Goal: Information Seeking & Learning: Check status

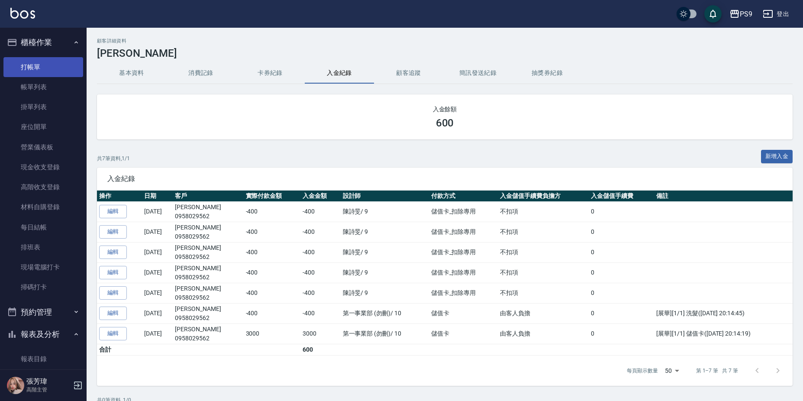
click at [39, 74] on link "打帳單" at bounding box center [43, 67] width 80 height 20
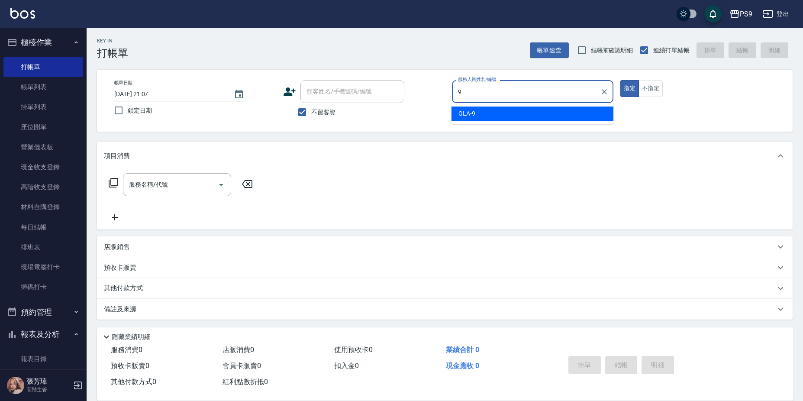
type input "OLA-9"
type button "true"
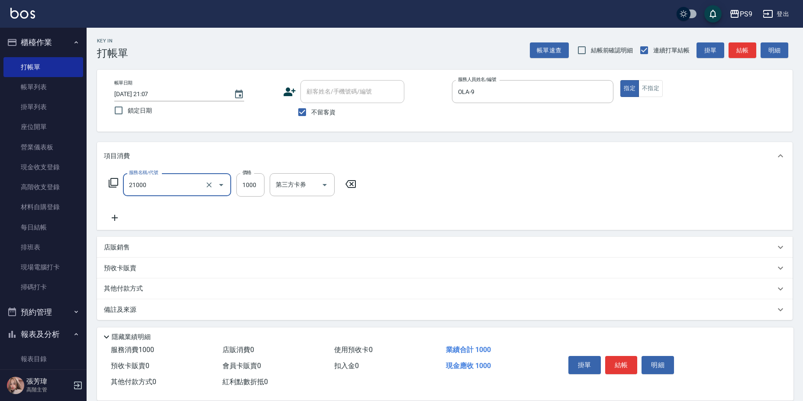
type input "染髮1000(21000)"
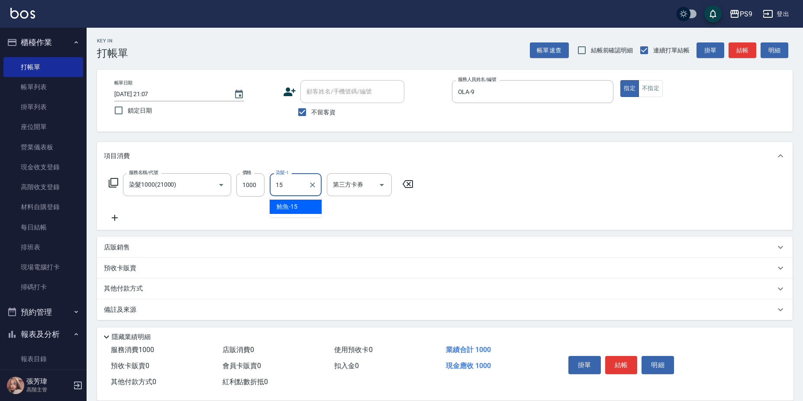
type input "鮪魚-15"
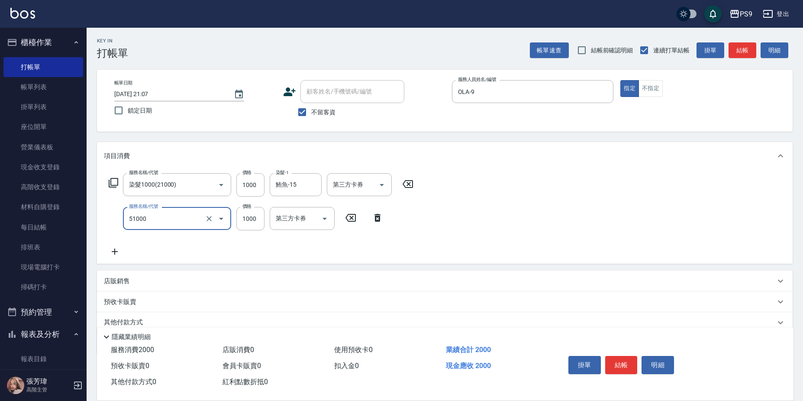
type input "燙髮1000(51000)"
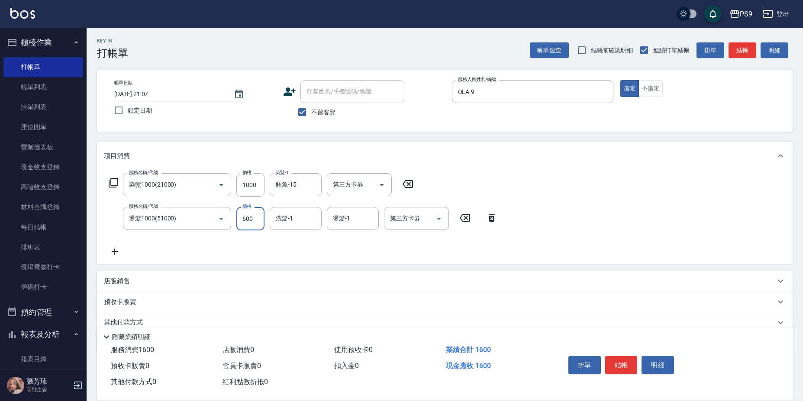
type input "600"
type input "鮪魚-15"
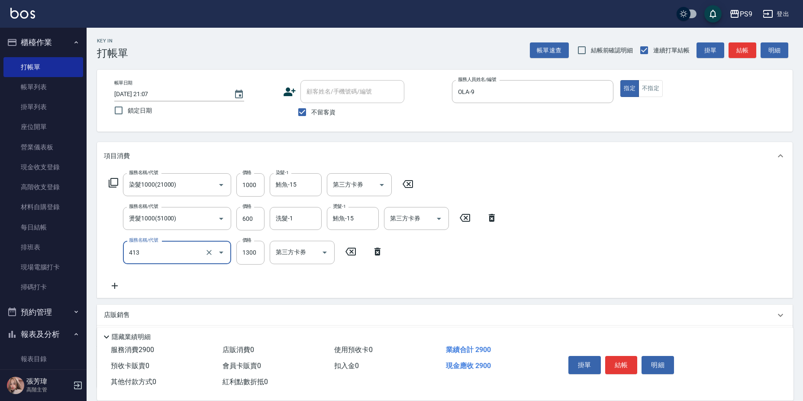
type input "鏡面護髮(413)"
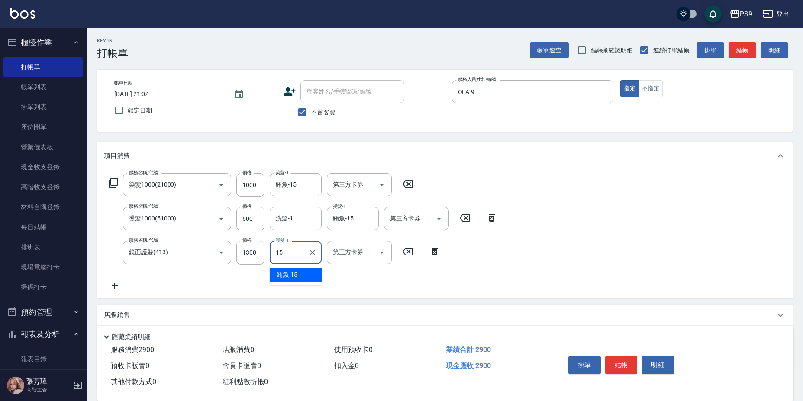
type input "鮪魚-15"
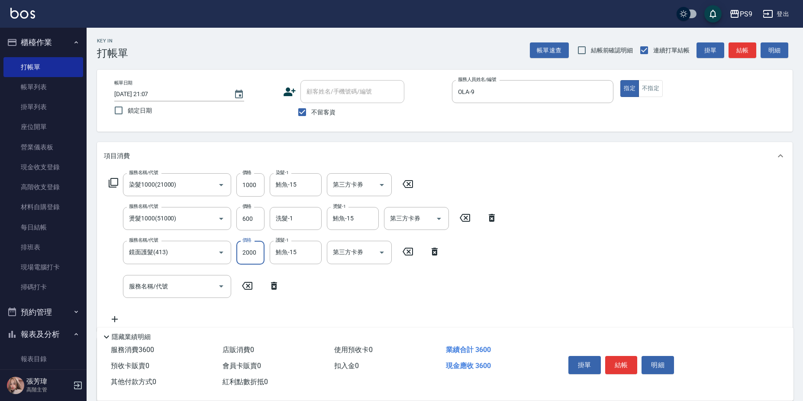
type input "2000"
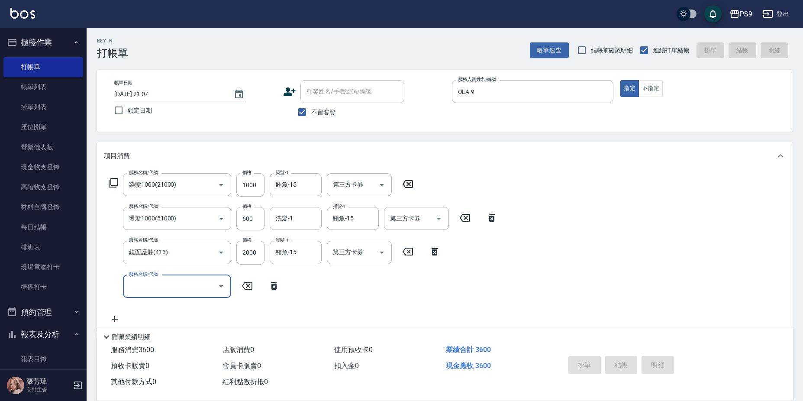
type input "[DATE] 21:08"
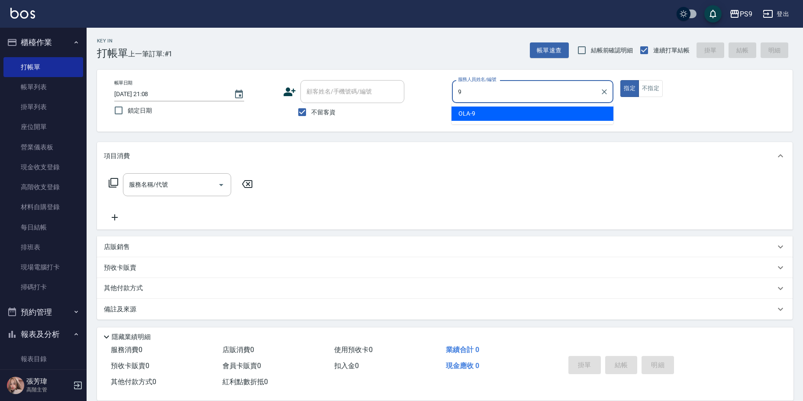
type input "OLA-9"
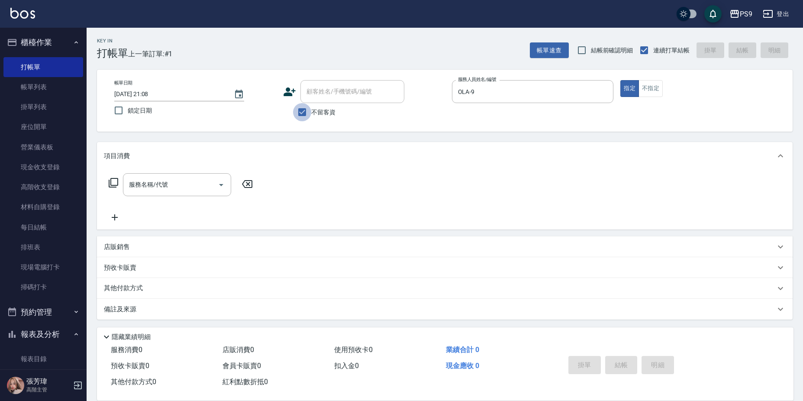
click at [309, 108] on input "不留客資" at bounding box center [302, 112] width 18 height 18
checkbox input "false"
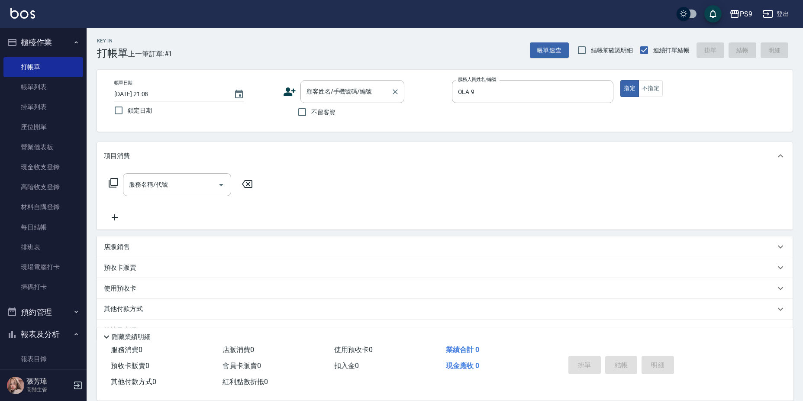
click at [320, 88] on input "顧客姓名/手機號碼/編號" at bounding box center [345, 91] width 83 height 15
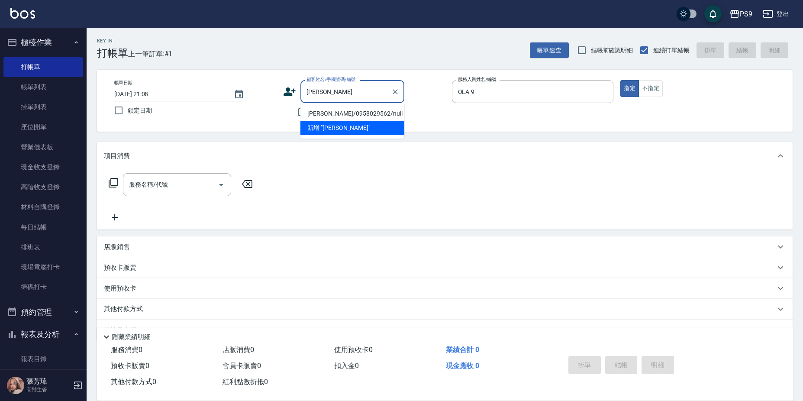
click at [318, 110] on li "[PERSON_NAME]/0958029562/null" at bounding box center [353, 114] width 104 height 14
type input "[PERSON_NAME]/0958029562/null"
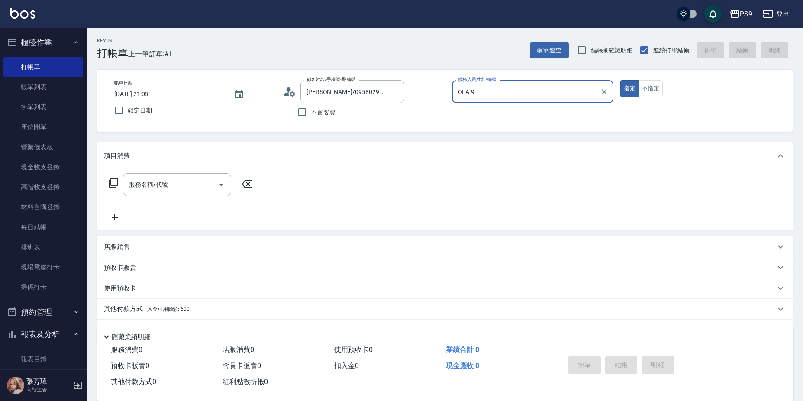
click at [621, 80] on button "指定" at bounding box center [630, 88] width 19 height 17
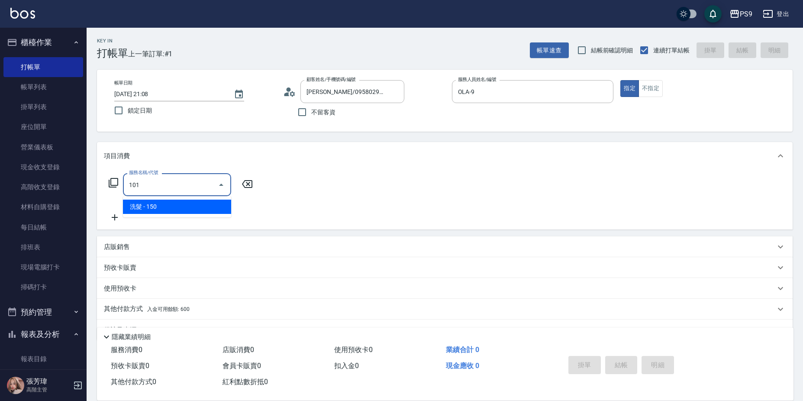
type input "洗髮(101)"
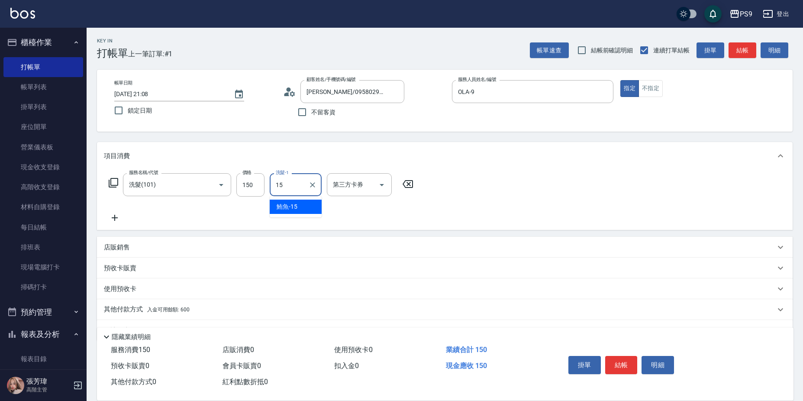
type input "鮪魚-15"
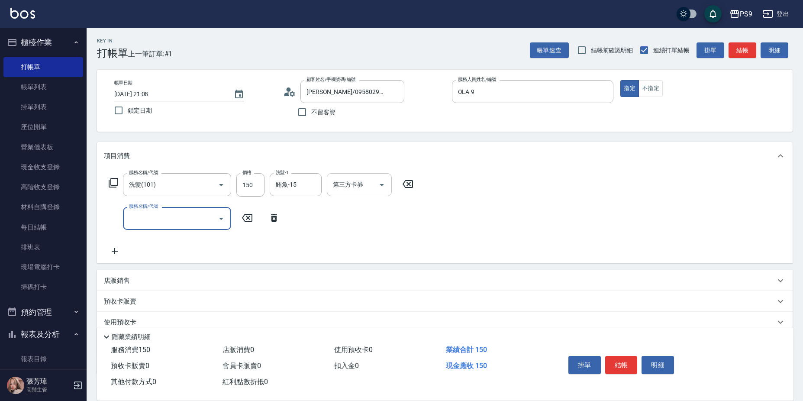
click at [377, 177] on div at bounding box center [381, 184] width 13 height 23
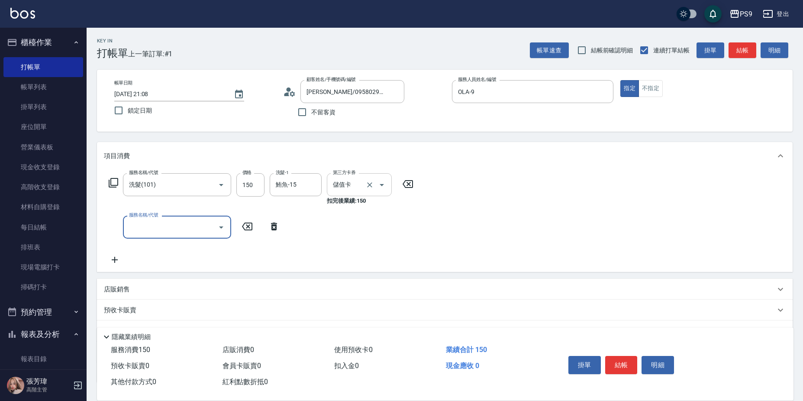
type input "儲值卡"
type input "剪-250(309)"
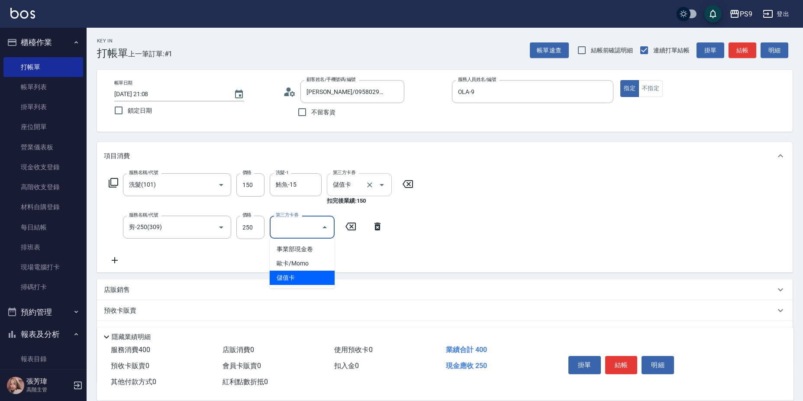
type input "儲值卡"
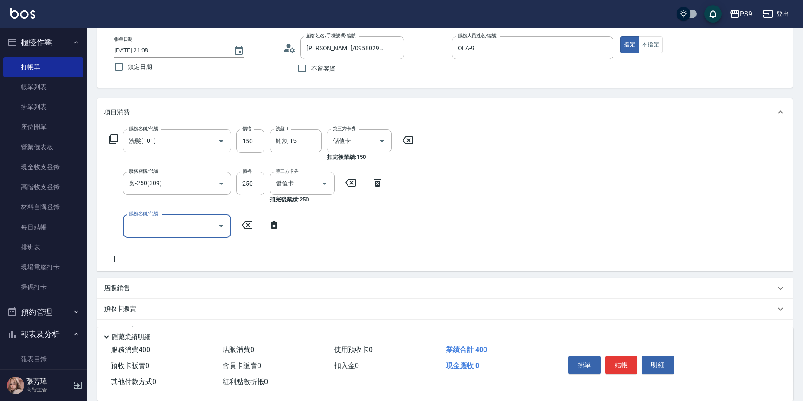
scroll to position [108, 0]
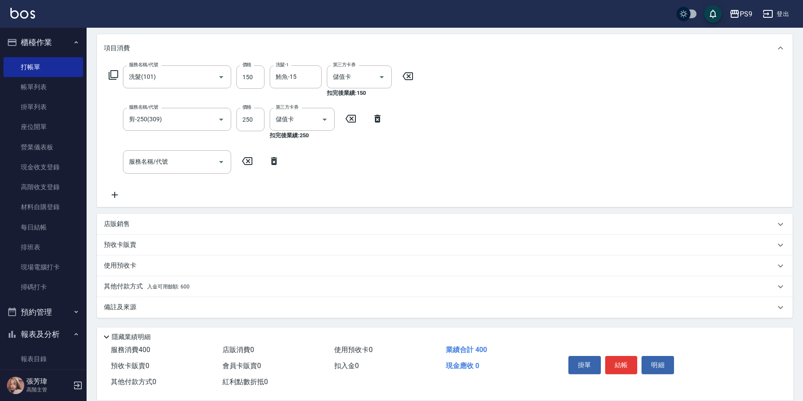
click at [204, 279] on div "其他付款方式 入金可用餘額: 600" at bounding box center [445, 286] width 696 height 21
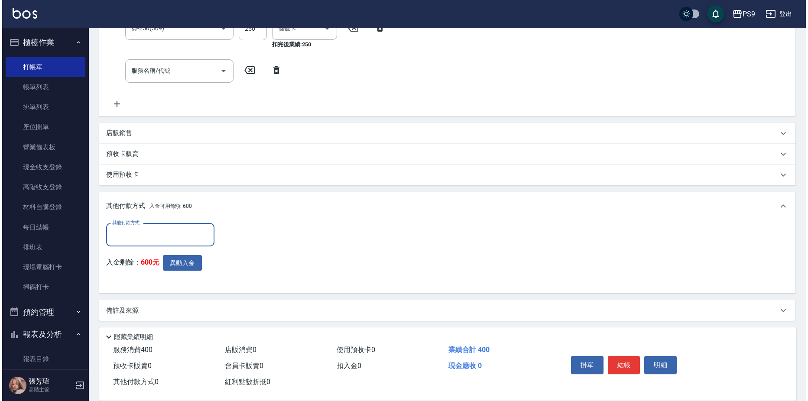
scroll to position [201, 0]
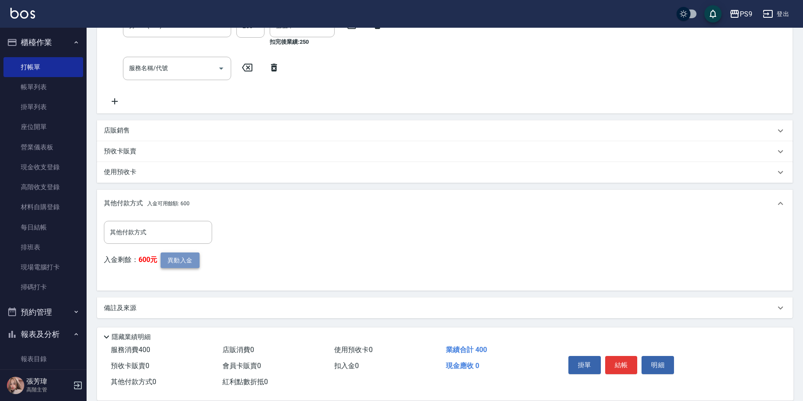
click at [197, 264] on button "異動入金" at bounding box center [180, 260] width 39 height 16
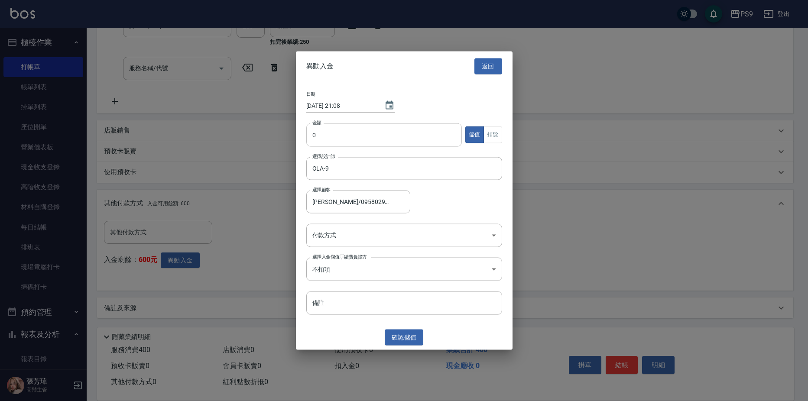
click at [329, 135] on input "0" at bounding box center [384, 134] width 156 height 23
type input "400"
click at [497, 125] on div "金額 400 金額 儲值 扣除" at bounding box center [404, 140] width 196 height 34
click at [496, 128] on button "扣除" at bounding box center [492, 134] width 19 height 17
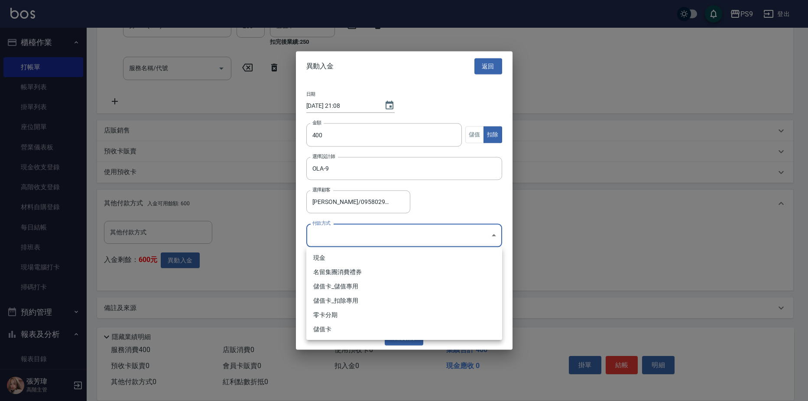
click at [430, 230] on body "PS9 登出 櫃檯作業 打帳單 帳單列表 掛單列表 座位開單 營業儀表板 現金收支登錄 高階收支登錄 材料自購登錄 每日結帳 排班表 現場電腦打卡 掃碼打卡 …" at bounding box center [404, 100] width 808 height 603
click at [401, 308] on li "零卡分期" at bounding box center [404, 315] width 196 height 14
click at [395, 237] on body "PS9 登出 櫃檯作業 打帳單 帳單列表 掛單列表 座位開單 營業儀表板 現金收支登錄 高階收支登錄 材料自購登錄 每日結帳 排班表 現場電腦打卡 掃碼打卡 …" at bounding box center [404, 100] width 808 height 603
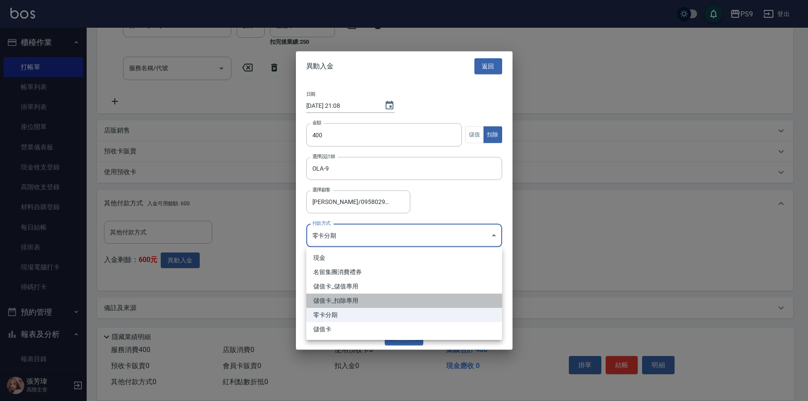
click at [388, 300] on li "儲值卡_扣除專用" at bounding box center [404, 301] width 196 height 14
type input "儲值卡_扣除專用"
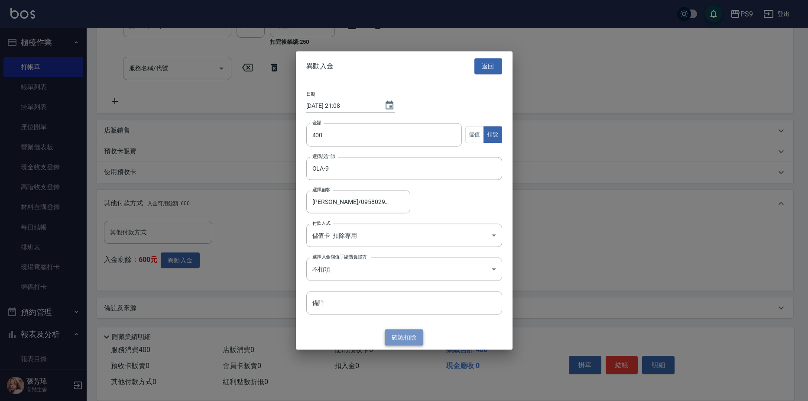
click at [402, 341] on button "確認 扣除" at bounding box center [404, 338] width 39 height 16
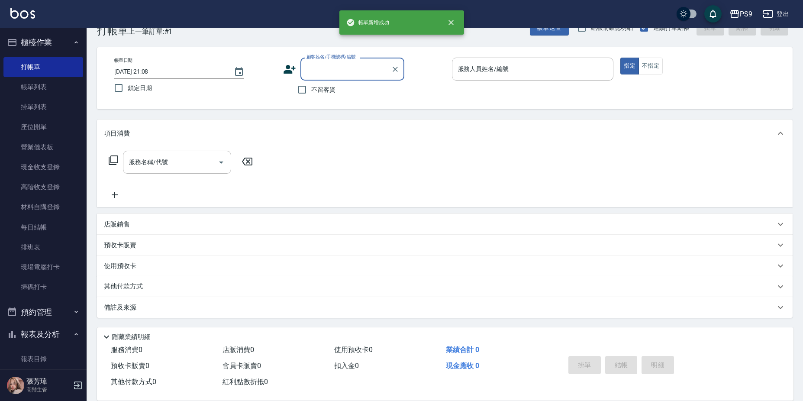
scroll to position [0, 0]
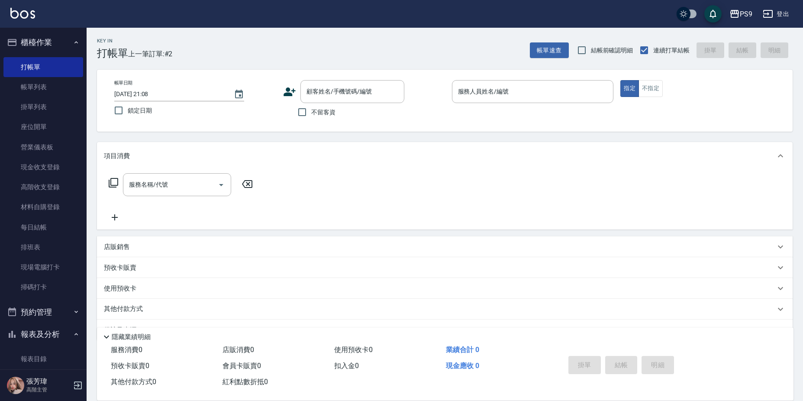
click at [314, 115] on span "不留客資" at bounding box center [323, 112] width 24 height 9
click at [311, 115] on input "不留客資" at bounding box center [302, 112] width 18 height 18
checkbox input "true"
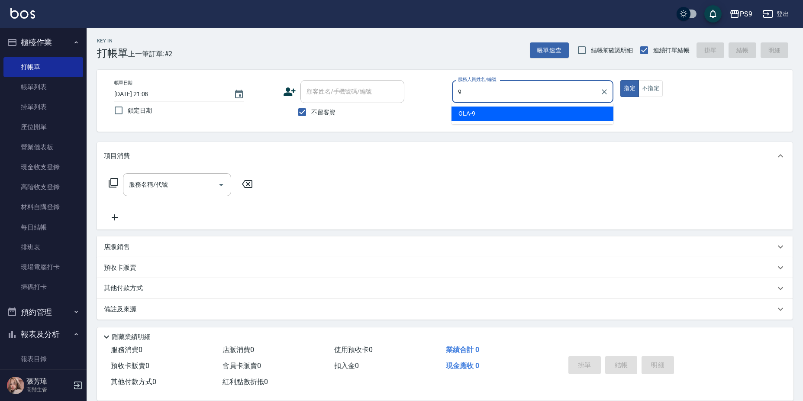
type input "OLA-9"
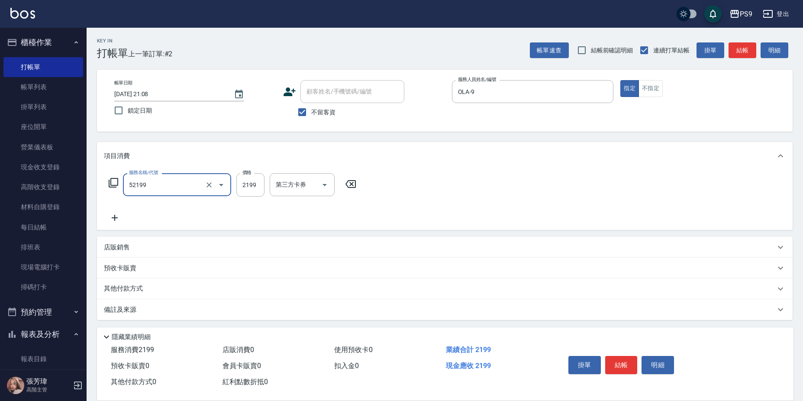
type input "燙髮(52199)"
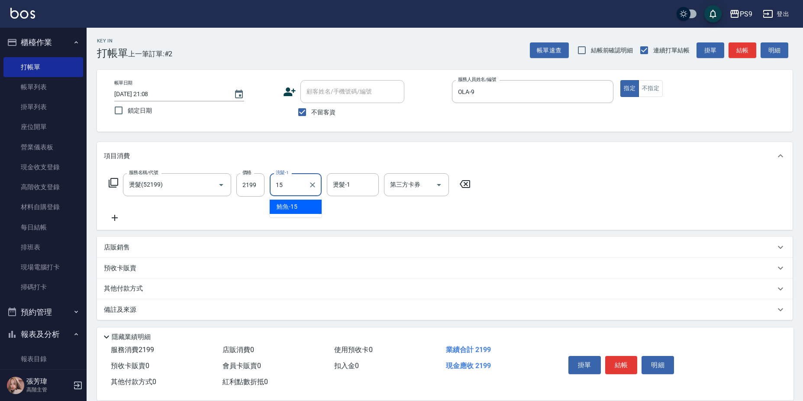
type input "鮪魚-15"
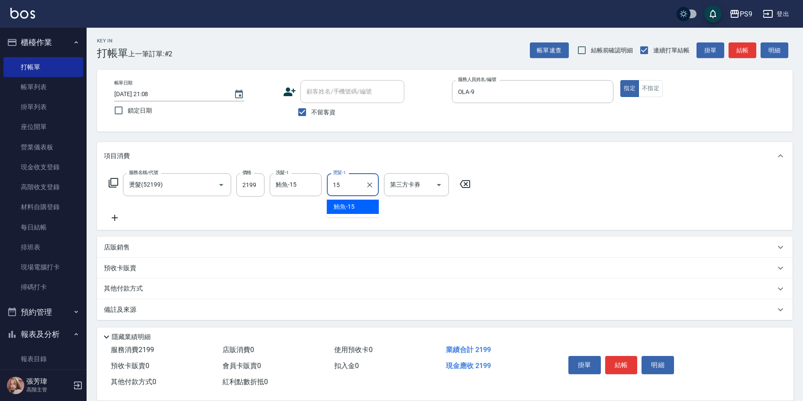
type input "鮪魚-15"
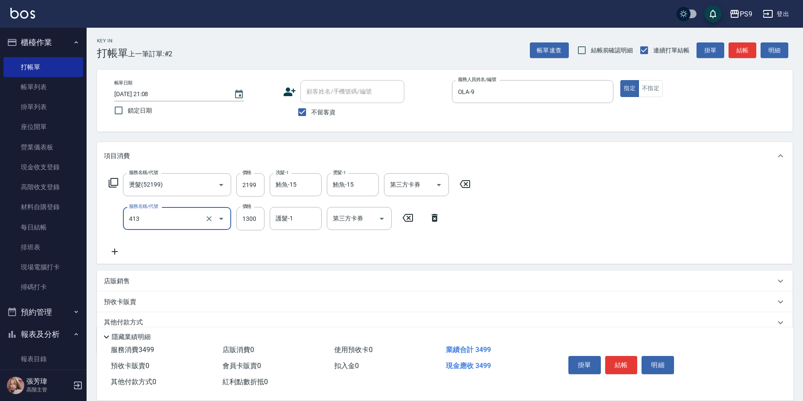
type input "鏡面護髮(413)"
type input "1500"
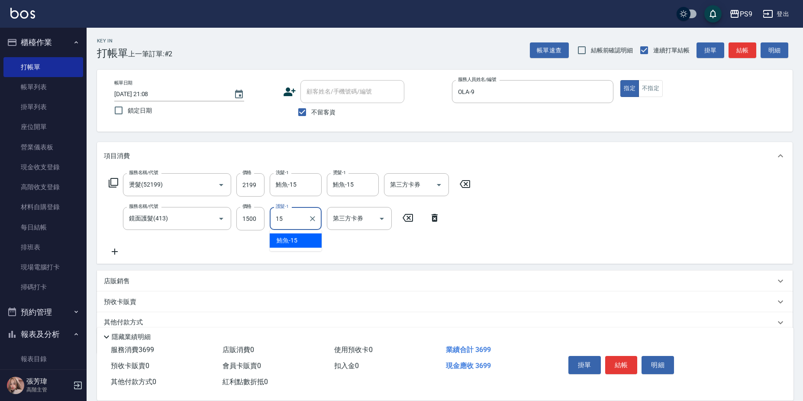
type input "鮪魚-15"
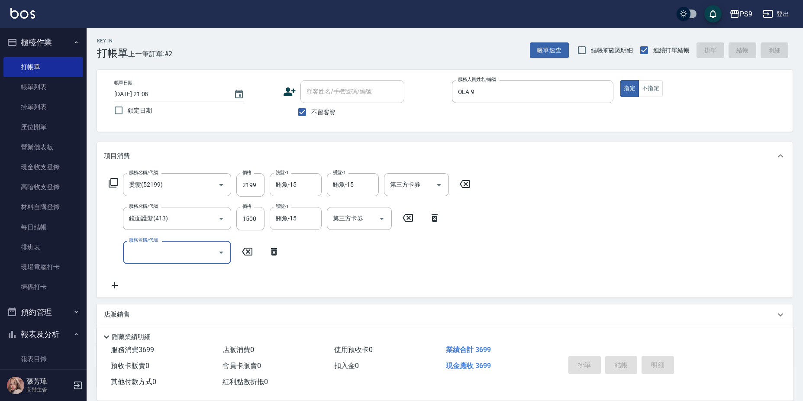
type input "[DATE] 21:09"
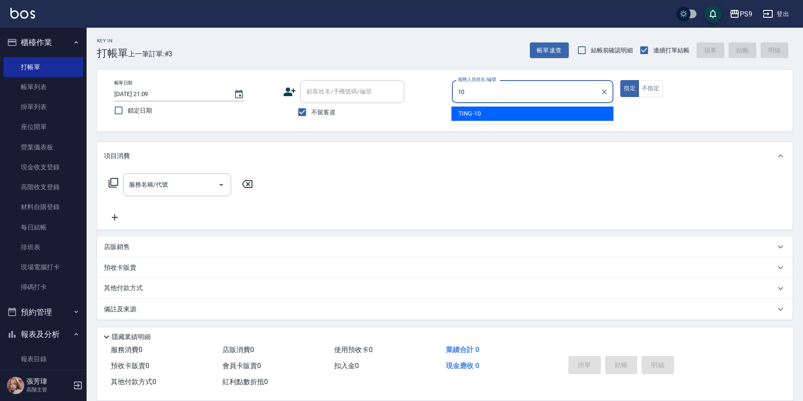
type input "TING-10"
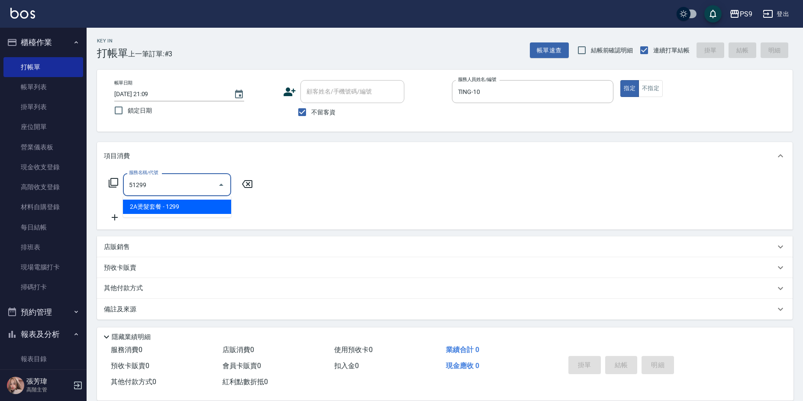
type input "2A燙髮套餐(51299)"
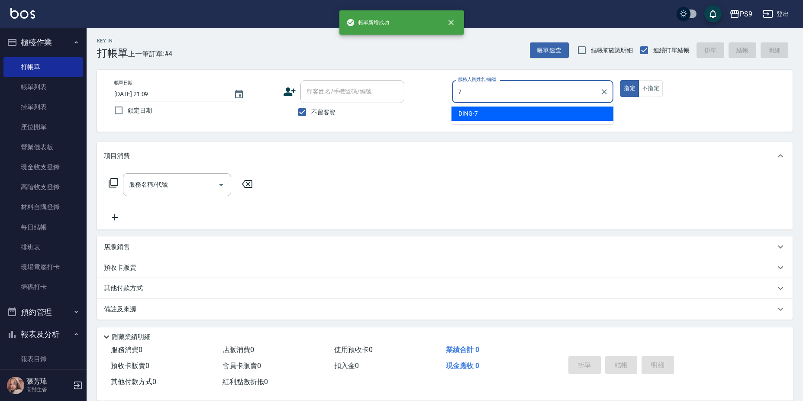
type input "DING-7"
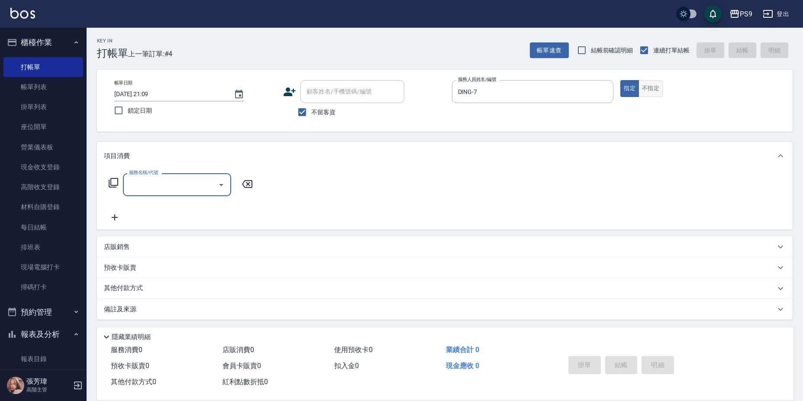
click at [647, 91] on button "不指定" at bounding box center [651, 88] width 24 height 17
type button "false"
type input "剪-150(301)"
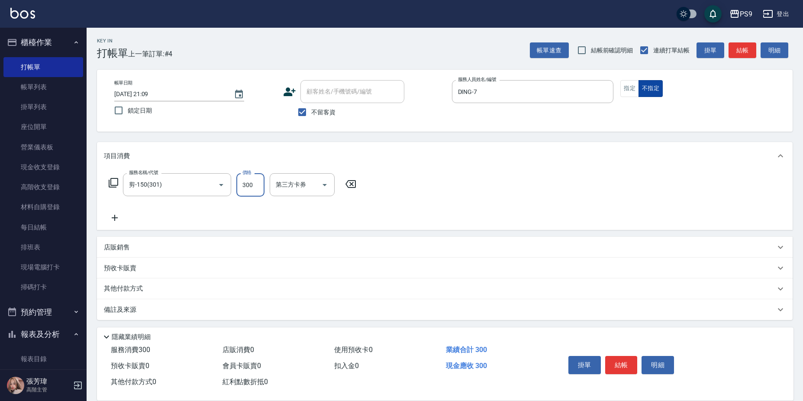
type input "300"
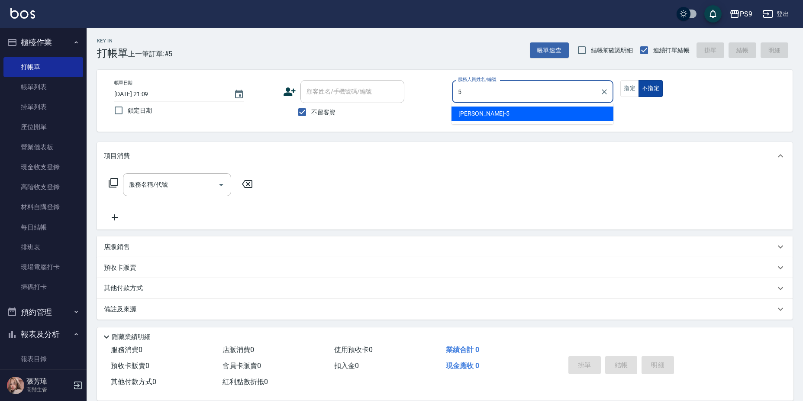
type input "[PERSON_NAME]-5"
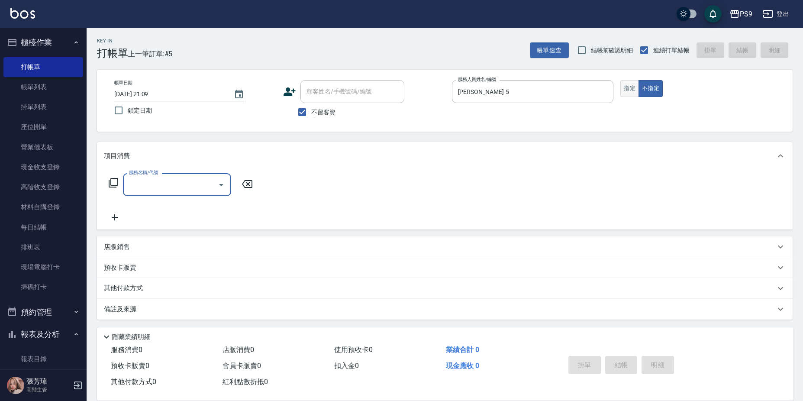
click at [625, 91] on button "指定" at bounding box center [630, 88] width 19 height 17
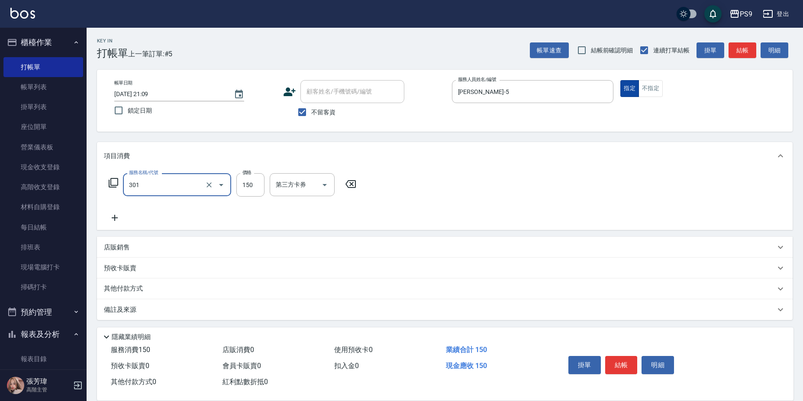
type input "剪-150(301)"
type input "400"
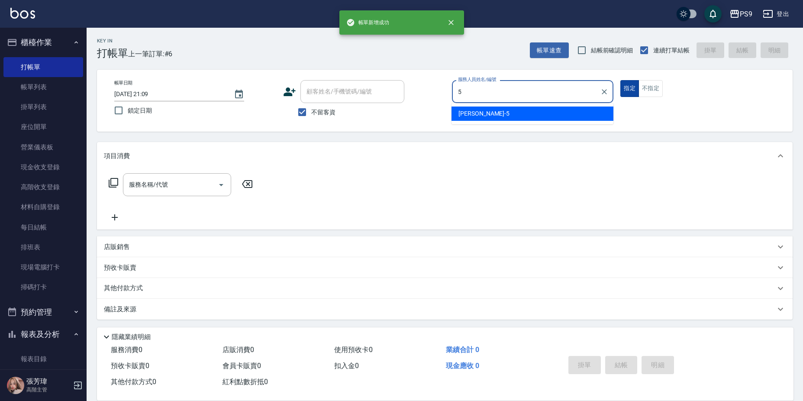
type input "[PERSON_NAME]-5"
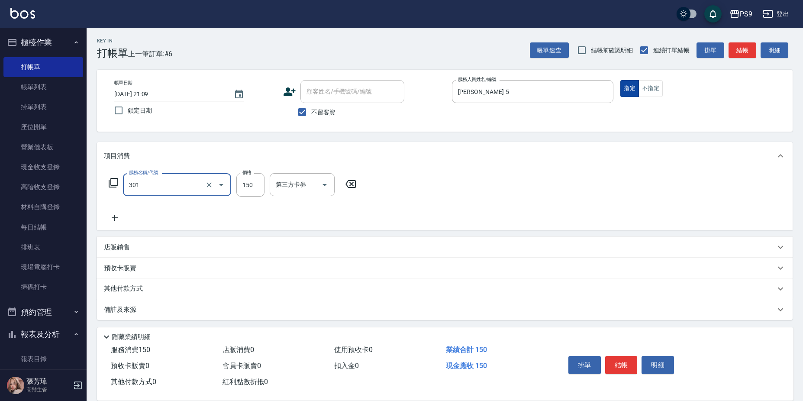
type input "剪-150(301)"
type input "400"
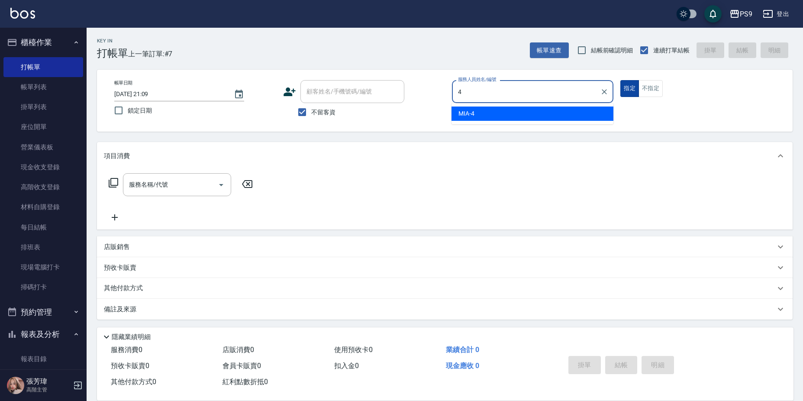
type input "MIA-4"
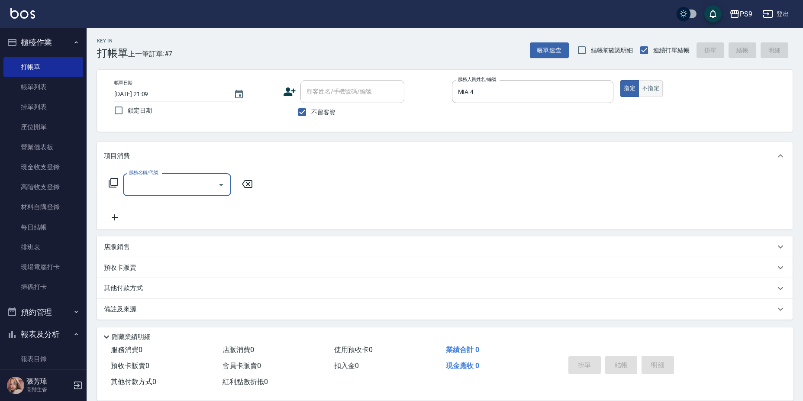
click at [648, 93] on button "不指定" at bounding box center [651, 88] width 24 height 17
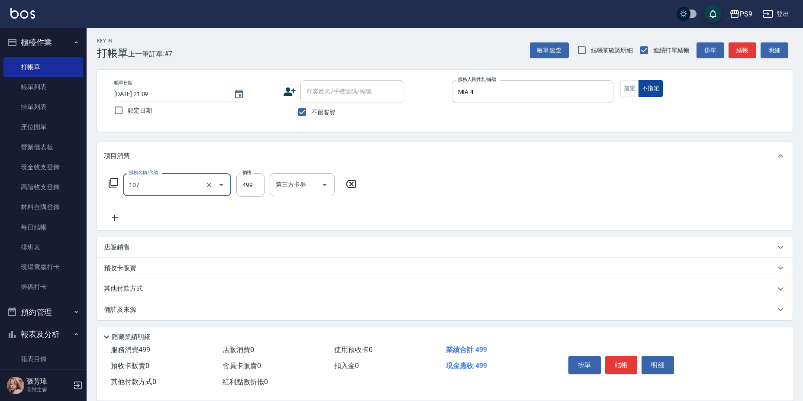
type input "[PERSON_NAME](107)"
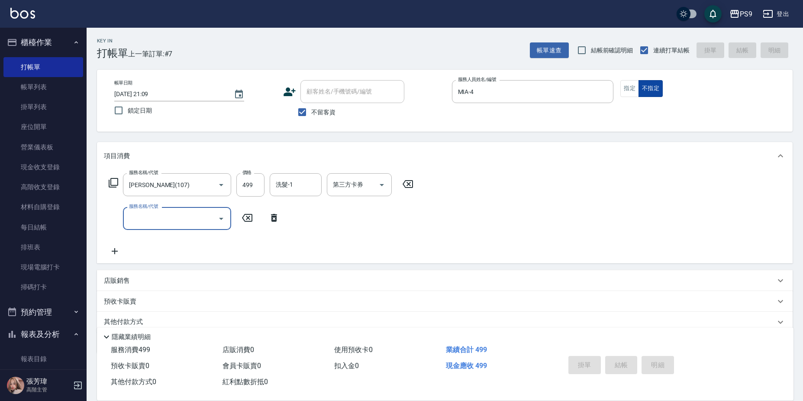
type input "[DATE] 21:10"
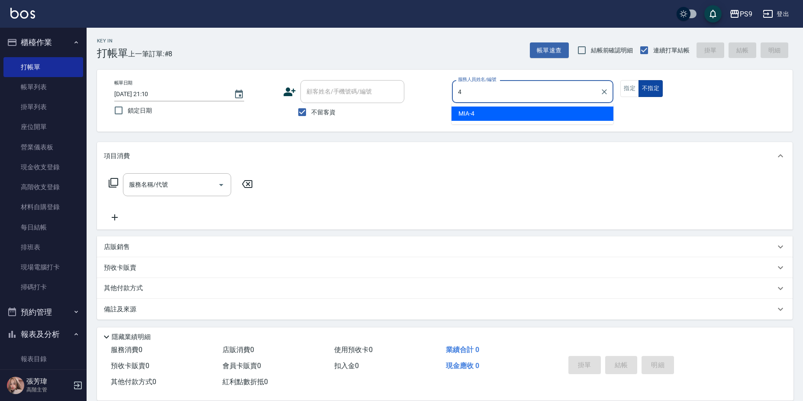
type input "MIA-4"
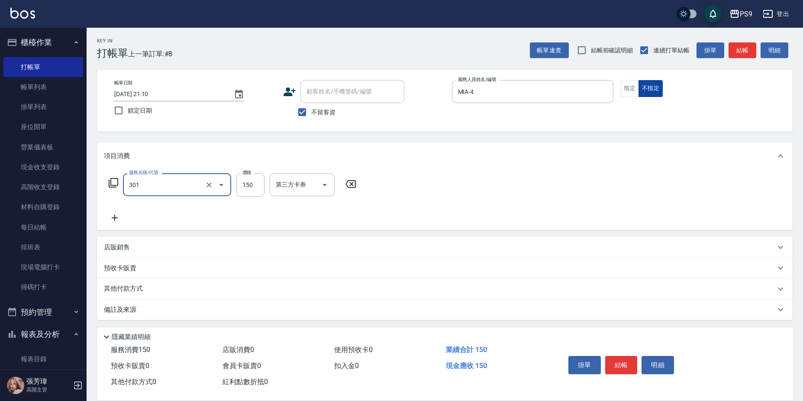
type input "剪-150(301)"
type input "300"
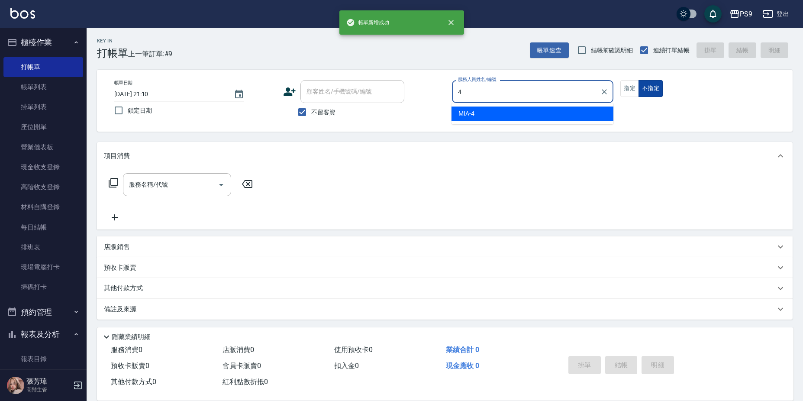
type input "MIA-4"
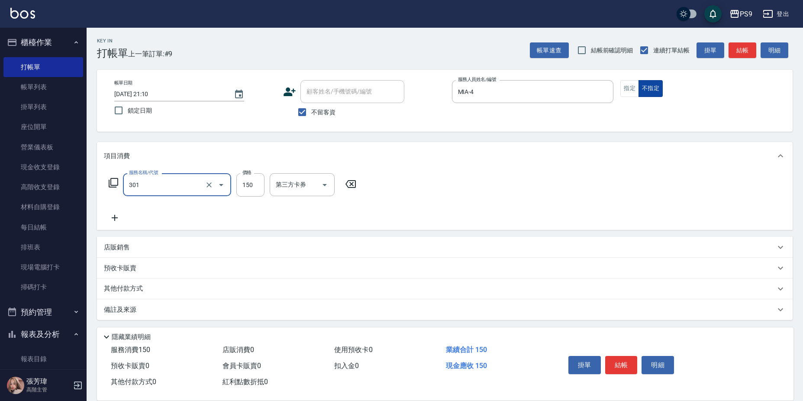
type input "剪-150(301)"
type input "400"
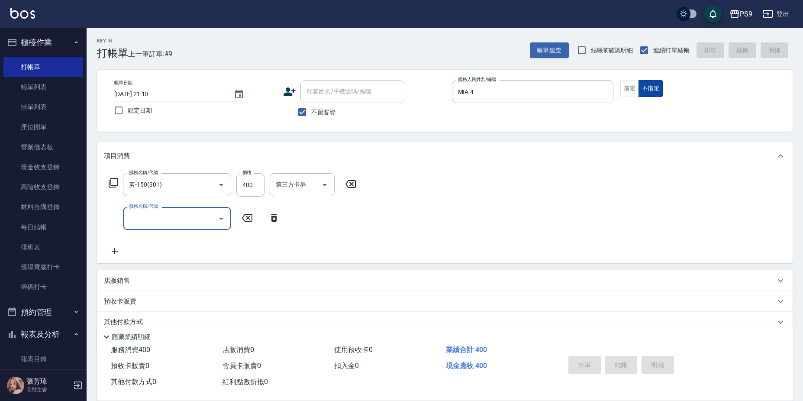
type input "[DATE] 21:11"
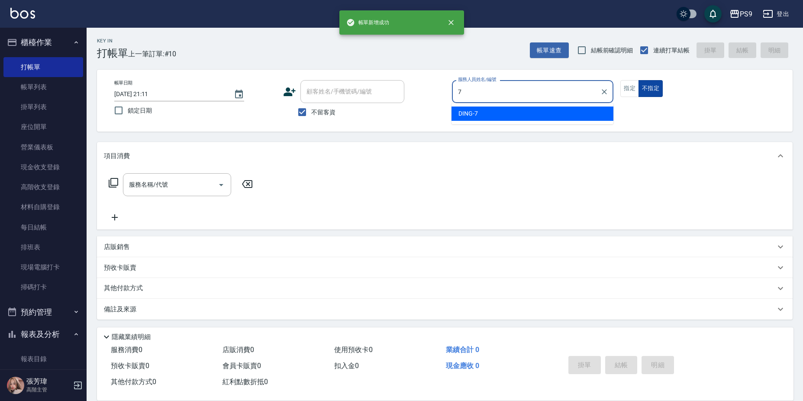
type input "DING-7"
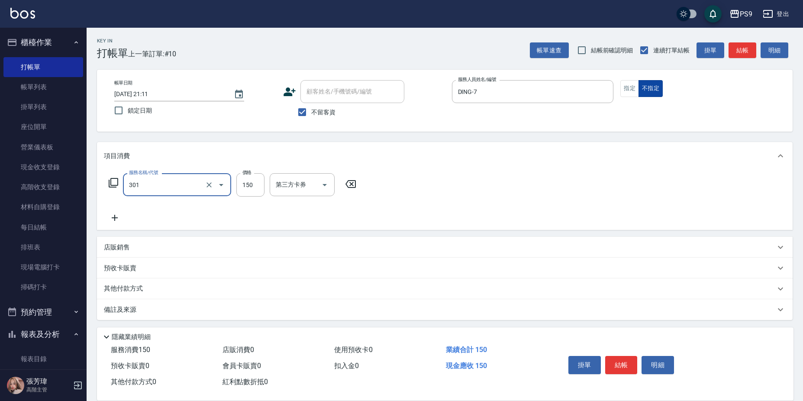
type input "剪-150(301)"
type input "300"
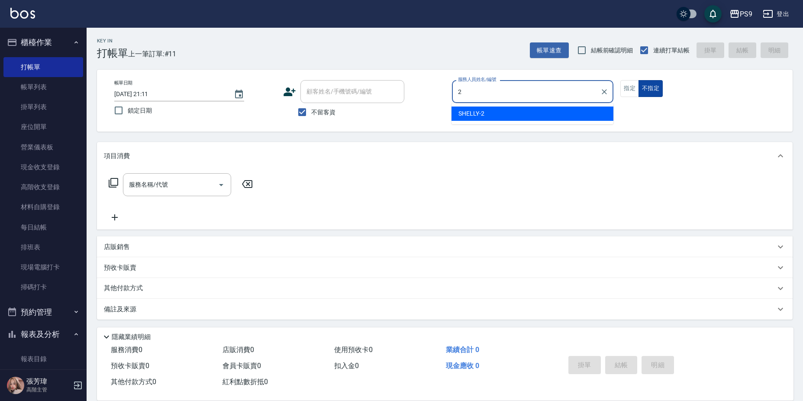
type input "SHELLY-2"
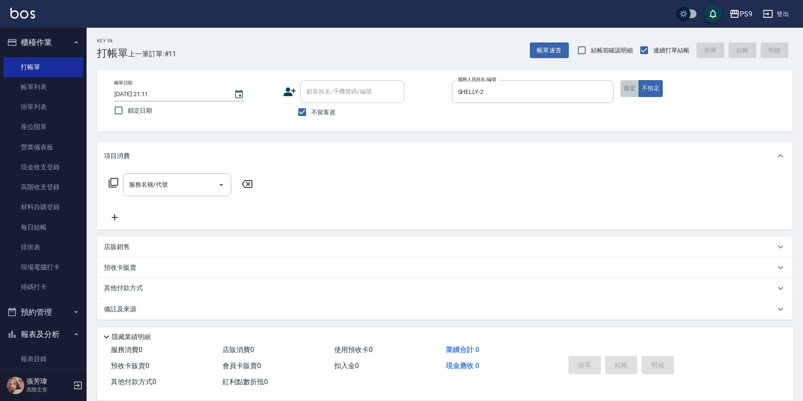
click at [630, 87] on button "指定" at bounding box center [630, 88] width 19 height 17
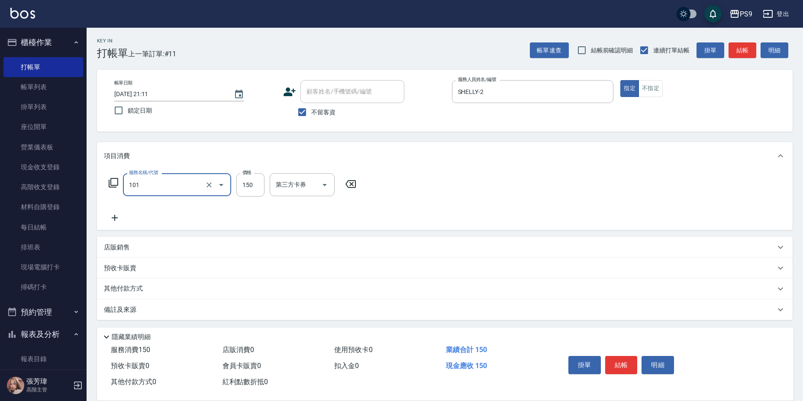
type input "洗髮(101)"
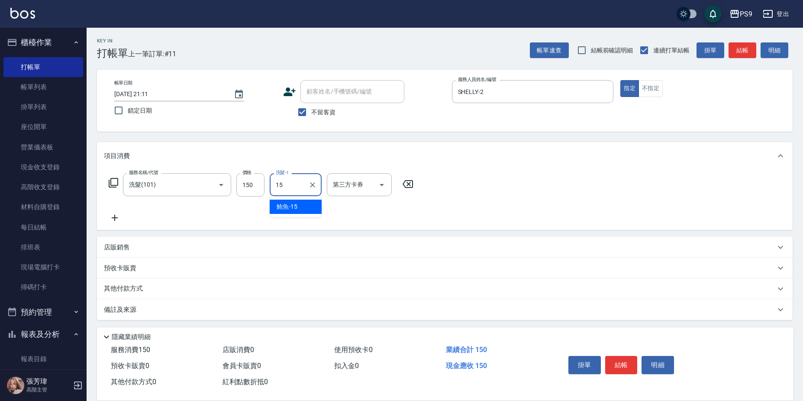
type input "鮪魚-15"
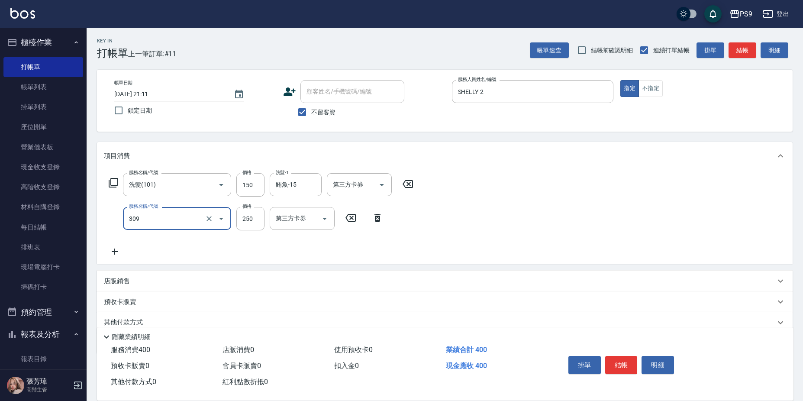
type input "剪-250(309)"
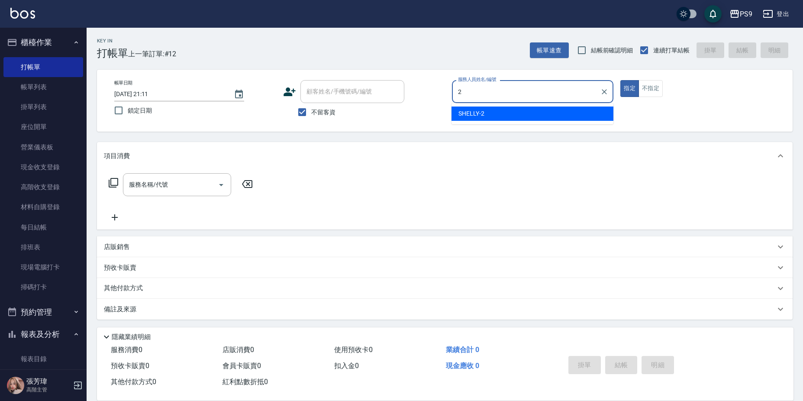
type input "SHELLY-2"
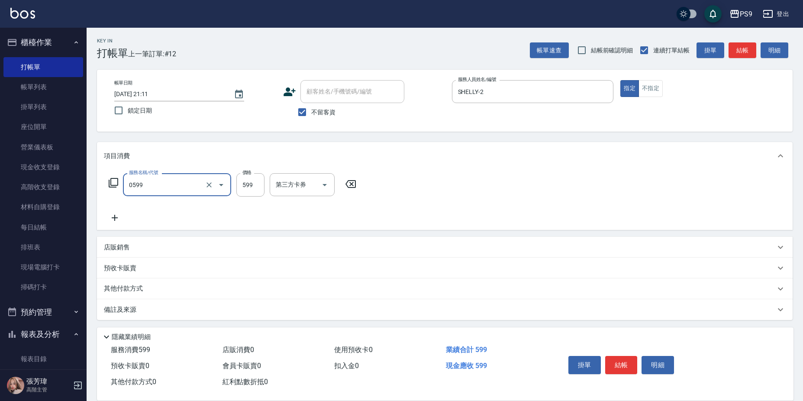
type input "[PERSON_NAME]599(0599)"
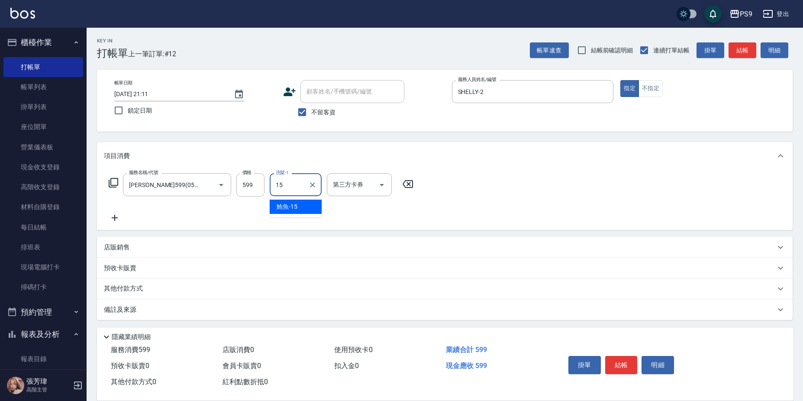
type input "鮪魚-15"
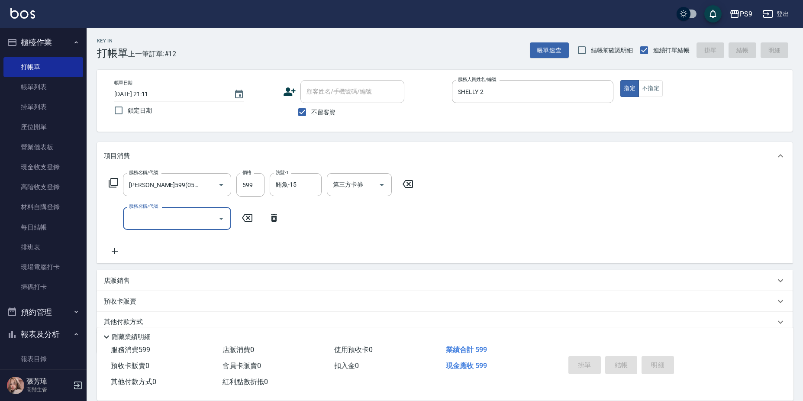
type input "[DATE] 21:12"
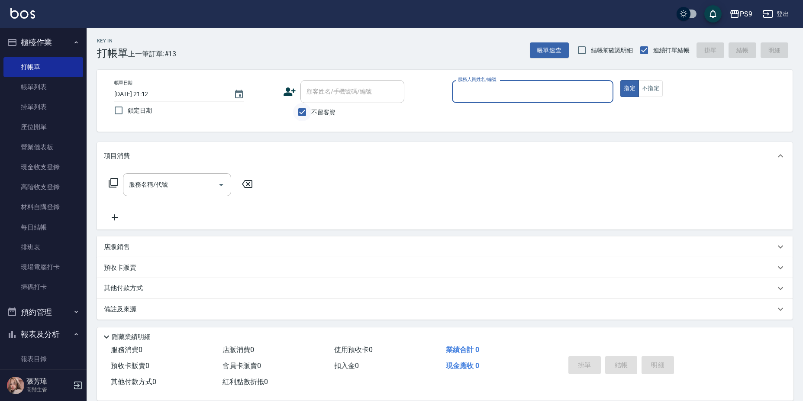
click at [310, 110] on input "不留客資" at bounding box center [302, 112] width 18 height 18
checkbox input "false"
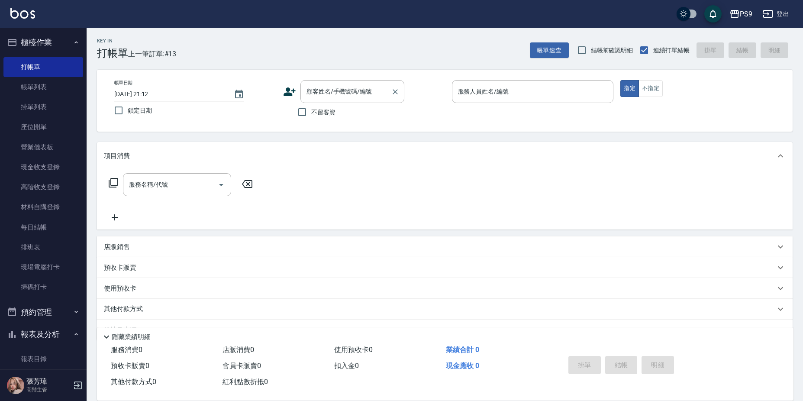
click at [327, 91] on input "顧客姓名/手機號碼/編號" at bounding box center [345, 91] width 83 height 15
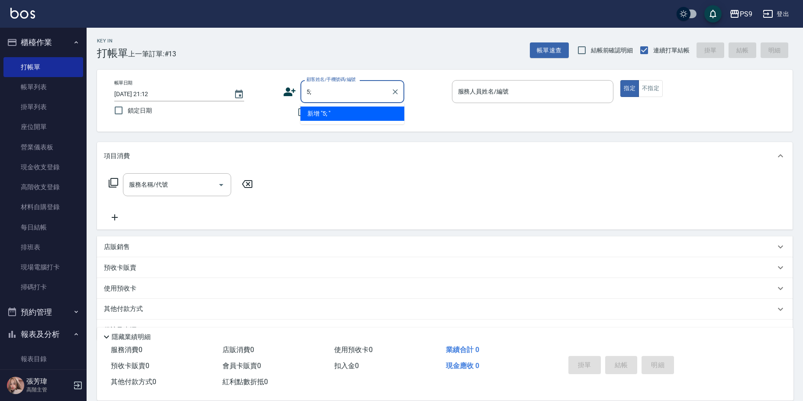
type input "5"
type input "[PERSON_NAME]"
click at [395, 91] on icon "Clear" at bounding box center [395, 91] width 5 height 5
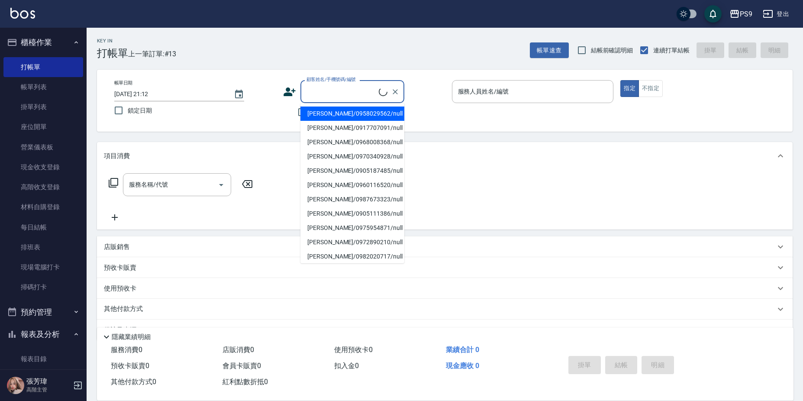
click at [327, 114] on li "[PERSON_NAME]/0958029562/null" at bounding box center [353, 114] width 104 height 14
type input "[PERSON_NAME]/0958029562/null"
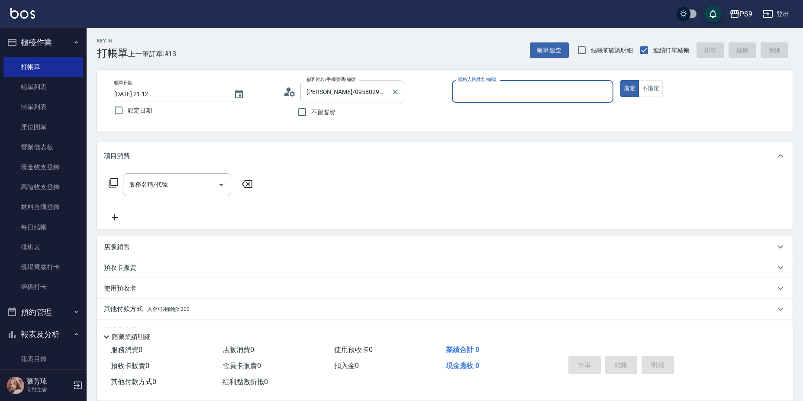
click at [402, 91] on div "[PERSON_NAME]/0958029562/null 顧客姓名/手機號碼/編號" at bounding box center [353, 91] width 104 height 23
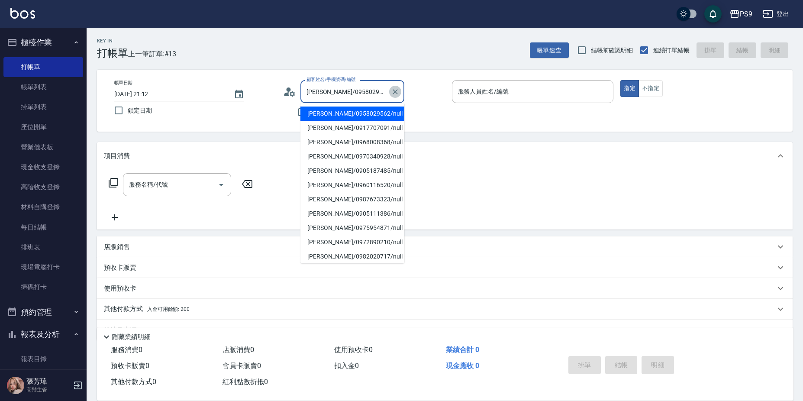
click at [397, 92] on icon "Clear" at bounding box center [395, 91] width 9 height 9
click at [262, 119] on label "鎖定日期" at bounding box center [190, 110] width 160 height 18
click at [128, 119] on input "鎖定日期" at bounding box center [119, 110] width 18 height 18
checkbox input "true"
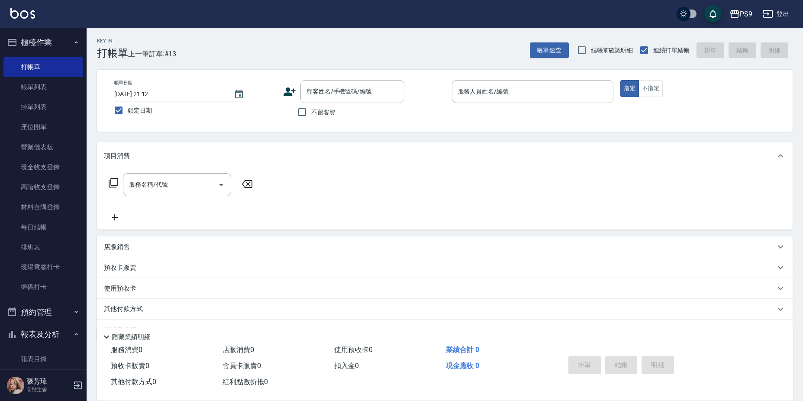
click at [314, 117] on span "不留客資" at bounding box center [323, 112] width 24 height 9
click at [311, 117] on input "不留客資" at bounding box center [302, 112] width 18 height 18
checkbox input "true"
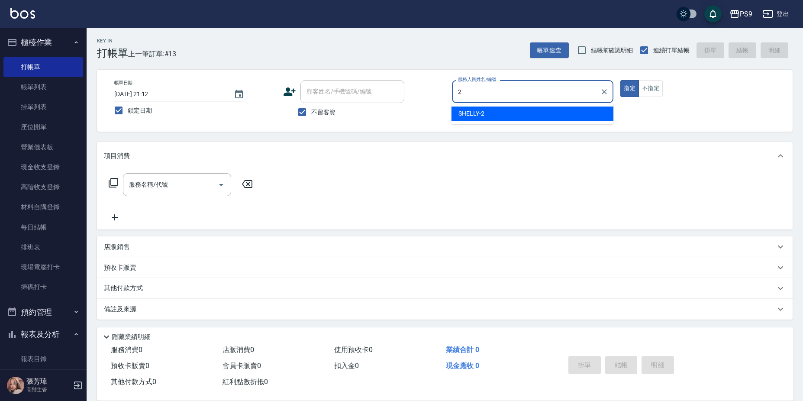
type input "SHELLY-2"
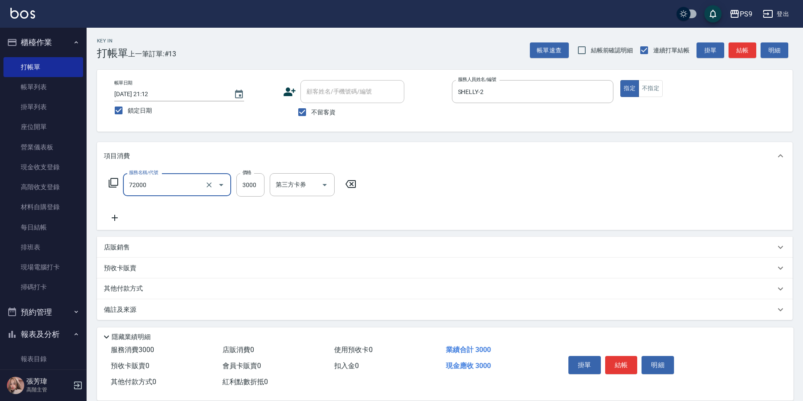
type input "接髮重整(72000)"
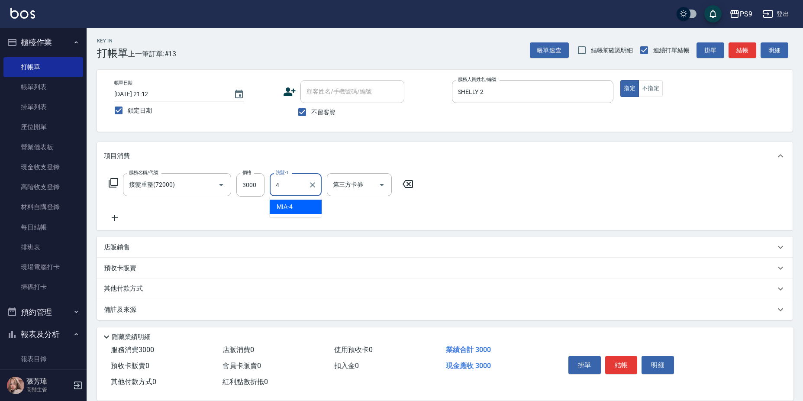
type input "MIA-4"
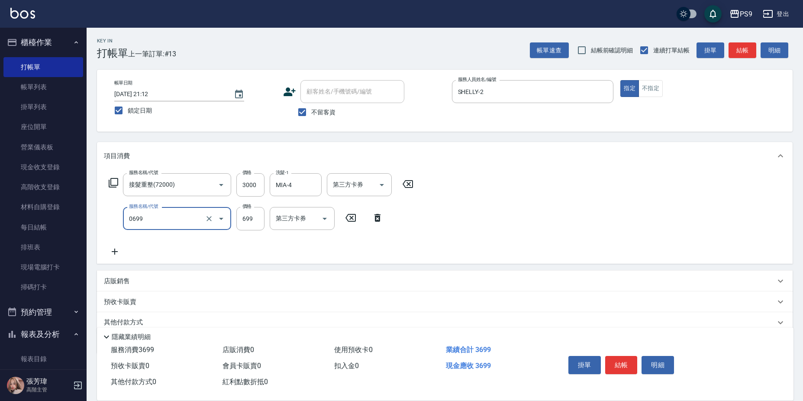
type input "699精油(0699)"
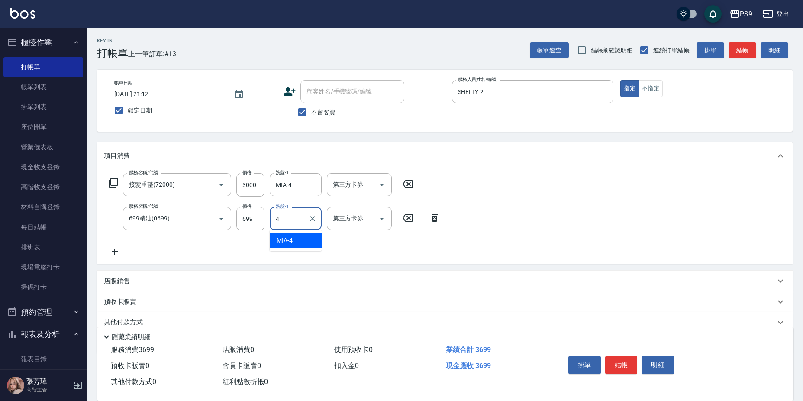
type input "MIA-4"
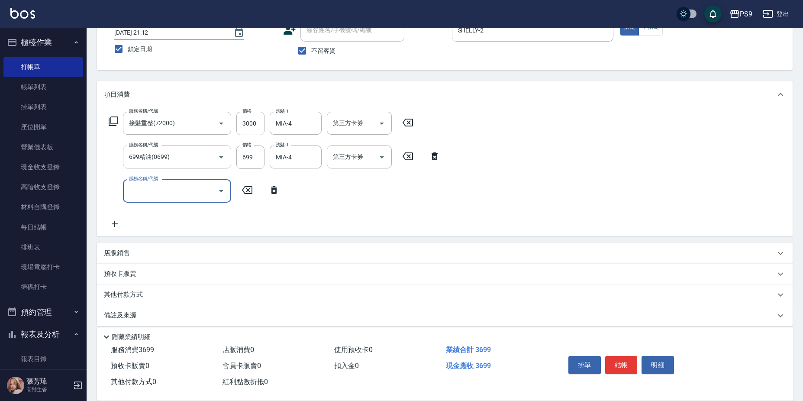
scroll to position [70, 0]
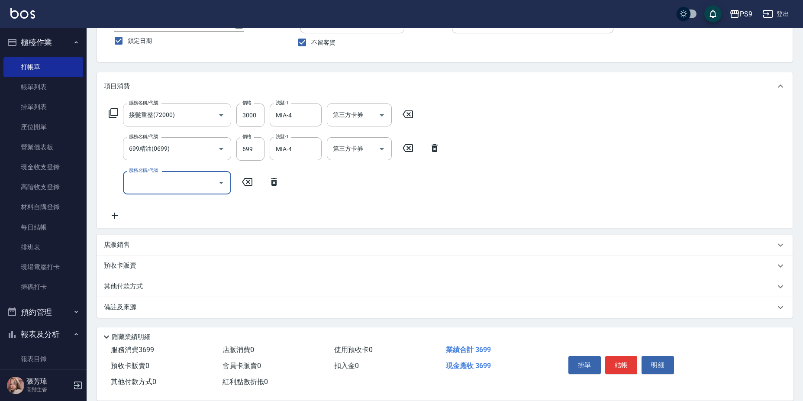
click at [141, 250] on div "店販銷售" at bounding box center [445, 245] width 696 height 21
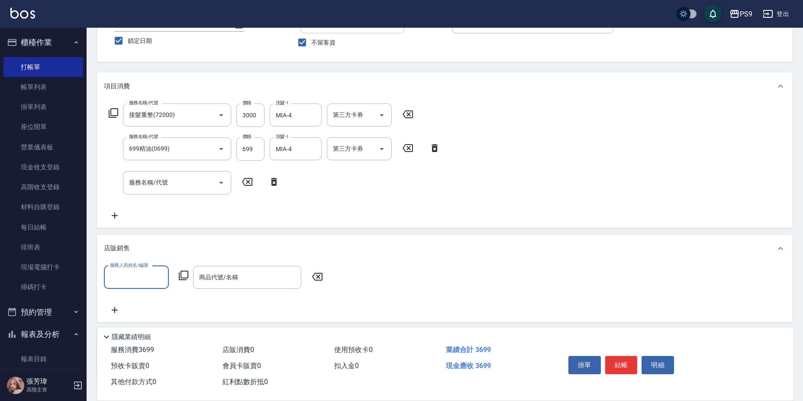
scroll to position [0, 0]
type input "MIA-4"
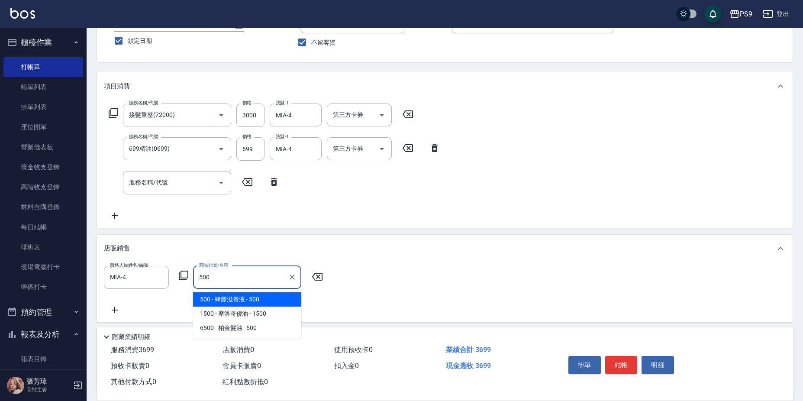
type input "蜂膠滋養液"
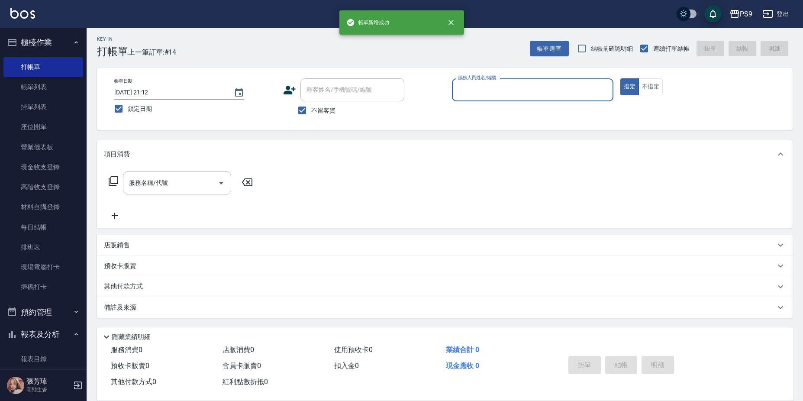
scroll to position [2, 0]
type input "SHELLY-2"
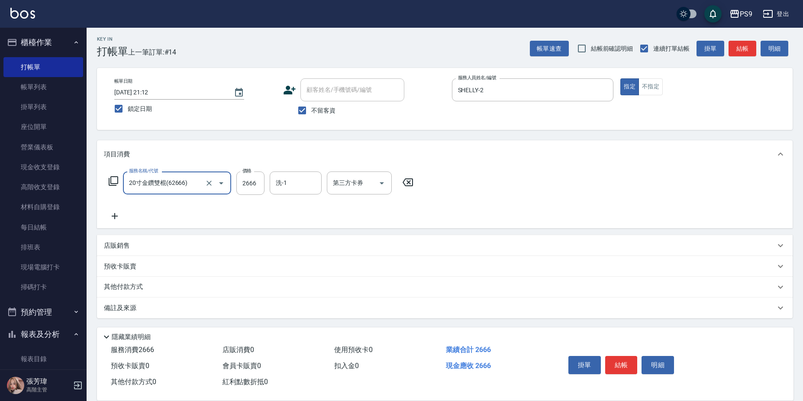
type input "20寸金鑽雙棍(62666)"
type input "MIA-4"
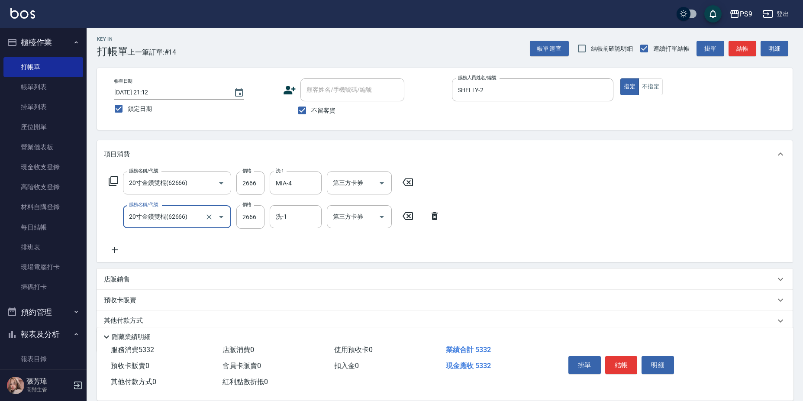
type input "20寸金鑽雙棍(62666)"
type input "MIA-4"
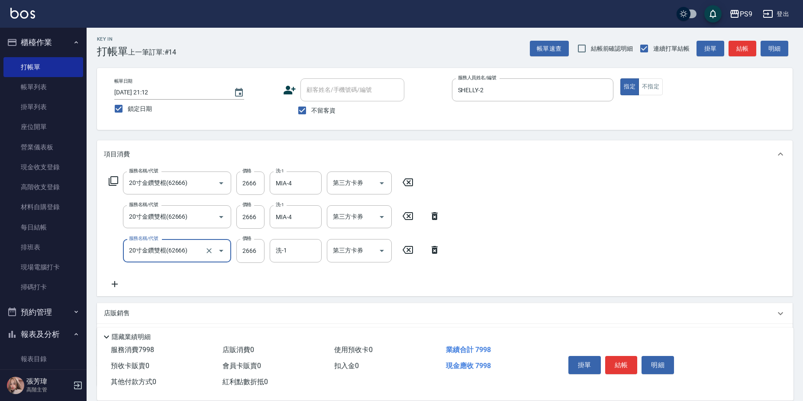
type input "20寸金鑽雙棍(62666)"
type input "MIA-4"
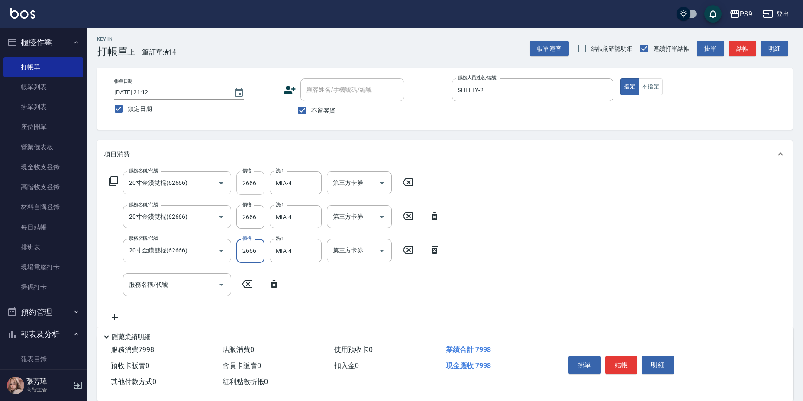
click at [243, 180] on input "2666" at bounding box center [250, 183] width 28 height 23
click at [245, 181] on input "2666" at bounding box center [250, 183] width 28 height 23
type input "2667"
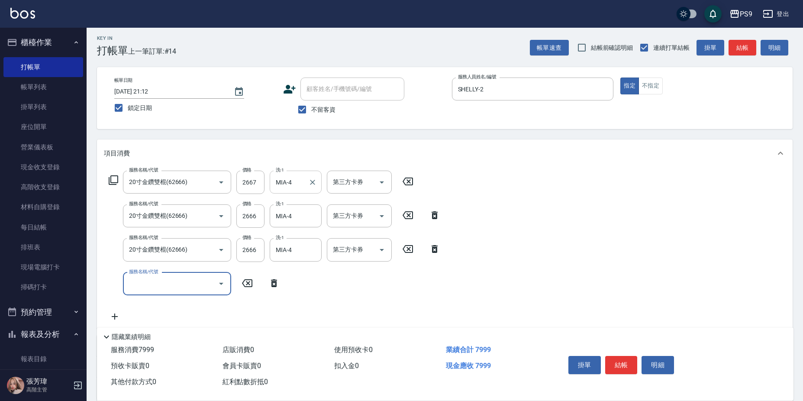
scroll to position [0, 0]
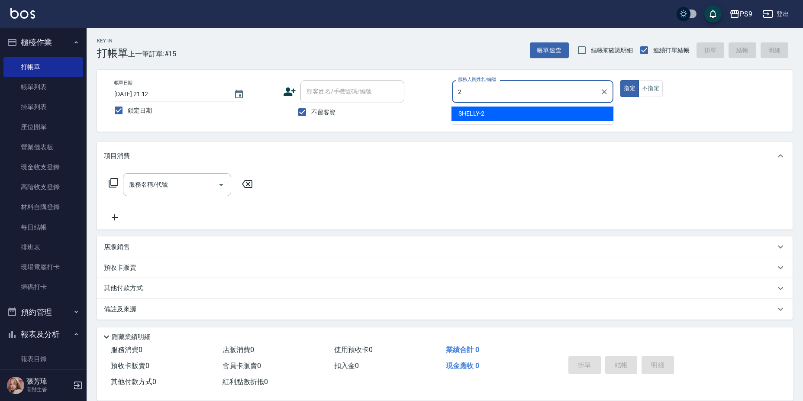
type input "SHELLY-2"
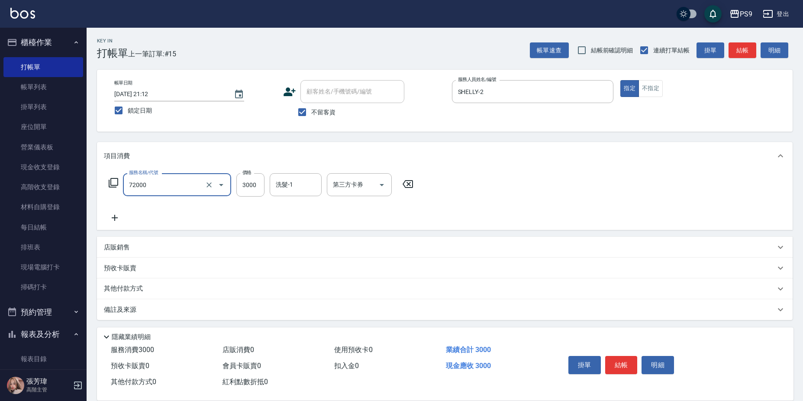
type input "接髮重整(72000)"
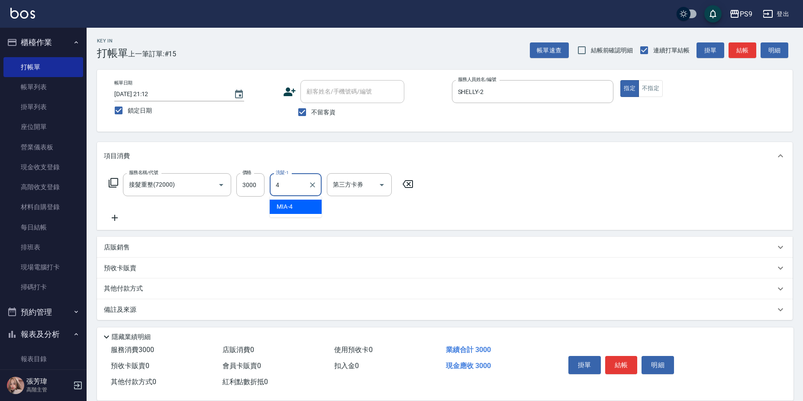
type input "MIA-4"
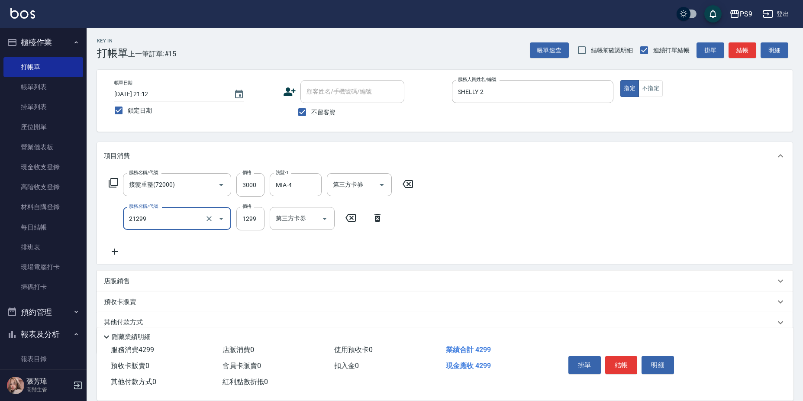
type input "2A染髮套餐(21299)"
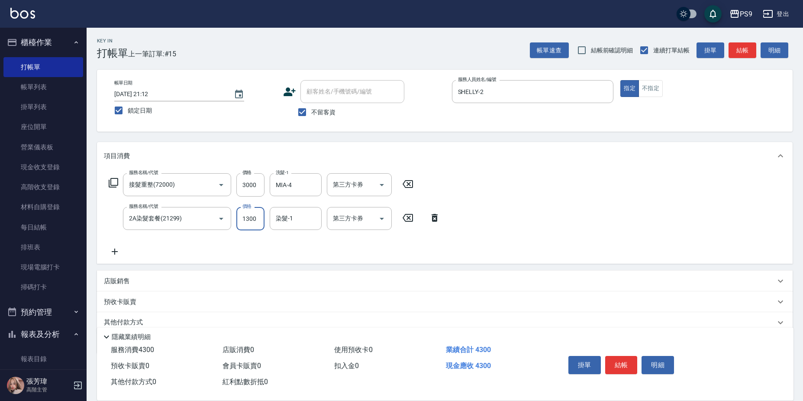
type input "1300"
type input "MIA-4"
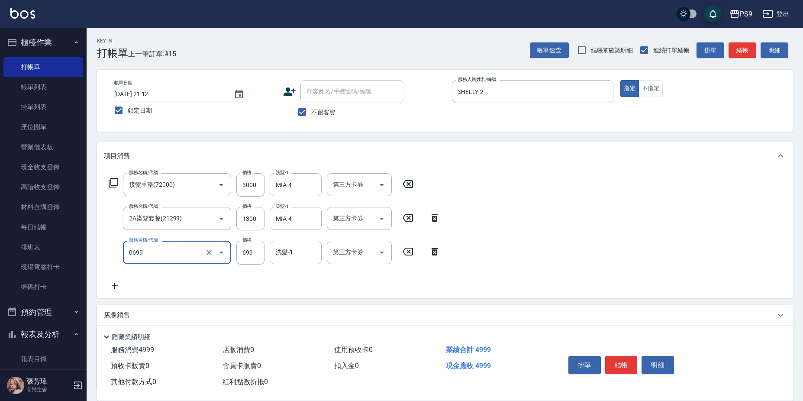
type input "699精油(0699)"
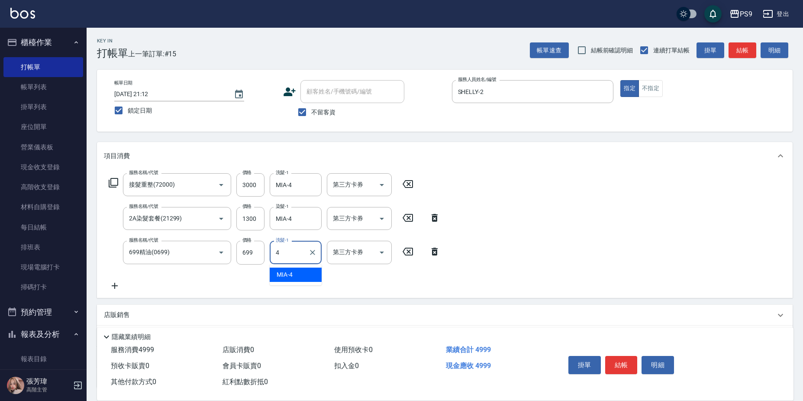
type input "MIA-4"
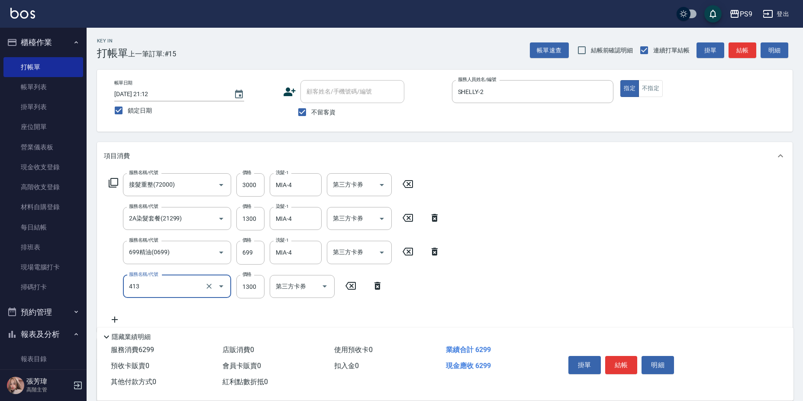
type input "鏡面護髮(413)"
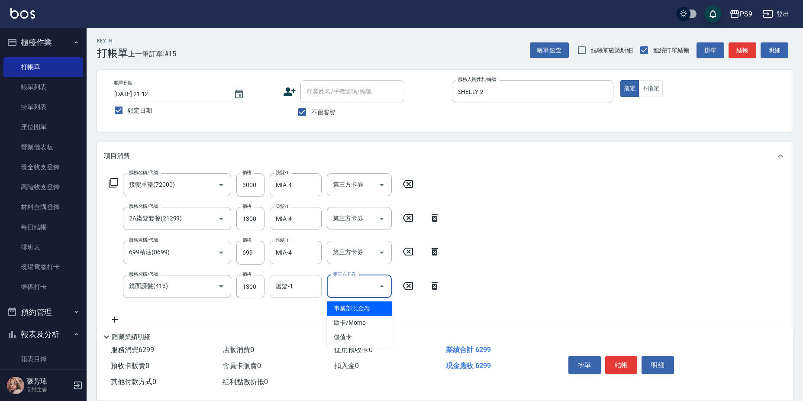
click at [273, 286] on div "護髮-1" at bounding box center [296, 286] width 52 height 23
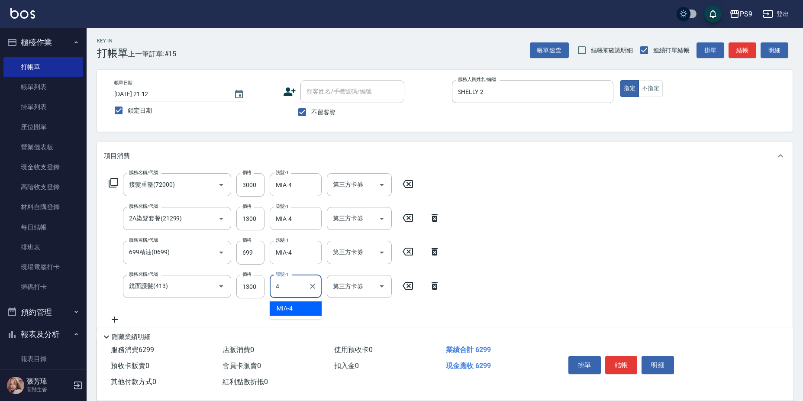
type input "MIA-4"
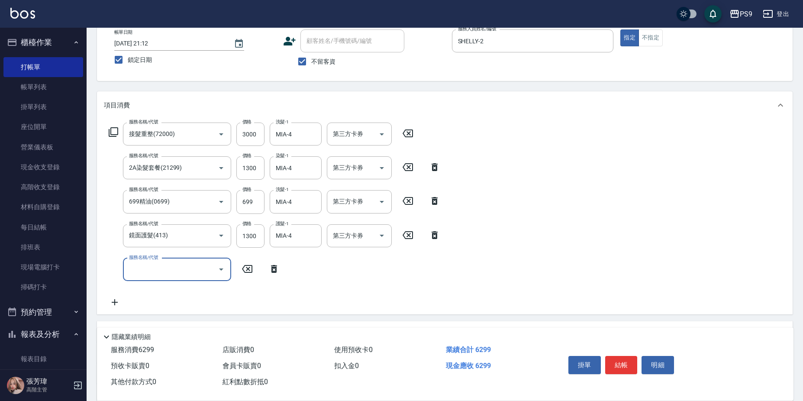
scroll to position [130, 0]
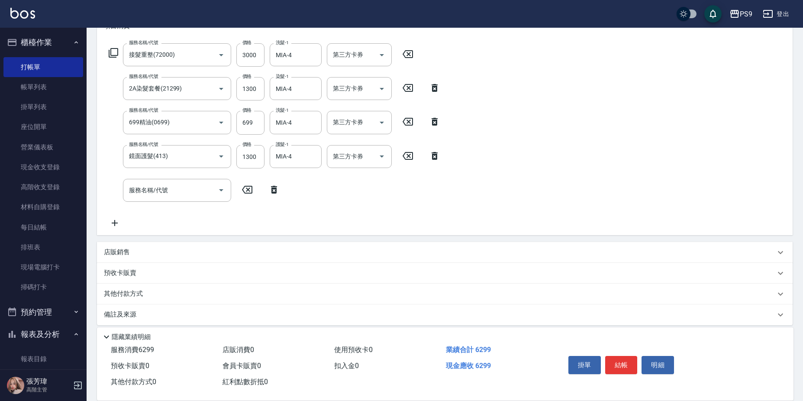
click at [160, 287] on div "其他付款方式" at bounding box center [445, 294] width 696 height 21
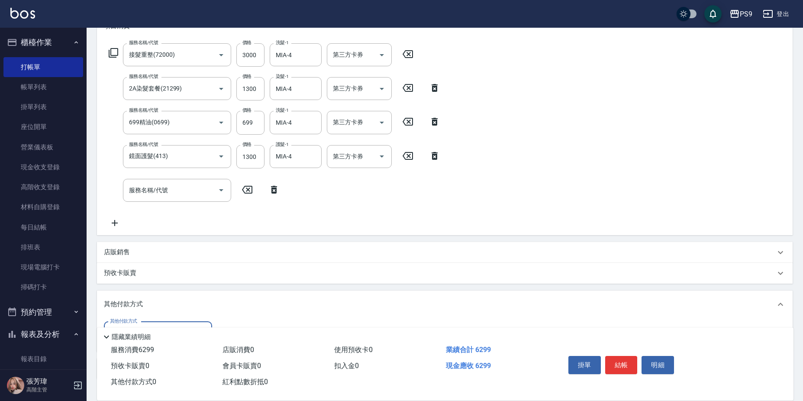
scroll to position [0, 0]
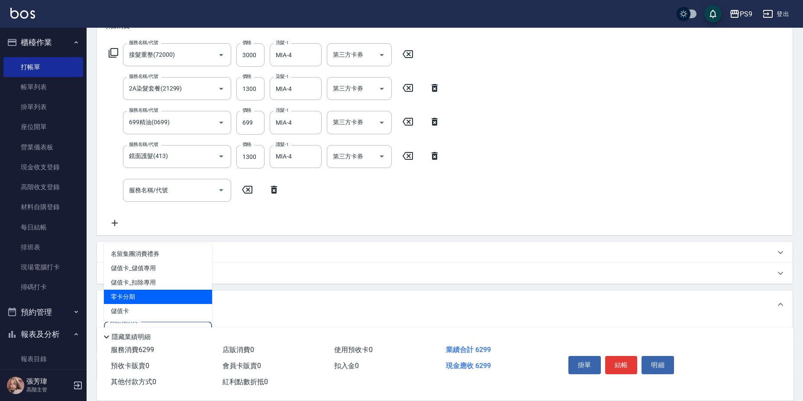
type input "零卡分期"
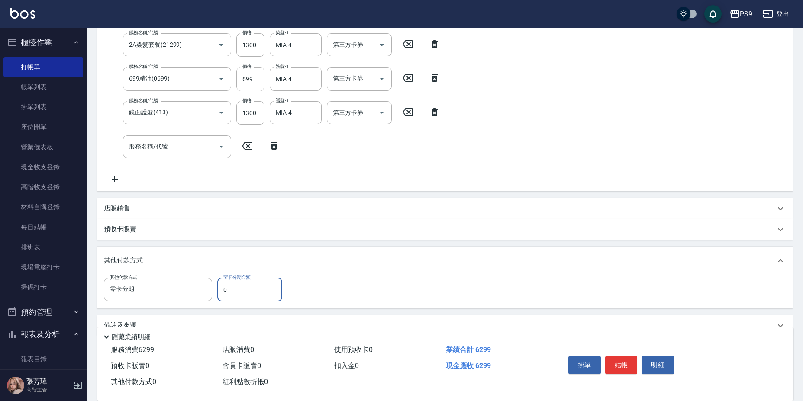
scroll to position [192, 0]
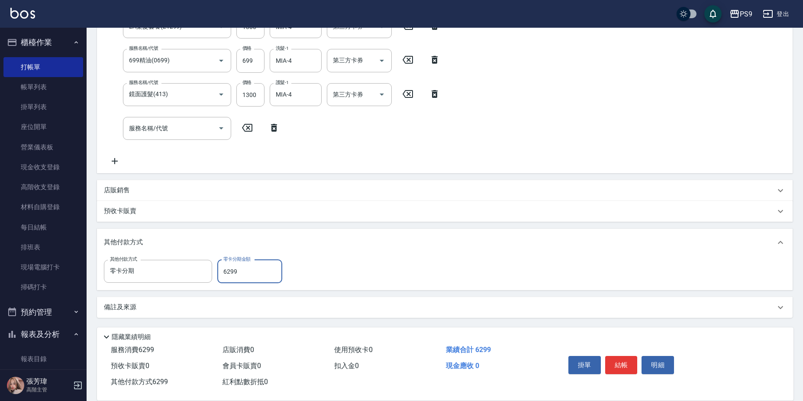
type input "6299"
click at [418, 295] on div "項目消費 服務名稱/代號 接髮重整(72000) 服務名稱/代號 價格 3000 價格 洗髮-1 MIA-4 洗髮-1 第三方卡券 第三方卡券 服務名稱/代號…" at bounding box center [445, 134] width 696 height 368
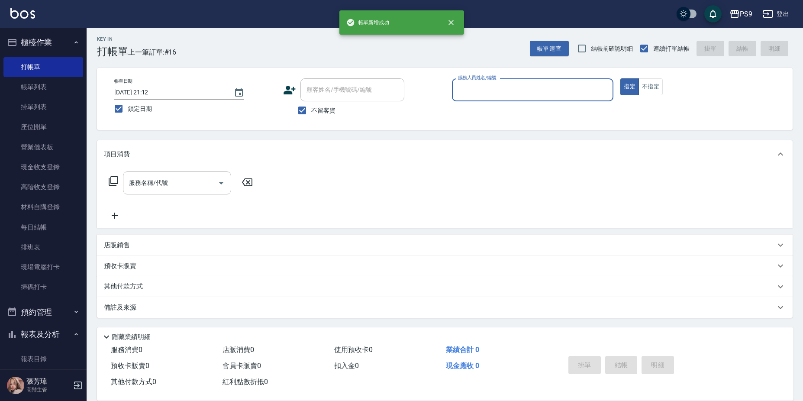
scroll to position [2, 0]
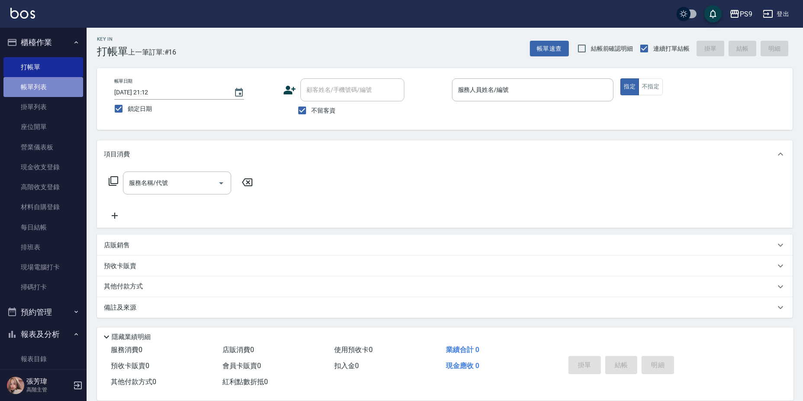
click at [45, 87] on link "帳單列表" at bounding box center [43, 87] width 80 height 20
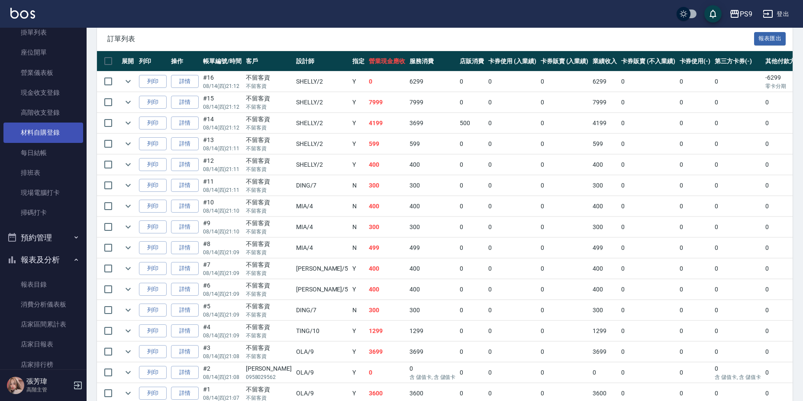
scroll to position [173, 0]
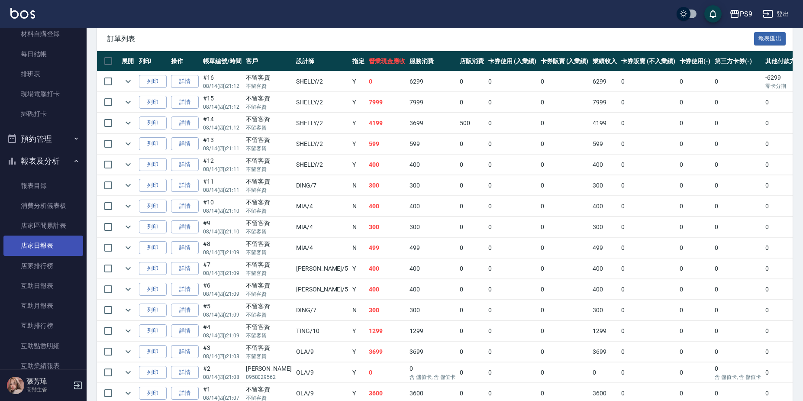
click at [59, 250] on link "店家日報表" at bounding box center [43, 246] width 80 height 20
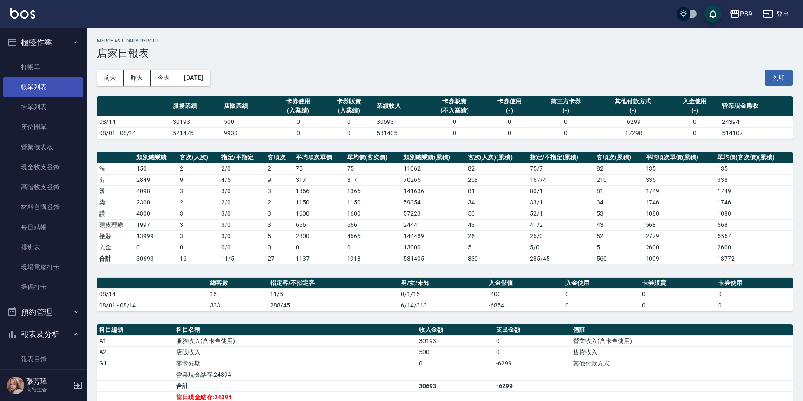
click at [42, 95] on link "帳單列表" at bounding box center [43, 87] width 80 height 20
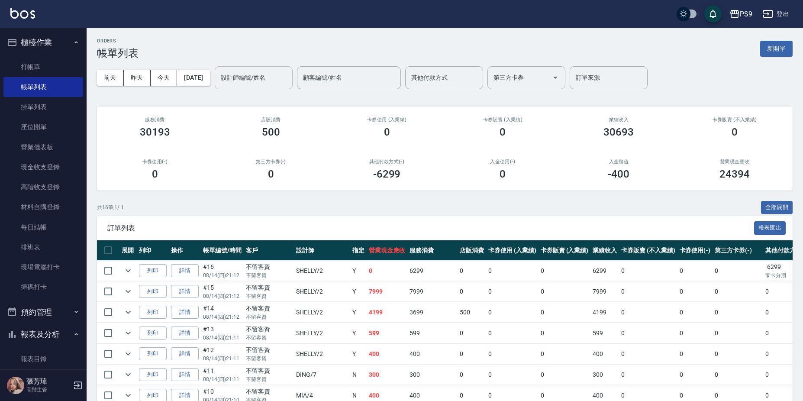
click at [257, 78] on input "設計師編號/姓名" at bounding box center [254, 77] width 70 height 15
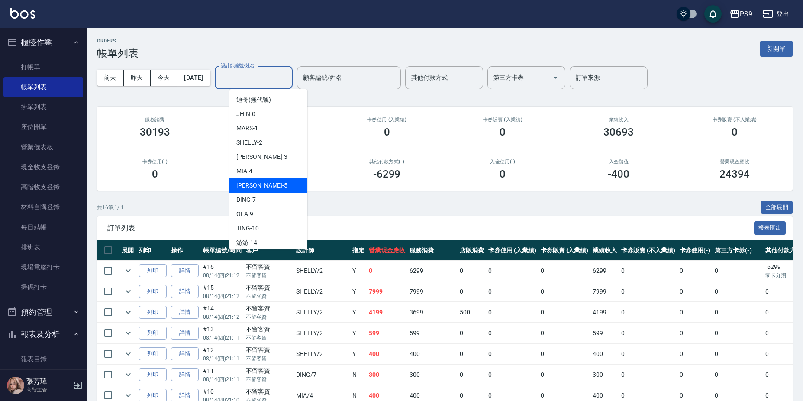
click at [259, 186] on div "[PERSON_NAME] -5" at bounding box center [269, 185] width 78 height 14
type input "[PERSON_NAME]-5"
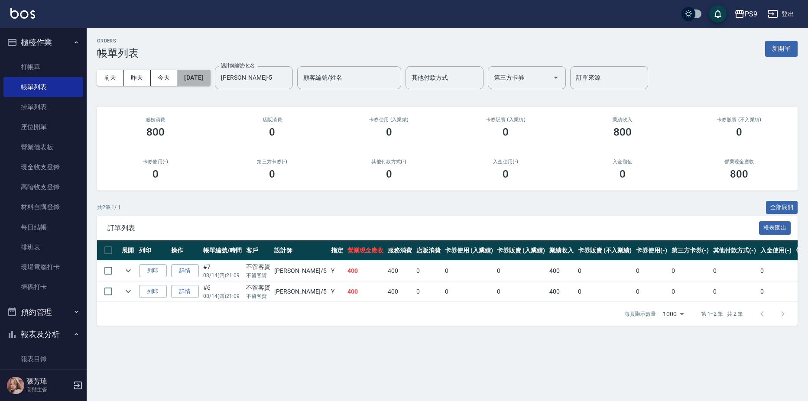
click at [210, 78] on button "[DATE]" at bounding box center [193, 78] width 33 height 16
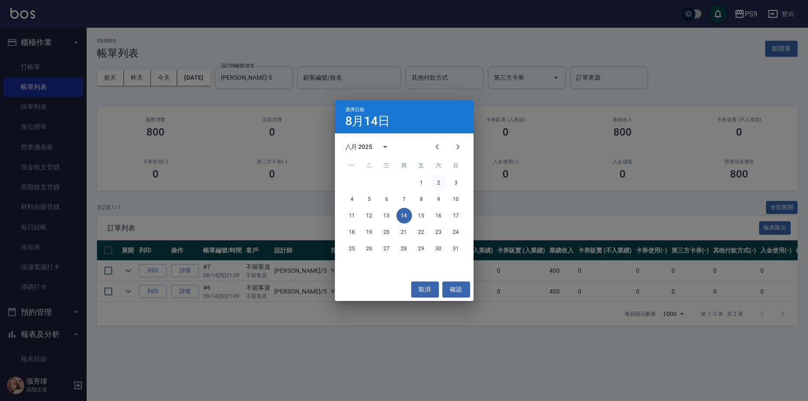
click at [431, 185] on button "2" at bounding box center [439, 183] width 16 height 16
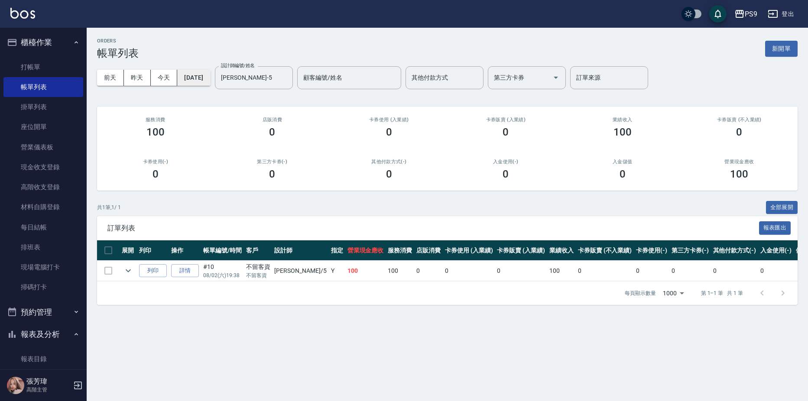
click at [204, 79] on button "[DATE]" at bounding box center [193, 78] width 33 height 16
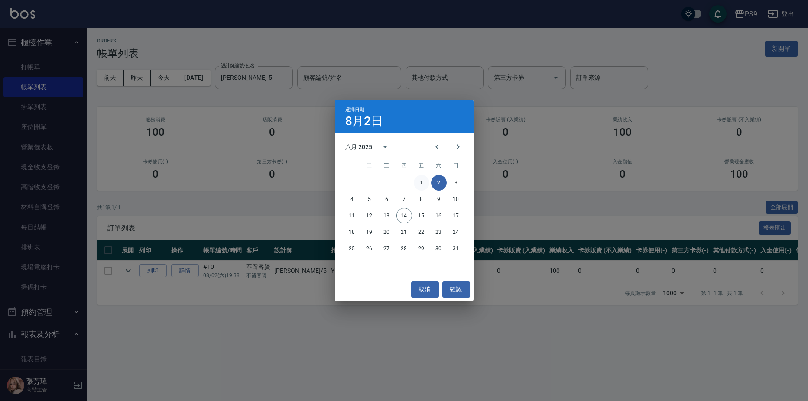
click at [421, 176] on button "1" at bounding box center [422, 183] width 16 height 16
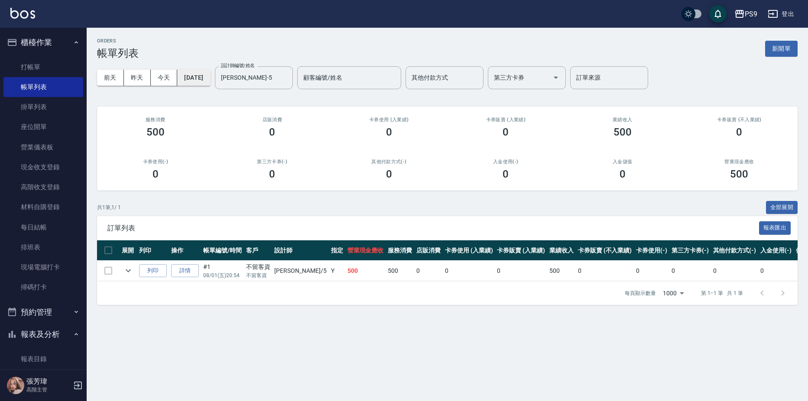
click at [203, 85] on button "[DATE]" at bounding box center [193, 78] width 33 height 16
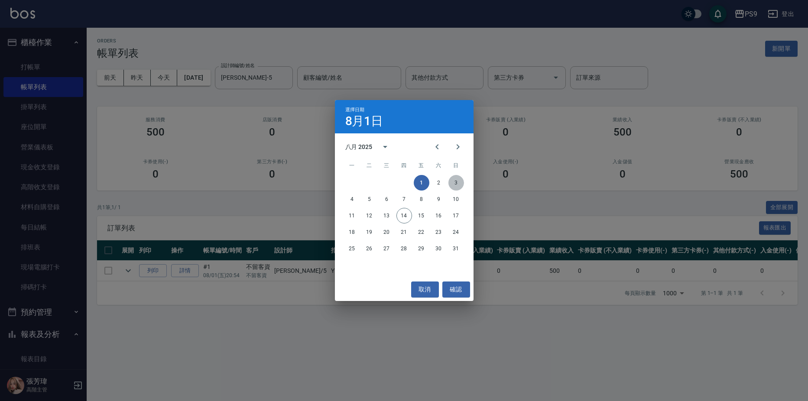
click at [461, 178] on button "3" at bounding box center [456, 183] width 16 height 16
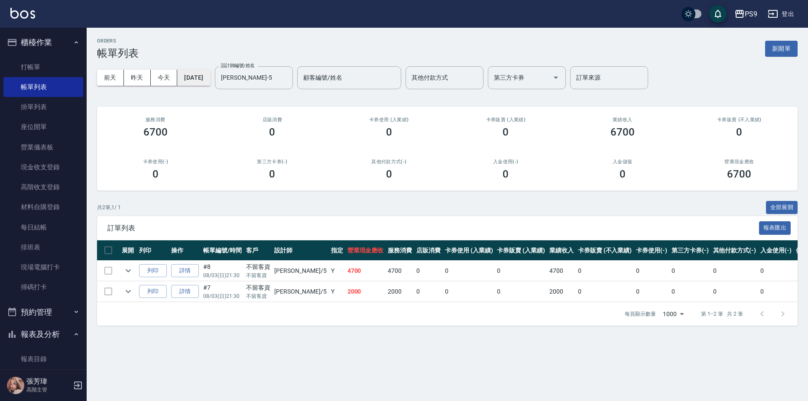
click at [210, 78] on button "[DATE]" at bounding box center [193, 78] width 33 height 16
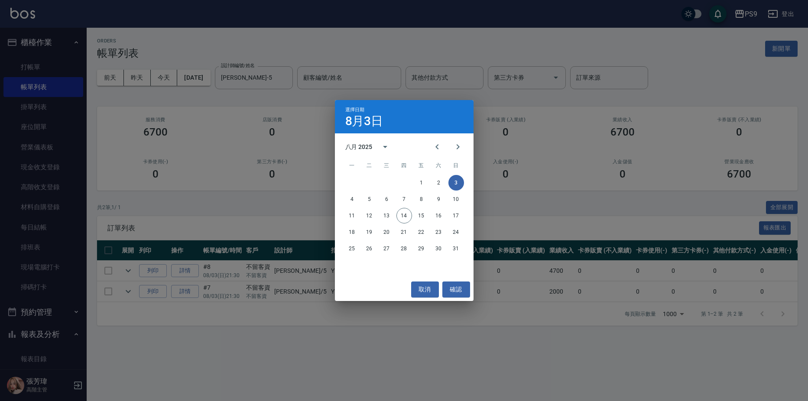
click at [358, 193] on div "4 5 6 7 8 9 10" at bounding box center [404, 199] width 139 height 16
click at [351, 196] on button "4" at bounding box center [352, 199] width 16 height 16
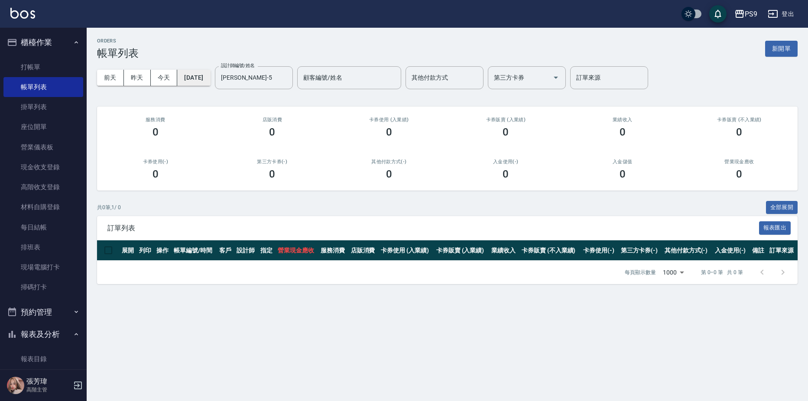
click at [197, 77] on button "[DATE]" at bounding box center [193, 78] width 33 height 16
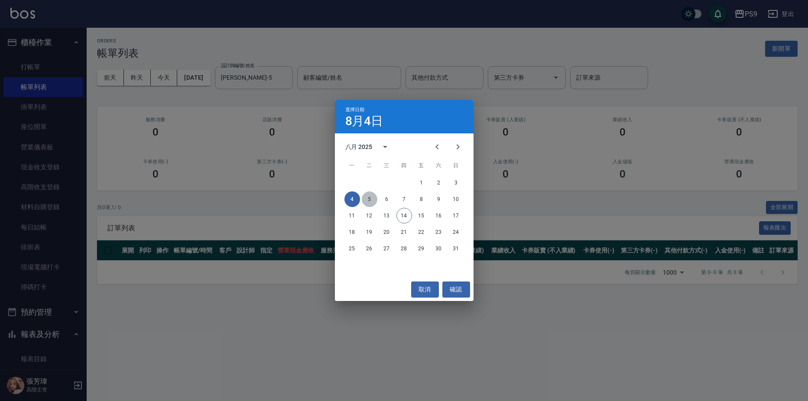
click at [368, 197] on button "5" at bounding box center [370, 199] width 16 height 16
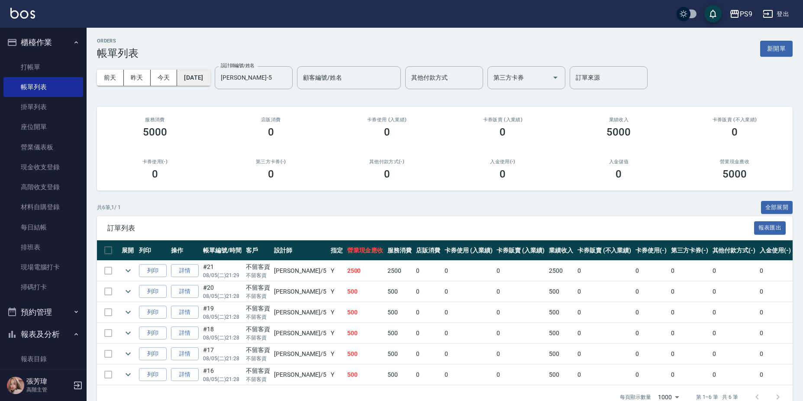
click at [210, 78] on button "[DATE]" at bounding box center [193, 78] width 33 height 16
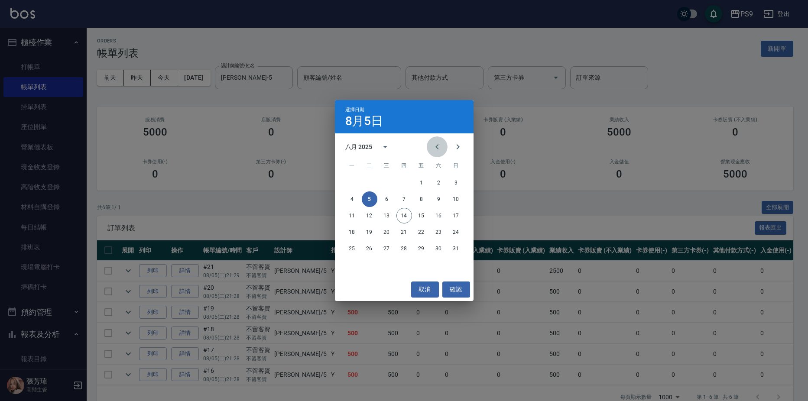
click at [439, 142] on icon "Previous month" at bounding box center [437, 147] width 10 height 10
click at [401, 249] on button "31" at bounding box center [404, 249] width 16 height 16
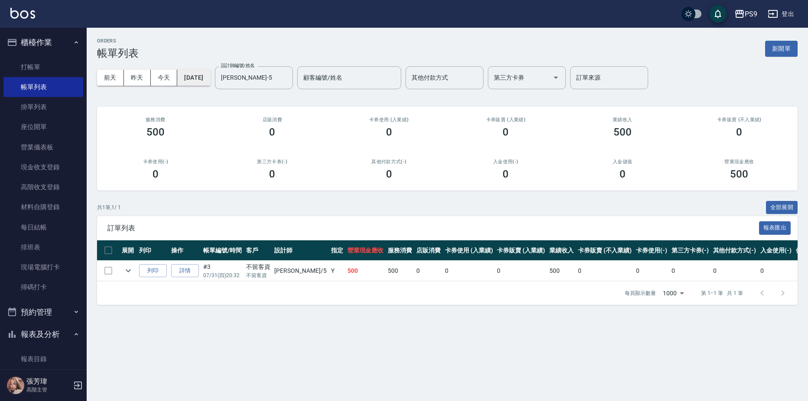
click at [208, 83] on button "[DATE]" at bounding box center [193, 78] width 33 height 16
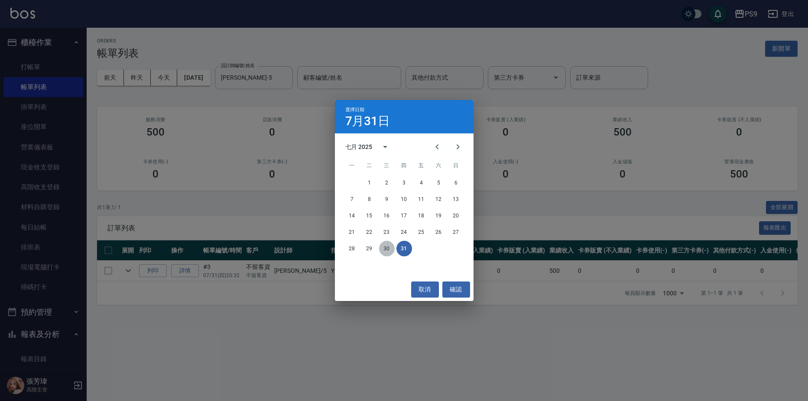
click at [385, 251] on button "30" at bounding box center [387, 249] width 16 height 16
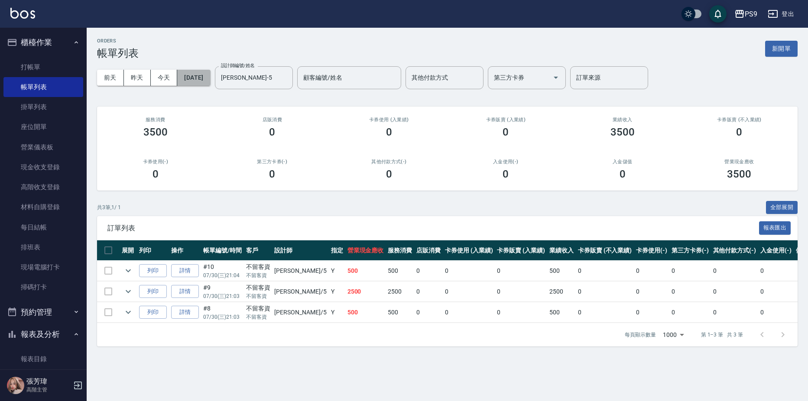
click at [210, 83] on button "[DATE]" at bounding box center [193, 78] width 33 height 16
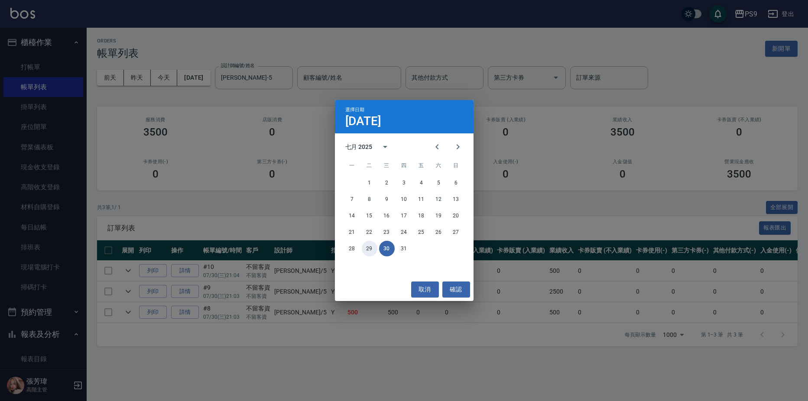
click at [368, 248] on button "29" at bounding box center [370, 249] width 16 height 16
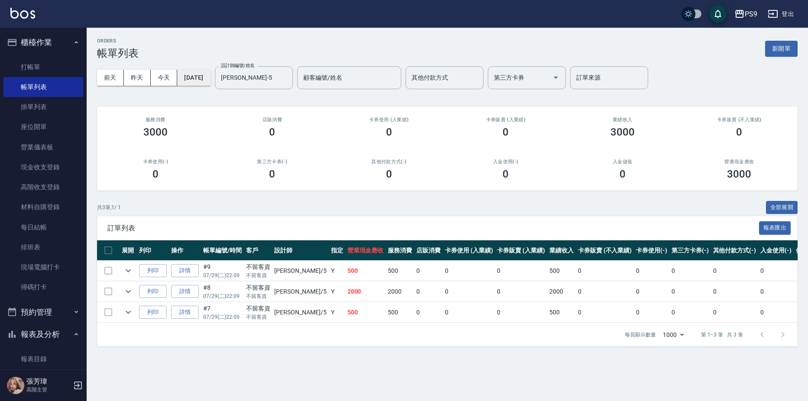
click at [201, 82] on button "[DATE]" at bounding box center [193, 78] width 33 height 16
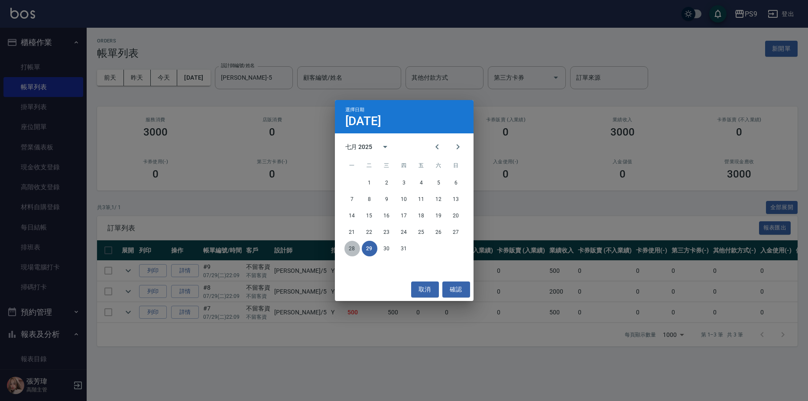
click at [350, 247] on button "28" at bounding box center [352, 249] width 16 height 16
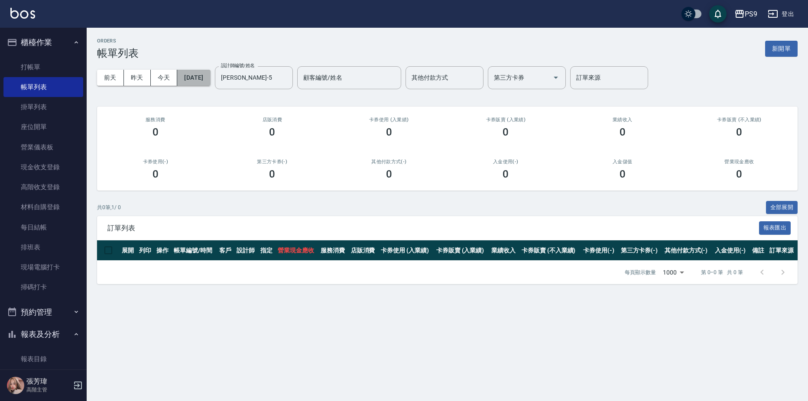
drag, startPoint x: 202, startPoint y: 75, endPoint x: 207, endPoint y: 76, distance: 5.4
click at [207, 76] on button "[DATE]" at bounding box center [193, 78] width 33 height 16
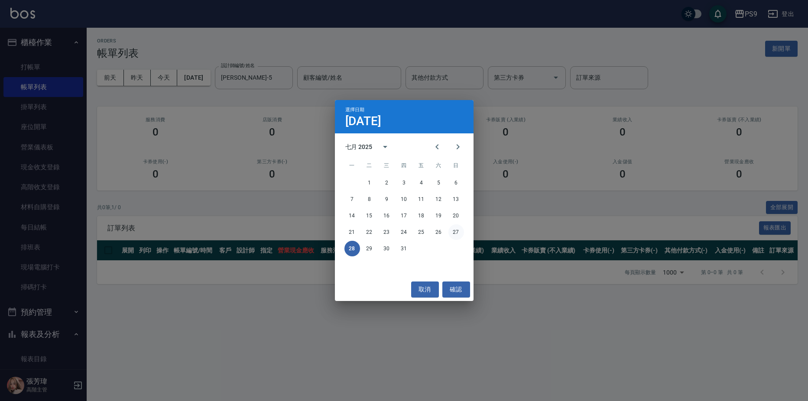
click at [455, 228] on button "27" at bounding box center [456, 232] width 16 height 16
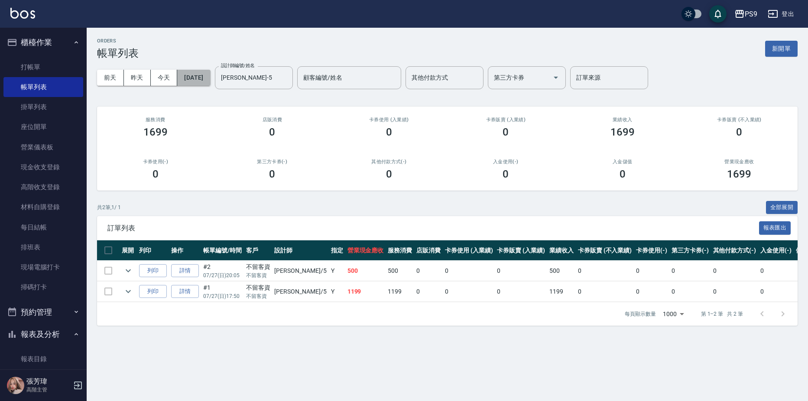
click at [208, 81] on button "[DATE]" at bounding box center [193, 78] width 33 height 16
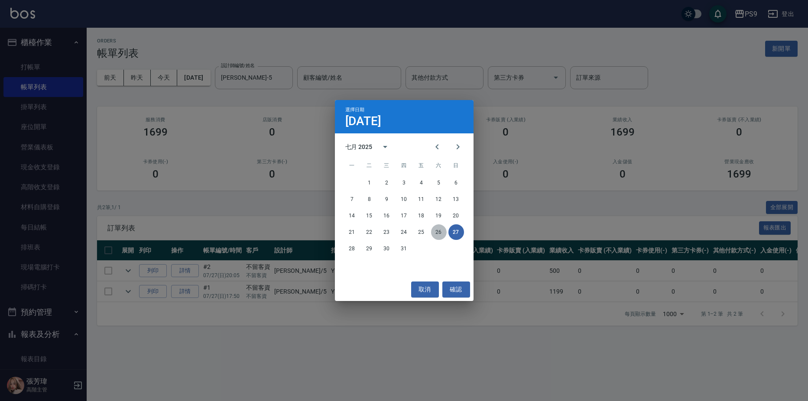
click at [438, 231] on button "26" at bounding box center [439, 232] width 16 height 16
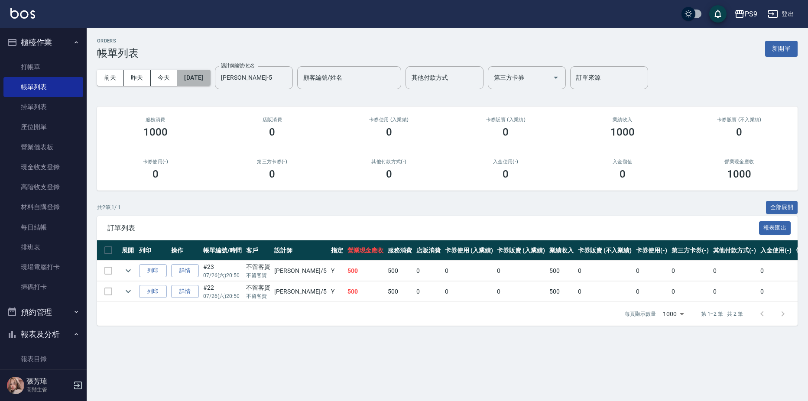
click at [205, 80] on button "[DATE]" at bounding box center [193, 78] width 33 height 16
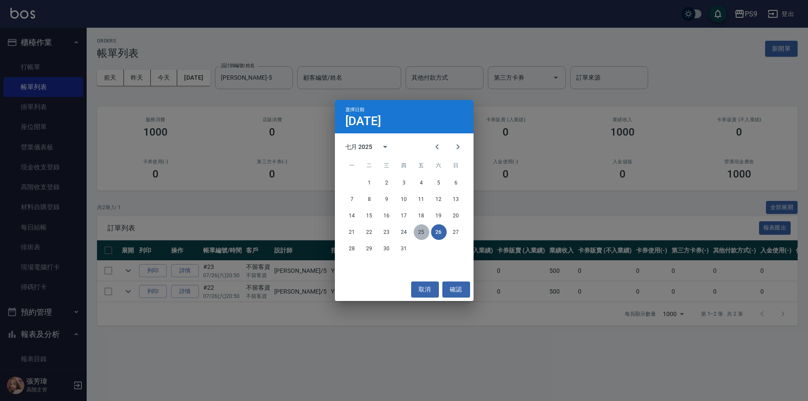
click at [425, 236] on button "25" at bounding box center [422, 232] width 16 height 16
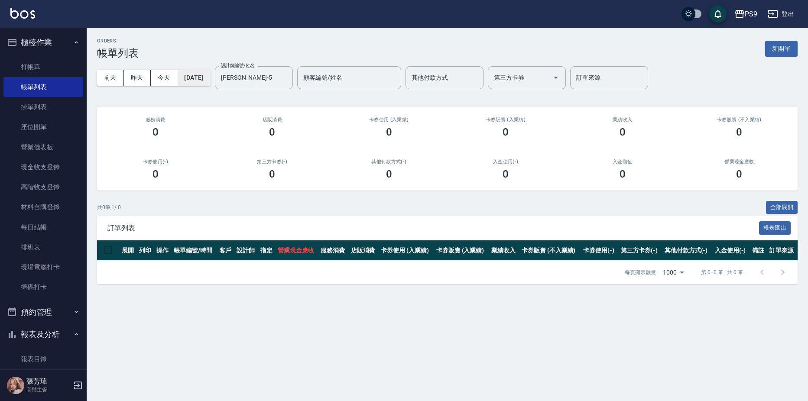
click at [211, 84] on div "[DATE] [DATE] [DATE] [DATE] 設計師編號/姓名 [PERSON_NAME]-5 設計師編號/姓名 顧客編號/姓名 顧客編號/姓名 其…" at bounding box center [447, 77] width 700 height 37
click at [209, 72] on button "[DATE]" at bounding box center [193, 78] width 33 height 16
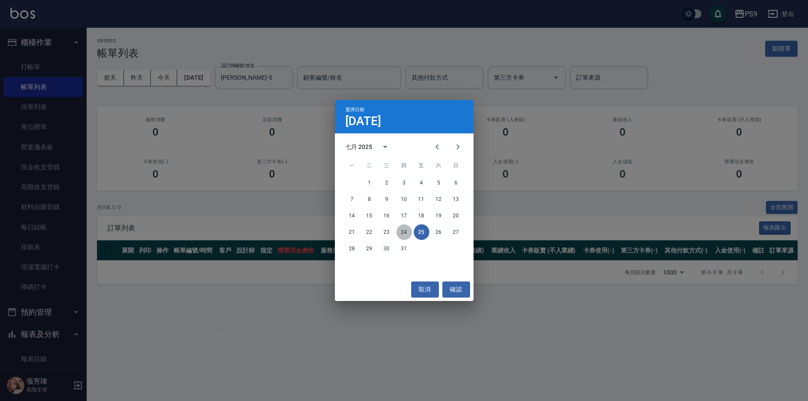
click at [401, 233] on button "24" at bounding box center [404, 232] width 16 height 16
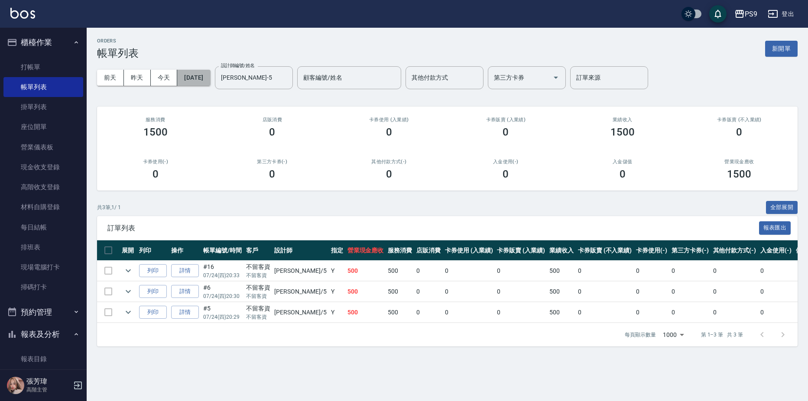
click at [190, 78] on button "[DATE]" at bounding box center [193, 78] width 33 height 16
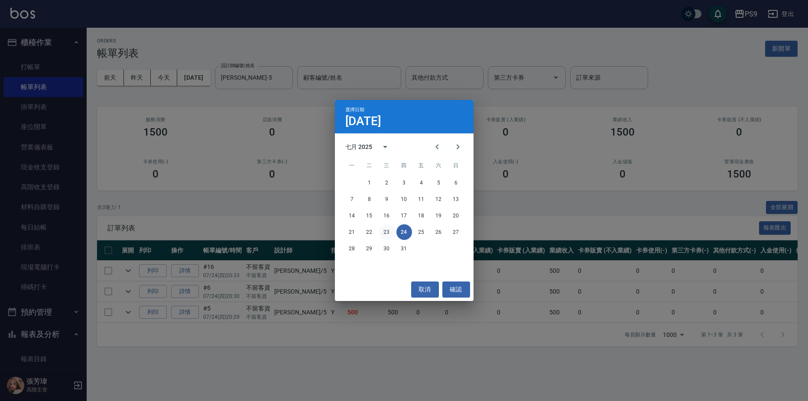
click at [387, 233] on button "23" at bounding box center [387, 232] width 16 height 16
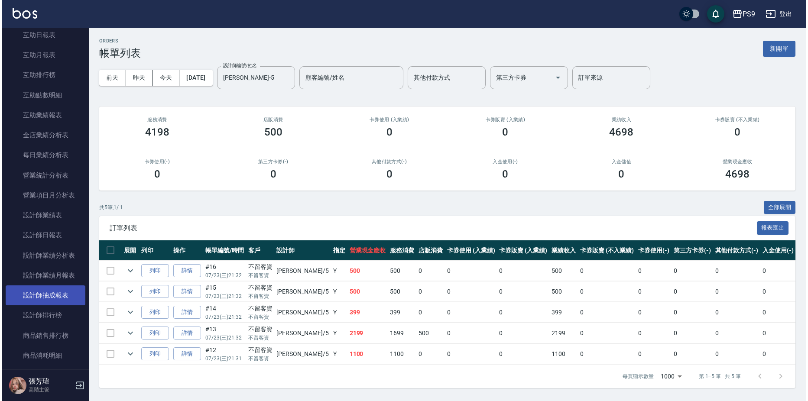
scroll to position [433, 0]
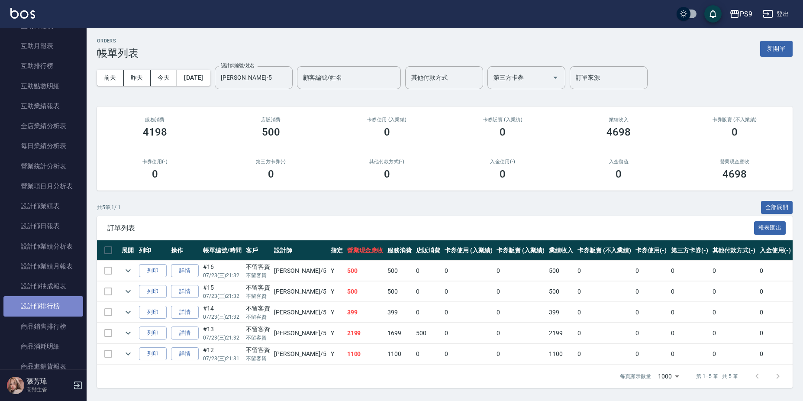
click at [57, 307] on link "設計師排行榜" at bounding box center [43, 306] width 80 height 20
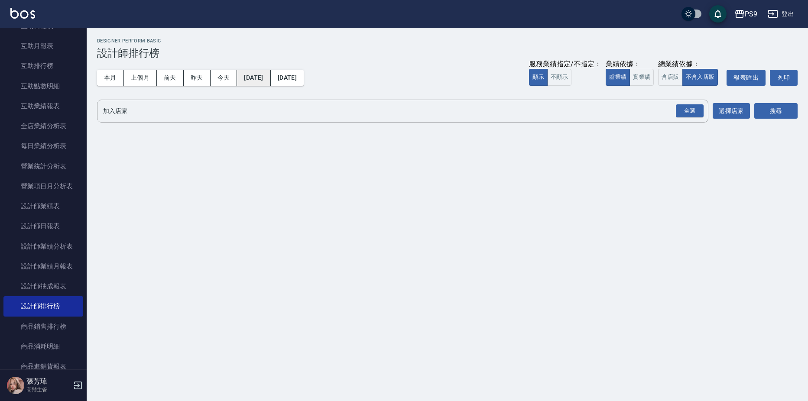
click at [269, 80] on button "[DATE]" at bounding box center [253, 78] width 33 height 16
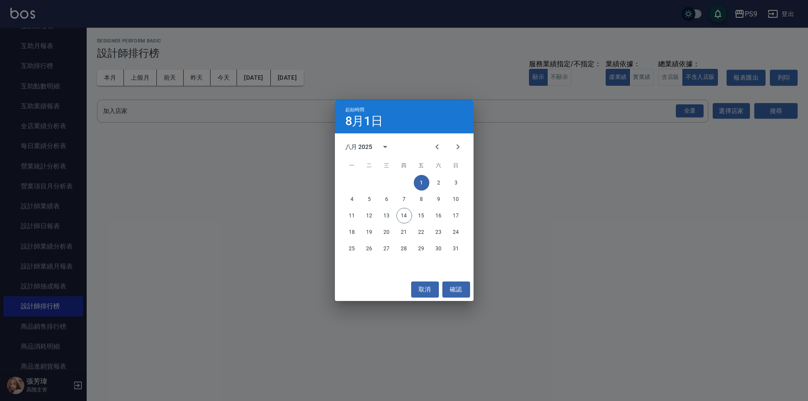
click at [366, 147] on div "八月 2025" at bounding box center [358, 146] width 27 height 9
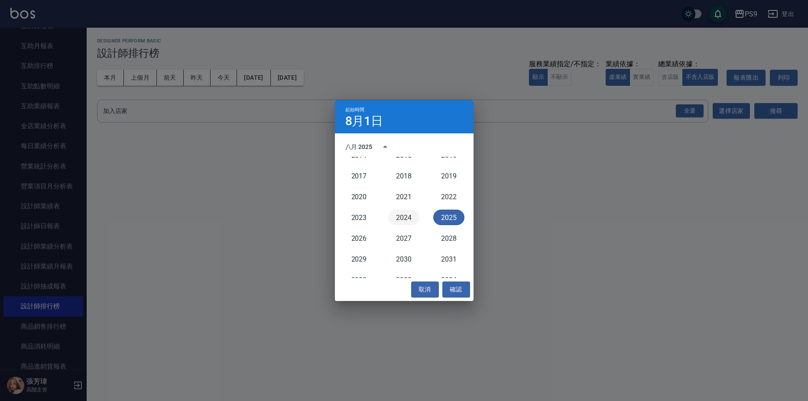
click at [396, 223] on button "2024" at bounding box center [403, 218] width 31 height 16
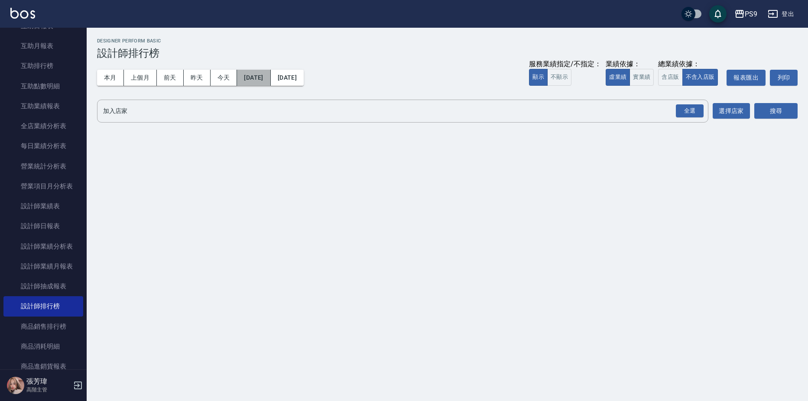
click at [270, 72] on button "[DATE]" at bounding box center [253, 78] width 33 height 16
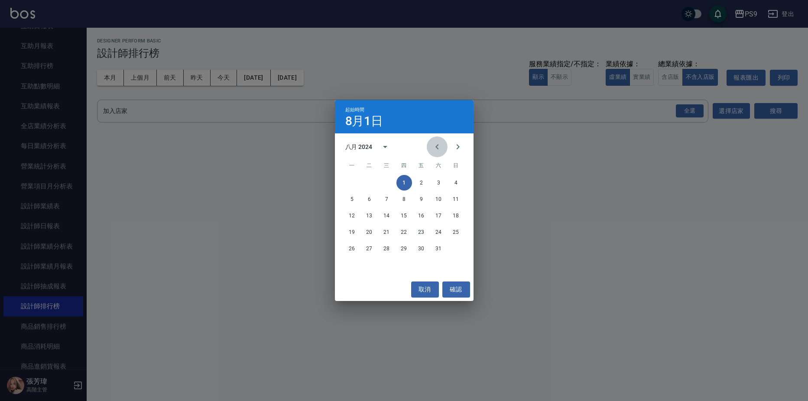
click at [438, 142] on icon "Previous month" at bounding box center [437, 147] width 10 height 10
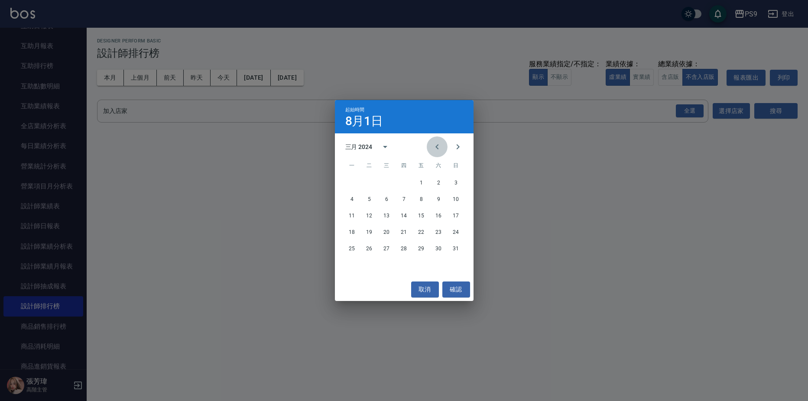
click at [438, 141] on button "Previous month" at bounding box center [437, 146] width 21 height 21
drag, startPoint x: 349, startPoint y: 178, endPoint x: 349, endPoint y: 165, distance: 12.1
click at [349, 177] on button "1" at bounding box center [352, 183] width 16 height 16
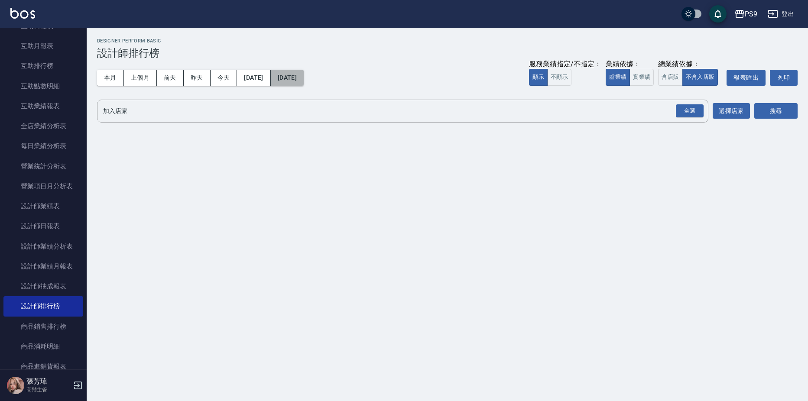
click at [304, 79] on button "[DATE]" at bounding box center [287, 78] width 33 height 16
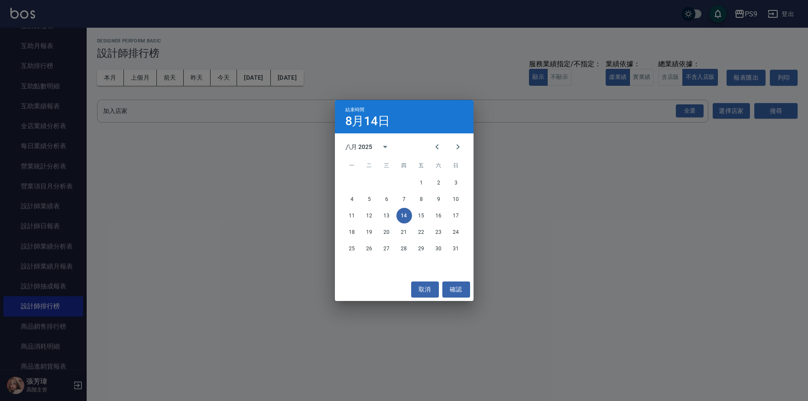
click at [358, 144] on div "八月 2025" at bounding box center [358, 146] width 27 height 9
click at [401, 216] on button "2024" at bounding box center [403, 218] width 31 height 16
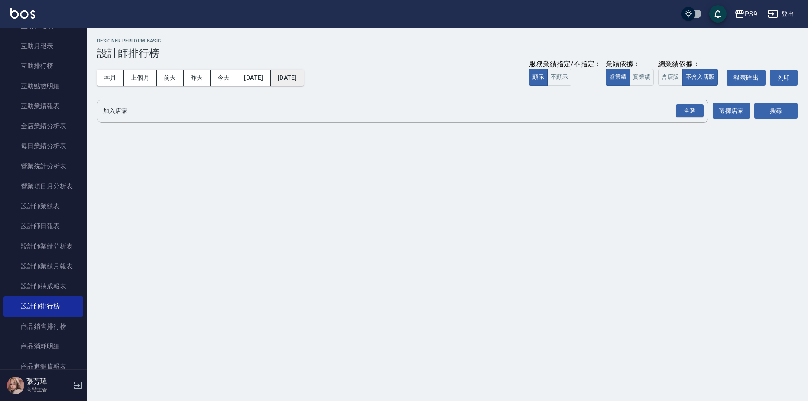
click at [297, 78] on button "[DATE]" at bounding box center [287, 78] width 33 height 16
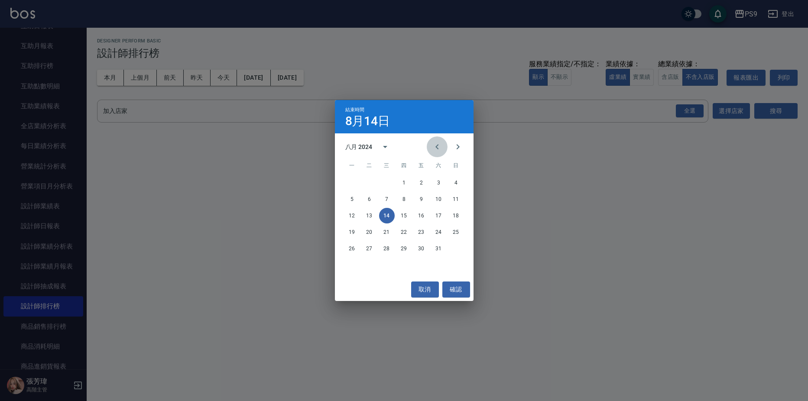
click at [440, 145] on icon "Previous month" at bounding box center [437, 147] width 10 height 10
click at [440, 144] on icon "Previous month" at bounding box center [437, 147] width 10 height 10
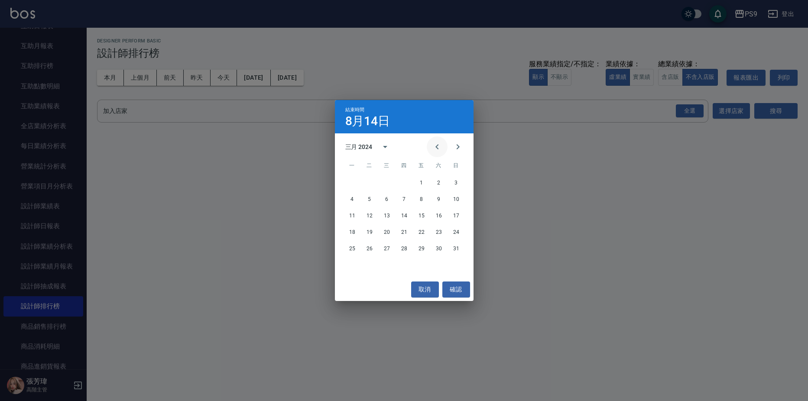
click at [440, 144] on icon "Previous month" at bounding box center [437, 147] width 10 height 10
click at [458, 252] on button "31" at bounding box center [456, 249] width 16 height 16
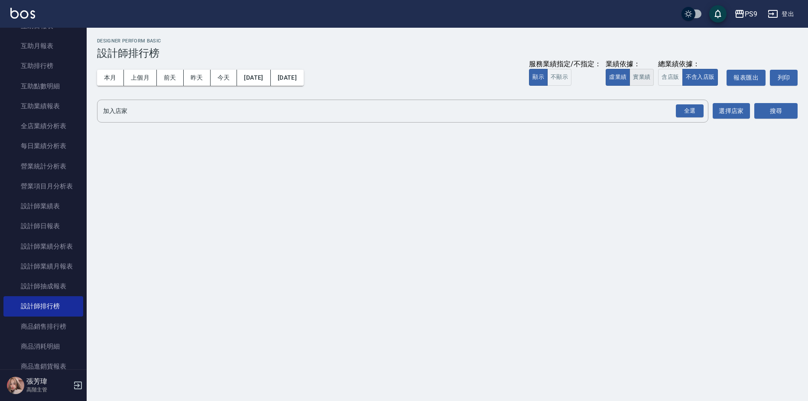
drag, startPoint x: 642, startPoint y: 77, endPoint x: 647, endPoint y: 78, distance: 5.3
click at [642, 78] on button "實業績" at bounding box center [641, 77] width 24 height 17
click at [703, 110] on button "全選" at bounding box center [689, 111] width 31 height 17
drag, startPoint x: 694, startPoint y: 110, endPoint x: 773, endPoint y: 114, distance: 78.5
click at [696, 111] on div "全選" at bounding box center [690, 110] width 28 height 13
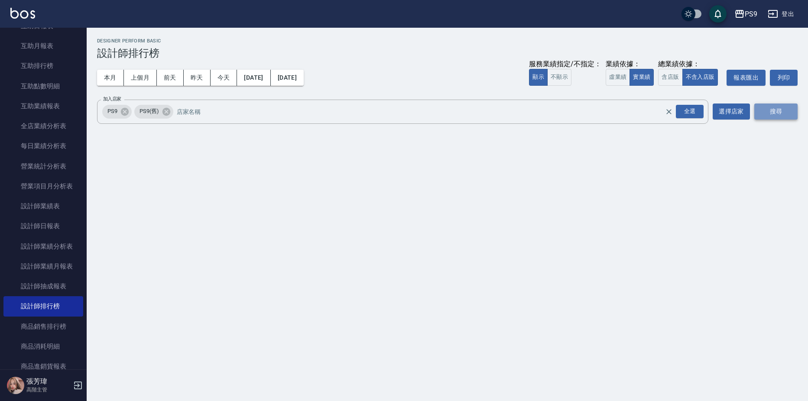
click at [785, 108] on button "搜尋" at bounding box center [775, 112] width 43 height 16
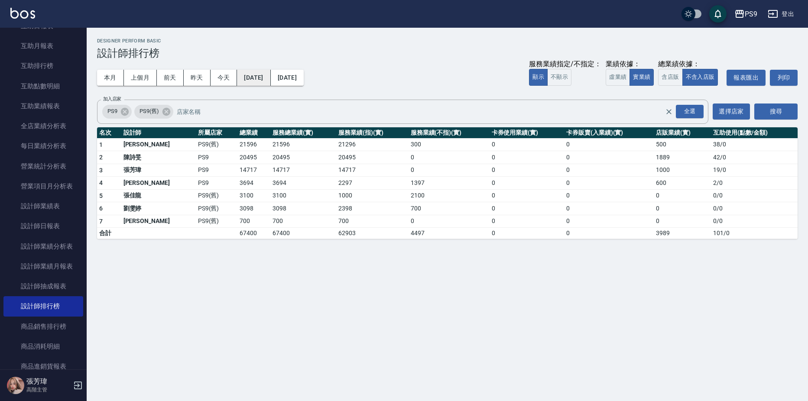
click at [270, 73] on button "[DATE]" at bounding box center [253, 78] width 33 height 16
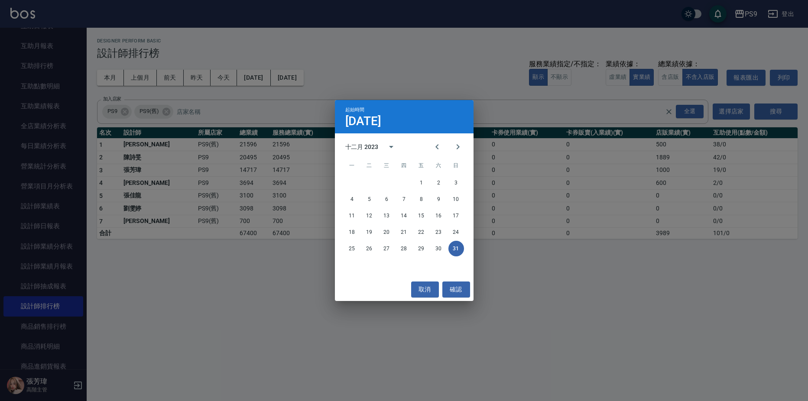
click at [369, 143] on div "十二月 2023" at bounding box center [361, 146] width 33 height 9
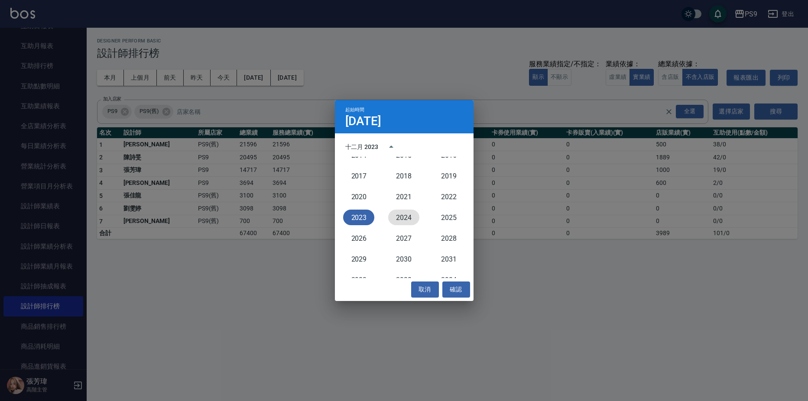
drag, startPoint x: 401, startPoint y: 219, endPoint x: 389, endPoint y: 193, distance: 28.9
click at [401, 218] on button "2024" at bounding box center [403, 218] width 31 height 16
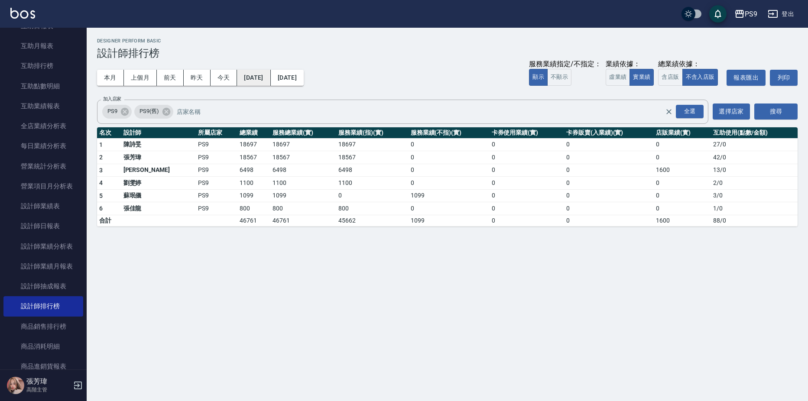
click at [270, 78] on button "[DATE]" at bounding box center [253, 78] width 33 height 16
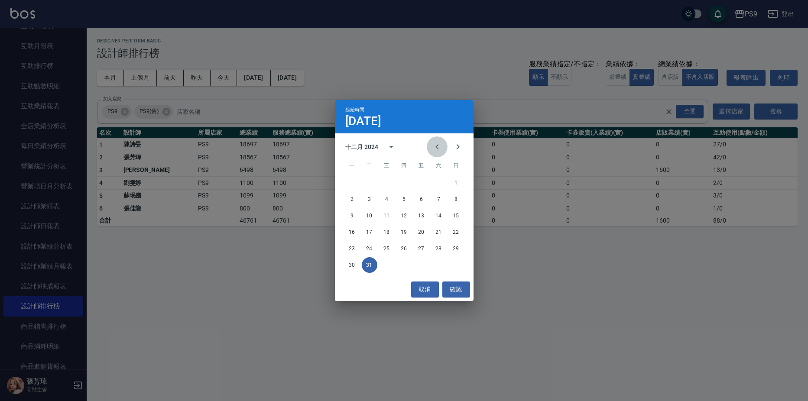
click at [432, 143] on icon "Previous month" at bounding box center [437, 147] width 10 height 10
click at [369, 147] on div "十一月 2024" at bounding box center [361, 146] width 33 height 9
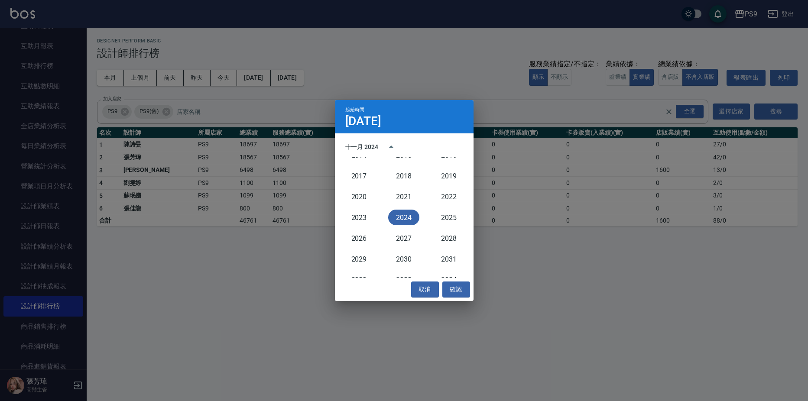
click at [347, 148] on div "十一月 2024" at bounding box center [361, 146] width 33 height 9
click at [432, 146] on icon "Previous month" at bounding box center [437, 147] width 10 height 10
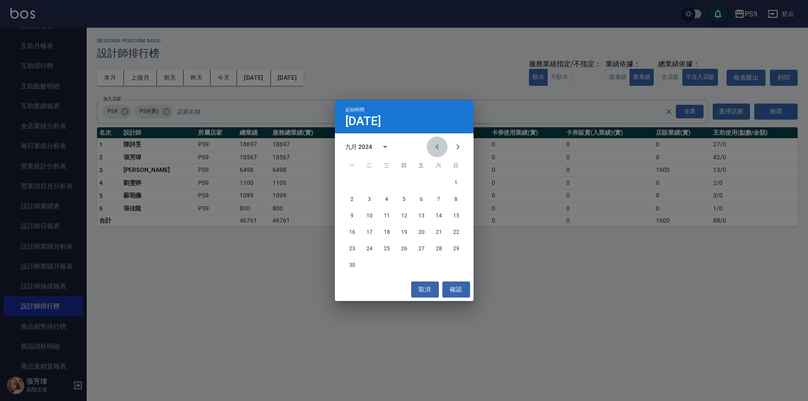
click at [432, 146] on icon "Previous month" at bounding box center [437, 147] width 10 height 10
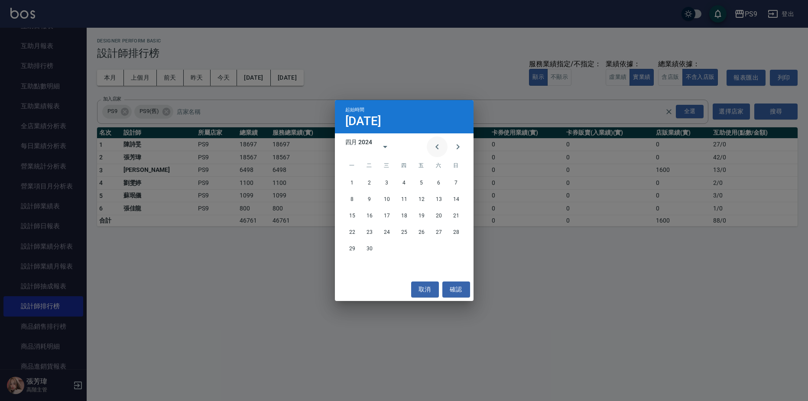
click at [432, 146] on icon "Previous month" at bounding box center [437, 147] width 10 height 10
click at [347, 179] on button "1" at bounding box center [352, 183] width 16 height 16
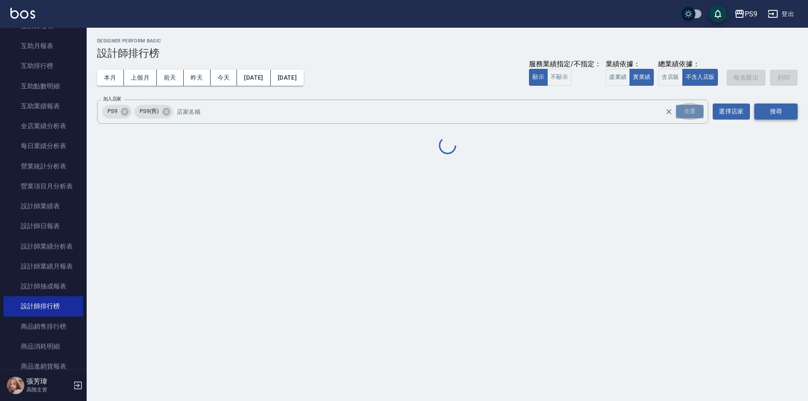
drag, startPoint x: 689, startPoint y: 111, endPoint x: 783, endPoint y: 113, distance: 94.0
click at [689, 111] on div "全選" at bounding box center [690, 111] width 28 height 13
click at [784, 110] on button "搜尋" at bounding box center [775, 112] width 43 height 16
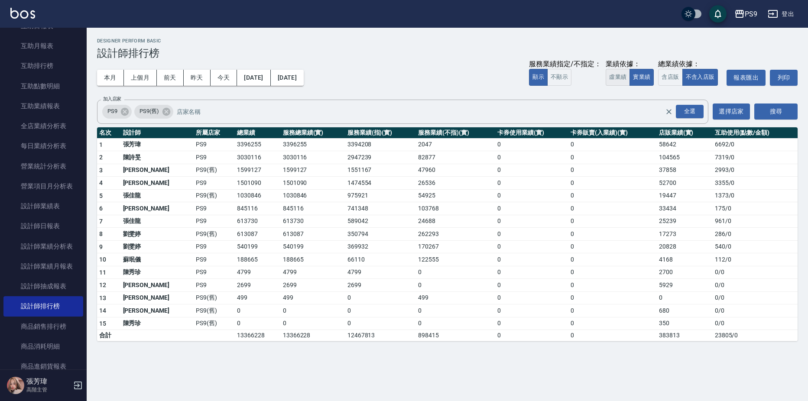
click at [615, 76] on button "虛業績" at bounding box center [617, 77] width 24 height 17
click at [647, 72] on button "實業績" at bounding box center [641, 77] width 24 height 17
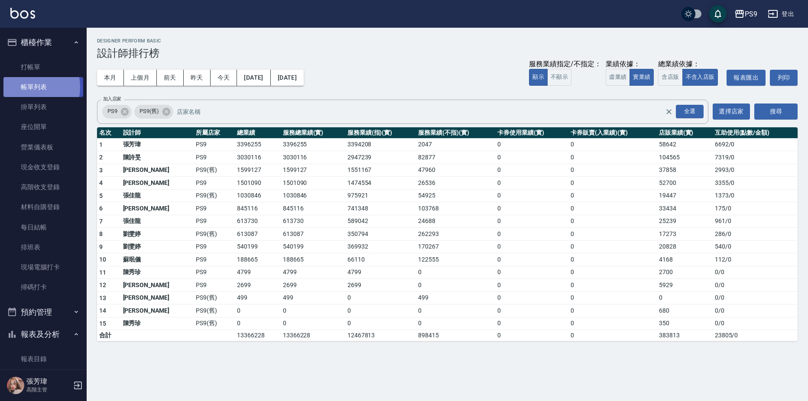
click at [26, 87] on link "帳單列表" at bounding box center [43, 87] width 80 height 20
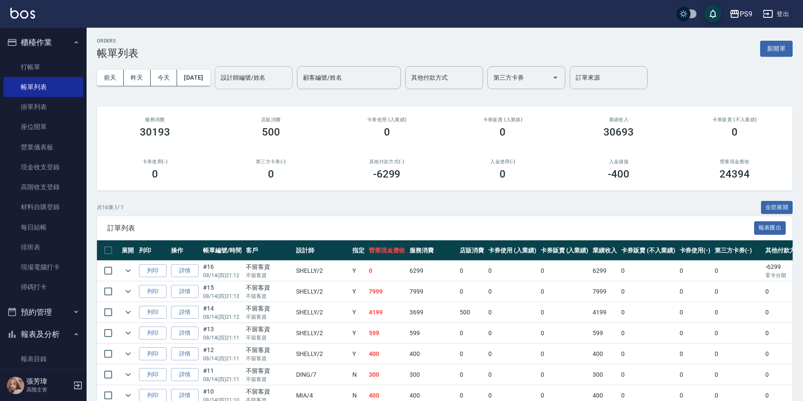
click at [263, 75] on input "設計師編號/姓名" at bounding box center [254, 77] width 70 height 15
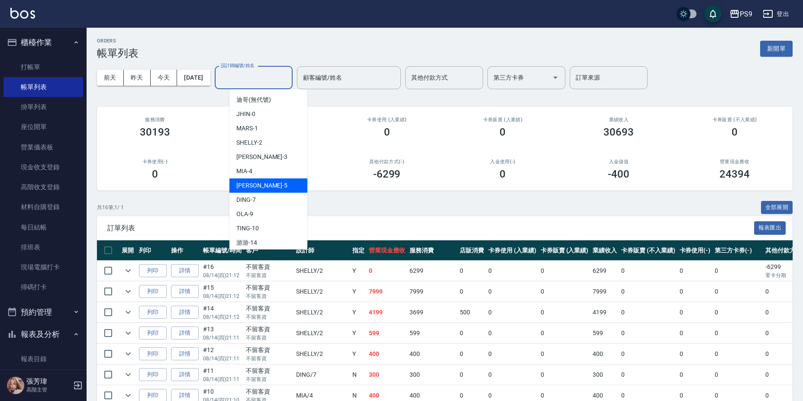
click at [253, 185] on span "[PERSON_NAME] -5" at bounding box center [261, 185] width 51 height 9
type input "[PERSON_NAME]-5"
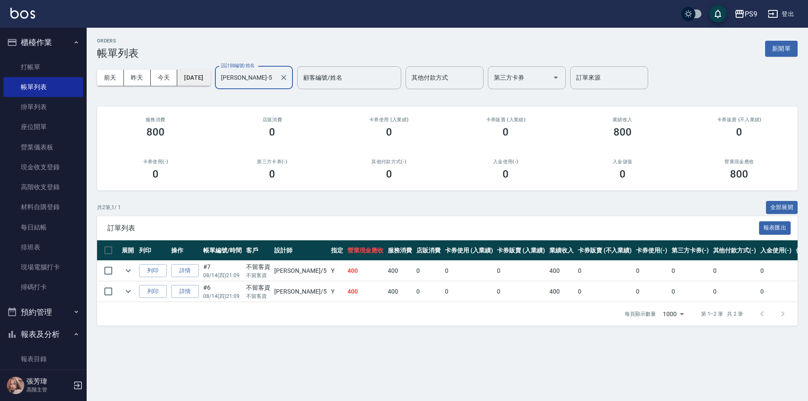
click at [194, 75] on button "[DATE]" at bounding box center [193, 78] width 33 height 16
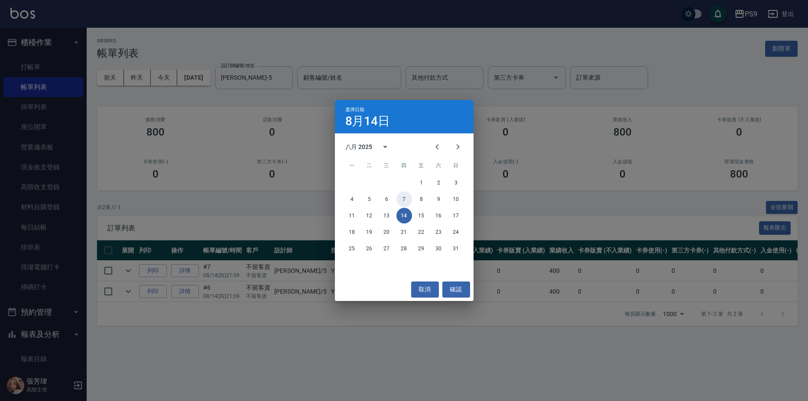
click at [407, 201] on button "7" at bounding box center [404, 199] width 16 height 16
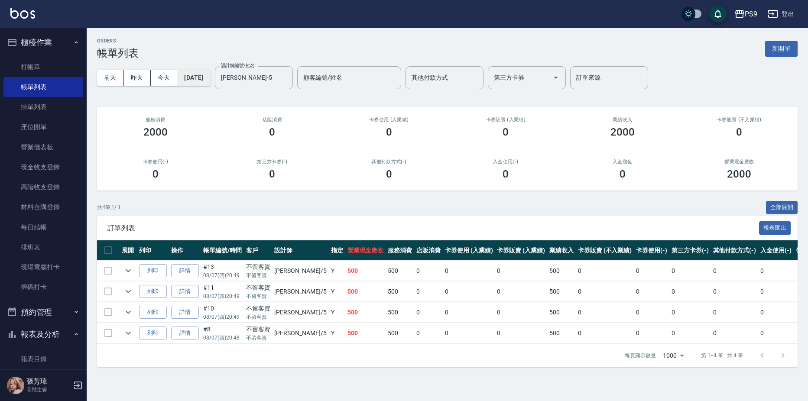
click at [191, 71] on button "[DATE]" at bounding box center [193, 78] width 33 height 16
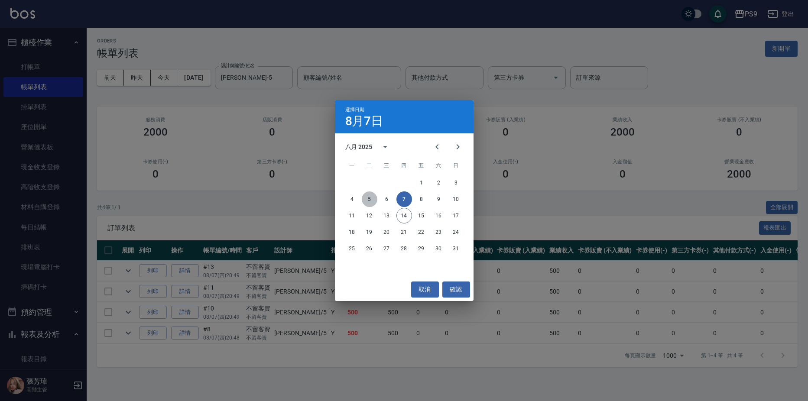
click at [372, 198] on button "5" at bounding box center [370, 199] width 16 height 16
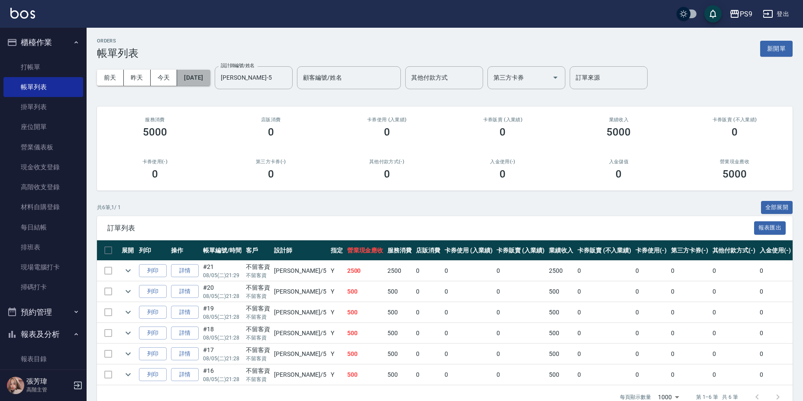
click at [191, 76] on button "[DATE]" at bounding box center [193, 78] width 33 height 16
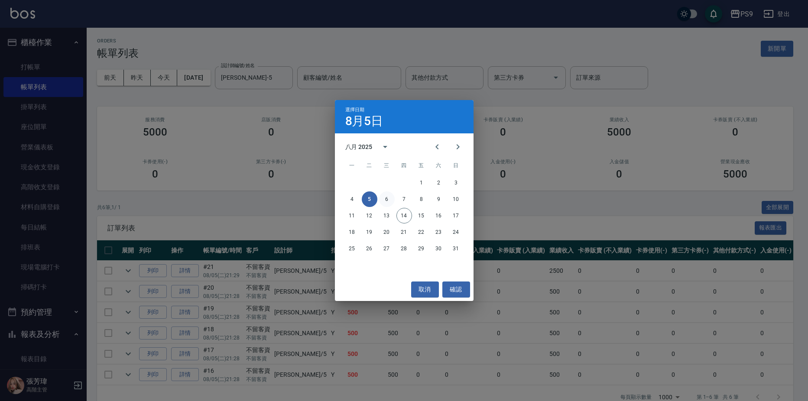
click at [388, 196] on button "6" at bounding box center [387, 199] width 16 height 16
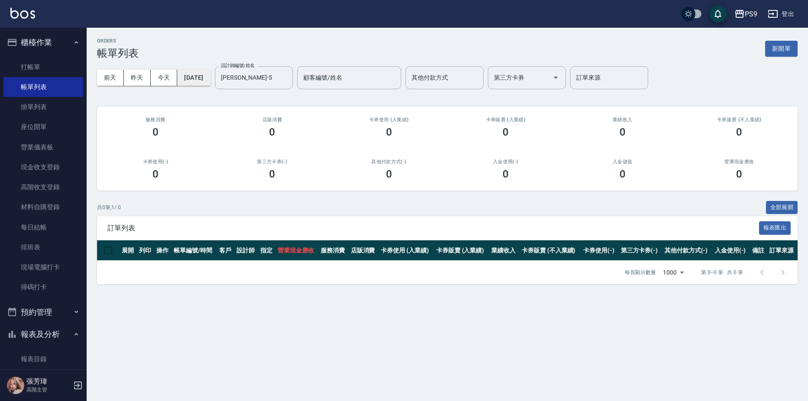
drag, startPoint x: 209, startPoint y: 85, endPoint x: 209, endPoint y: 81, distance: 4.4
click at [209, 82] on div "[DATE] [DATE] [DATE] [DATE] 設計師編號/姓名 [PERSON_NAME]-5 設計師編號/姓名 顧客編號/姓名 顧客編號/姓名 其…" at bounding box center [447, 77] width 700 height 37
click at [210, 80] on button "[DATE]" at bounding box center [193, 78] width 33 height 16
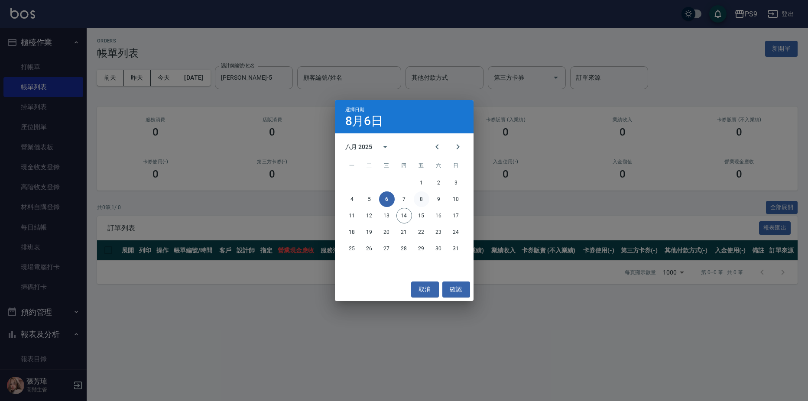
click at [416, 202] on button "8" at bounding box center [422, 199] width 16 height 16
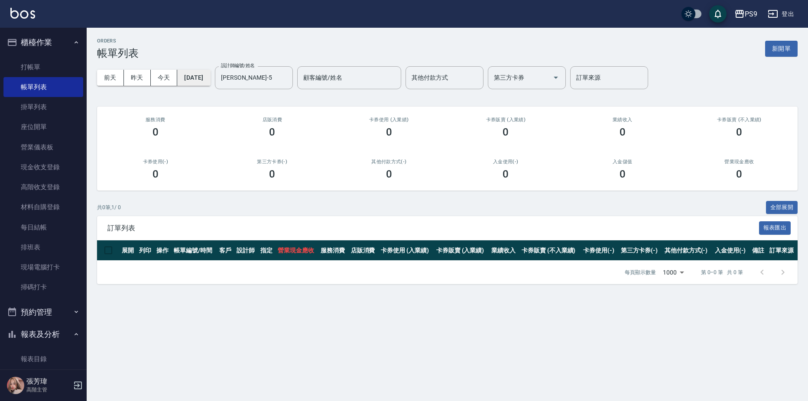
click at [199, 73] on button "[DATE]" at bounding box center [193, 78] width 33 height 16
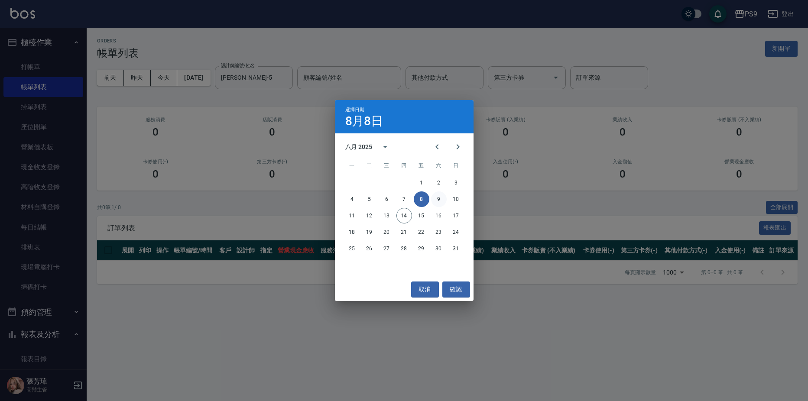
click at [436, 199] on button "9" at bounding box center [439, 199] width 16 height 16
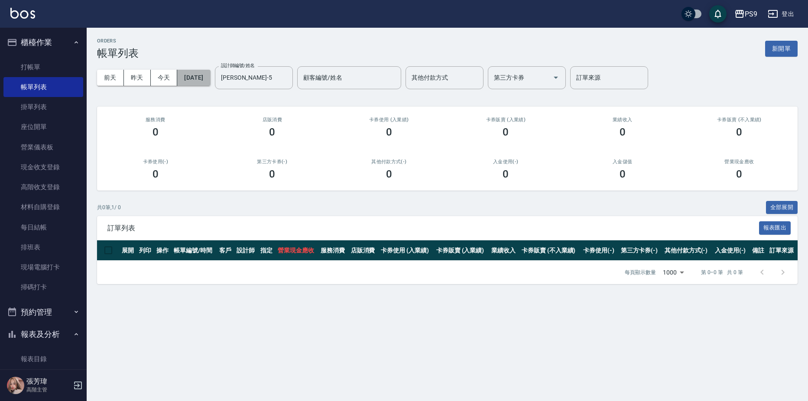
click at [204, 78] on button "[DATE]" at bounding box center [193, 78] width 33 height 16
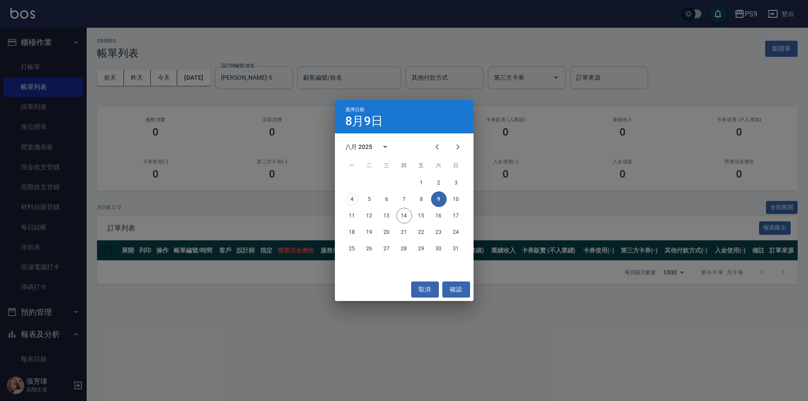
click at [353, 200] on button "4" at bounding box center [352, 199] width 16 height 16
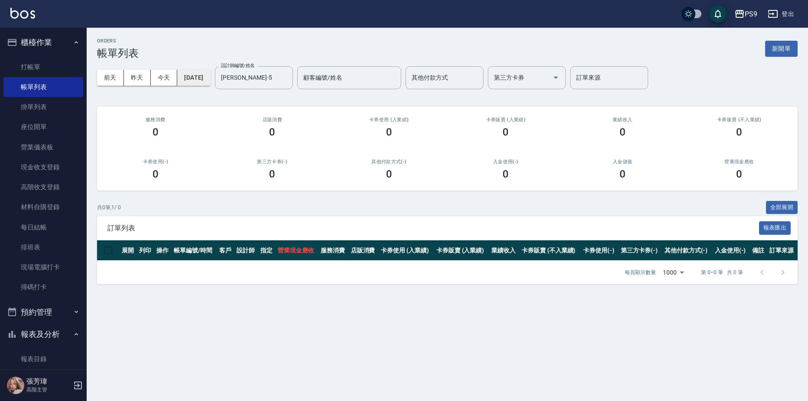
click at [210, 74] on button "[DATE]" at bounding box center [193, 78] width 33 height 16
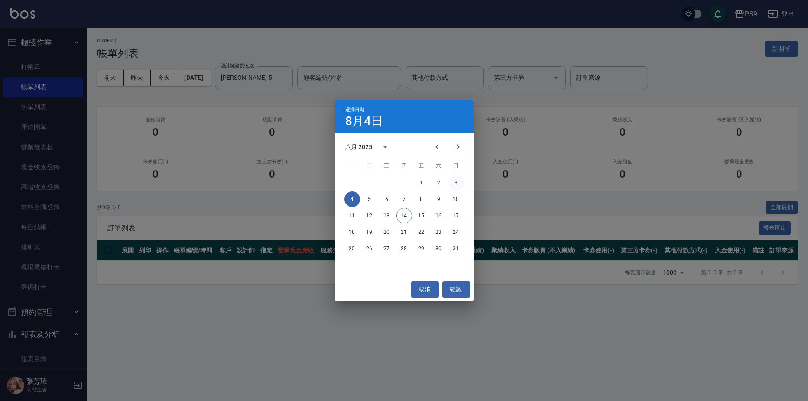
click at [454, 178] on button "3" at bounding box center [456, 183] width 16 height 16
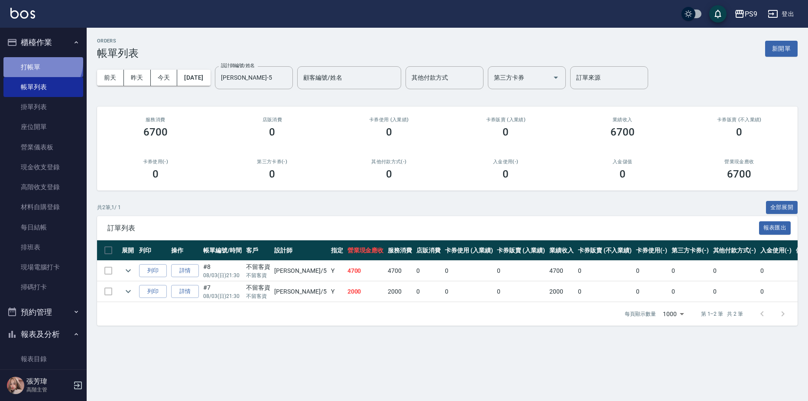
click at [42, 62] on link "打帳單" at bounding box center [43, 67] width 80 height 20
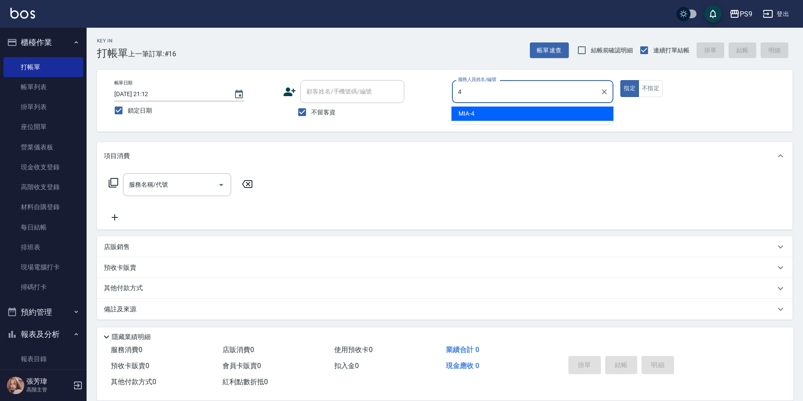
type input "MIA-4"
type button "true"
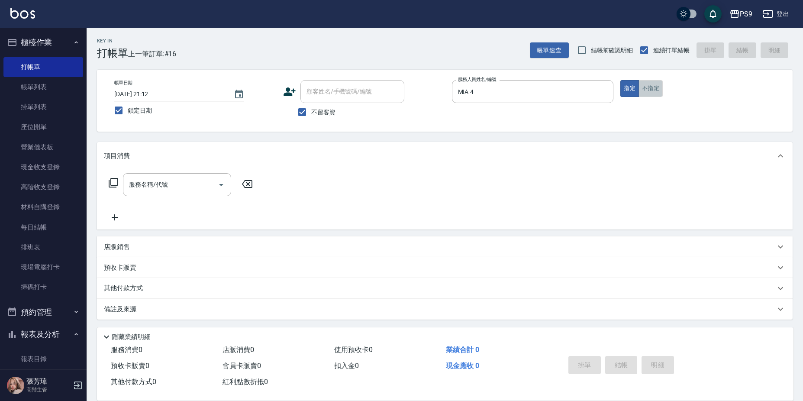
click at [646, 85] on button "不指定" at bounding box center [651, 88] width 24 height 17
type button "false"
type input "5"
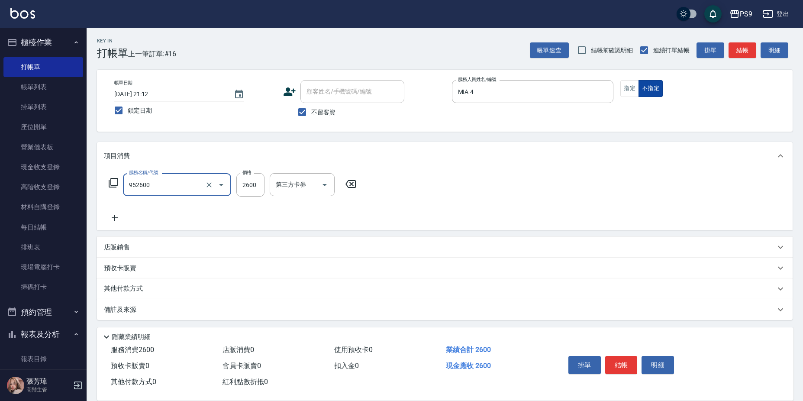
type input "過年-燙B(952600)"
type input "2500"
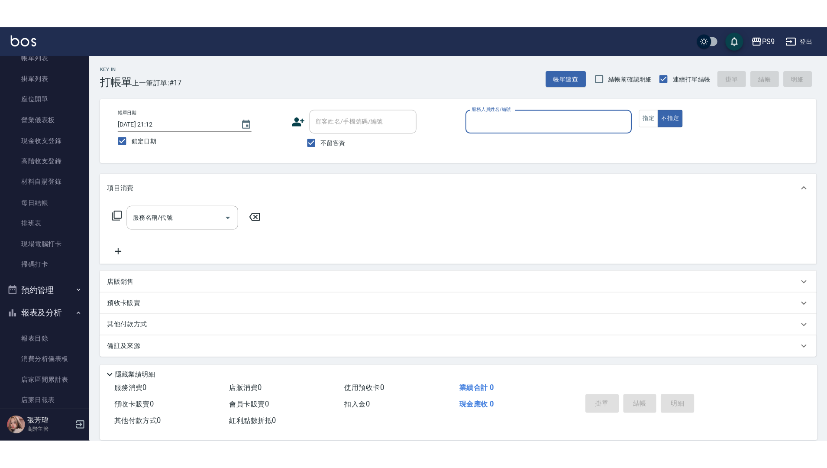
scroll to position [173, 0]
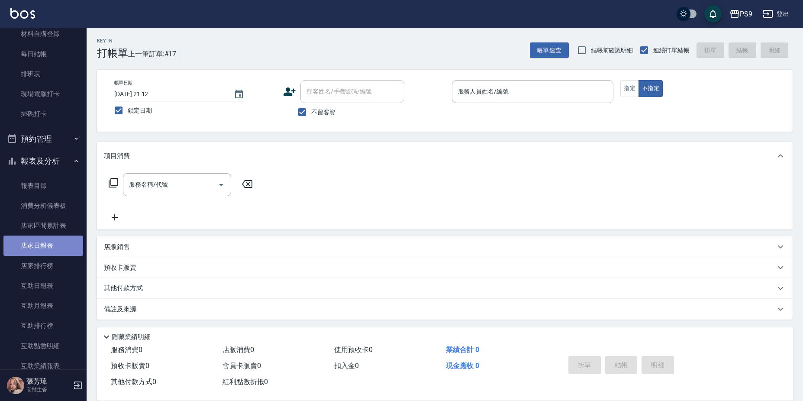
click at [58, 246] on link "店家日報表" at bounding box center [43, 246] width 80 height 20
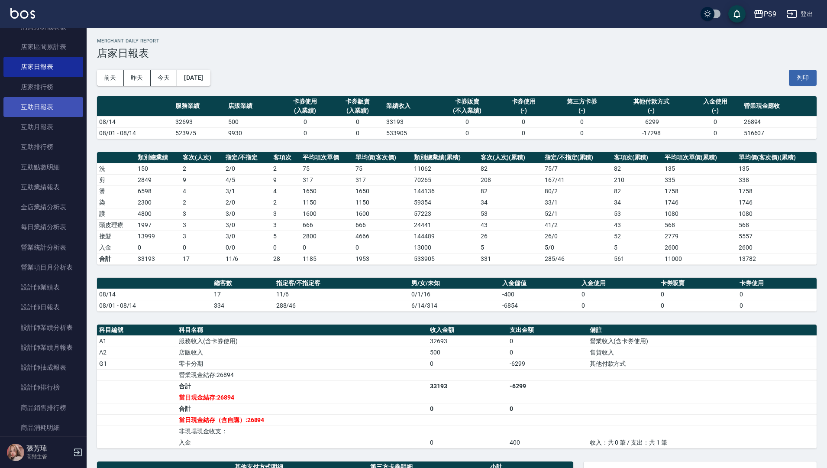
scroll to position [260, 0]
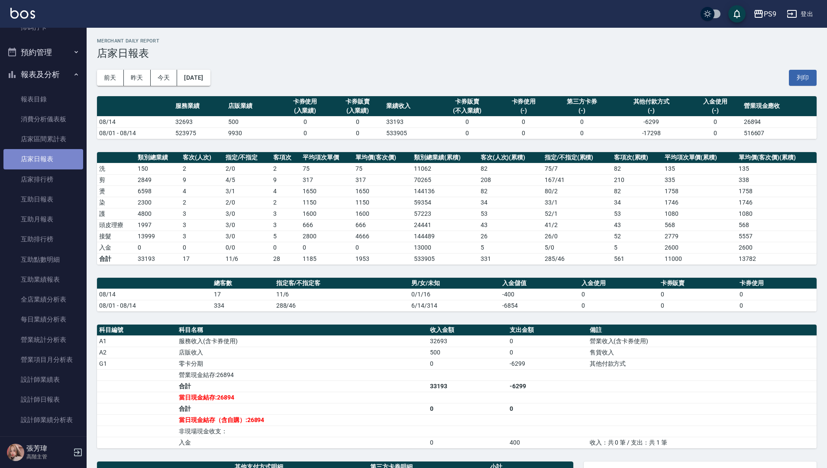
click at [58, 161] on link "店家日報表" at bounding box center [43, 159] width 80 height 20
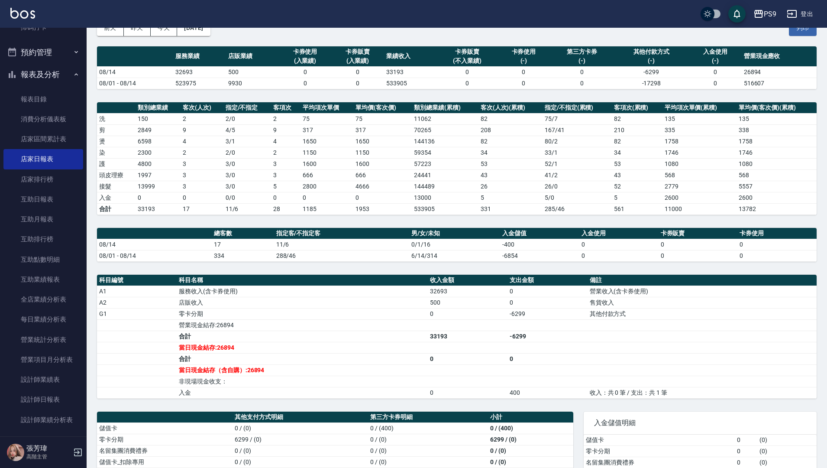
scroll to position [105, 0]
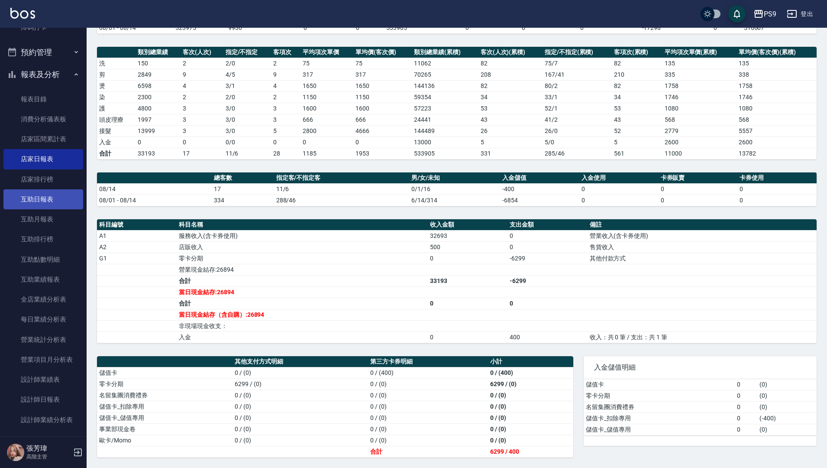
click at [55, 203] on link "互助日報表" at bounding box center [43, 199] width 80 height 20
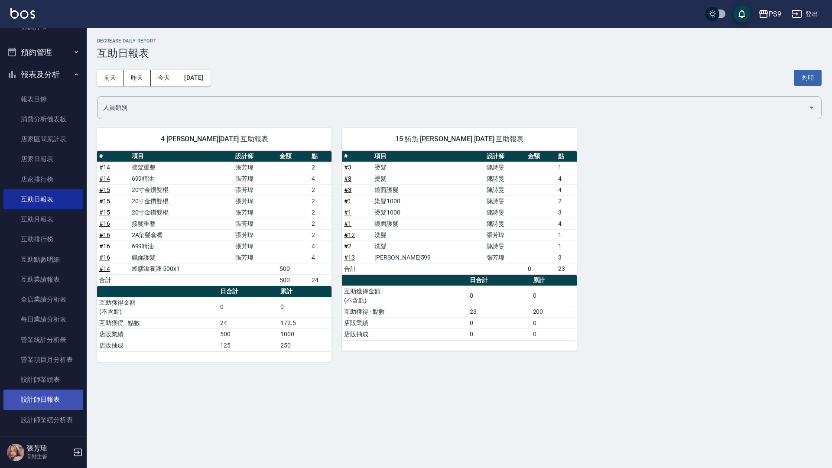
click at [56, 397] on link "設計師日報表" at bounding box center [43, 399] width 80 height 20
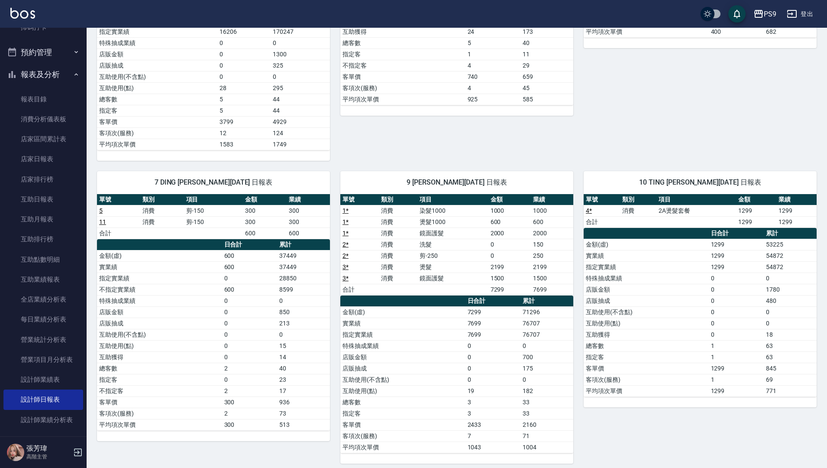
scroll to position [290, 0]
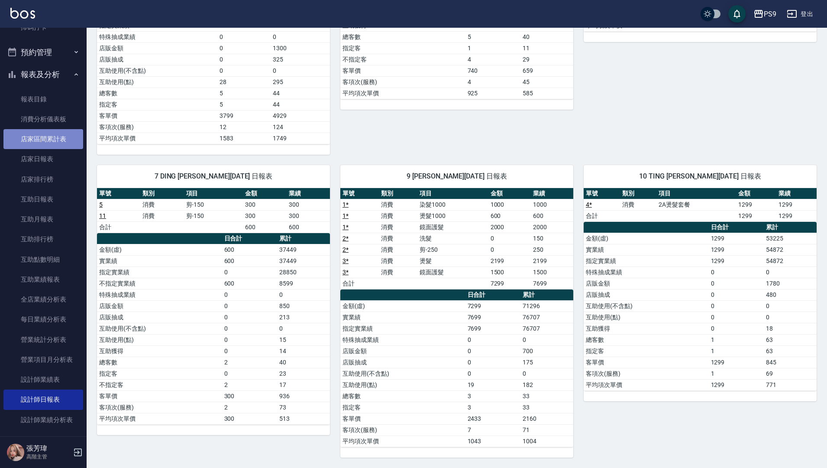
click at [60, 143] on link "店家區間累計表" at bounding box center [43, 139] width 80 height 20
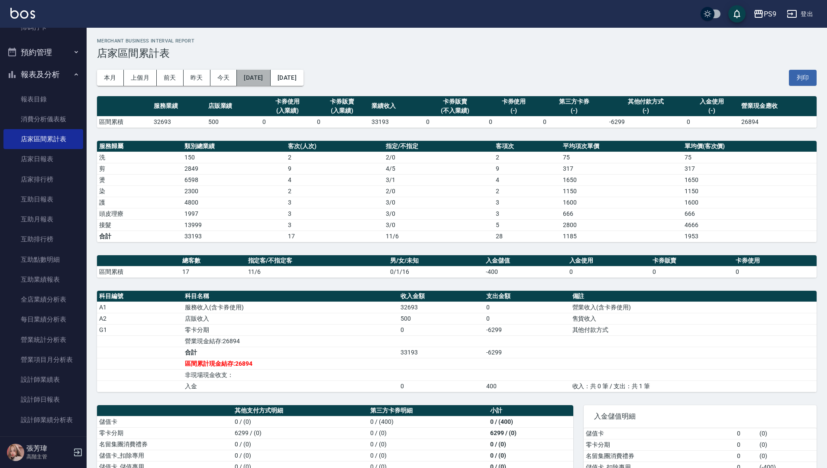
click at [267, 76] on button "[DATE]" at bounding box center [253, 78] width 33 height 16
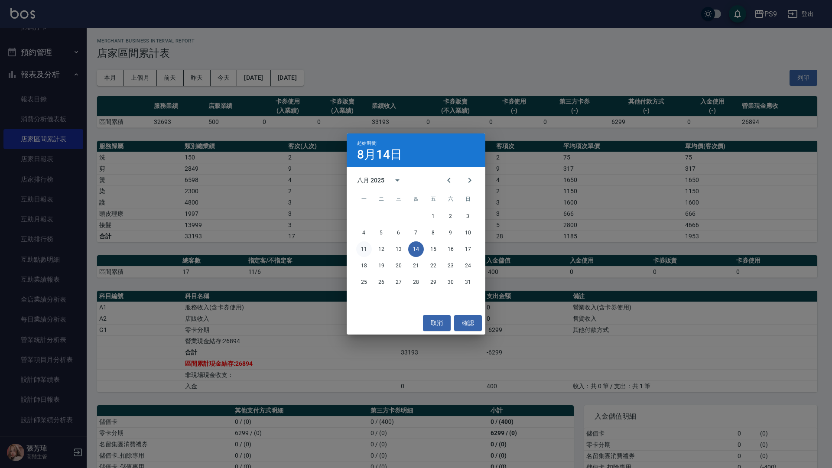
click at [366, 247] on button "11" at bounding box center [364, 249] width 16 height 16
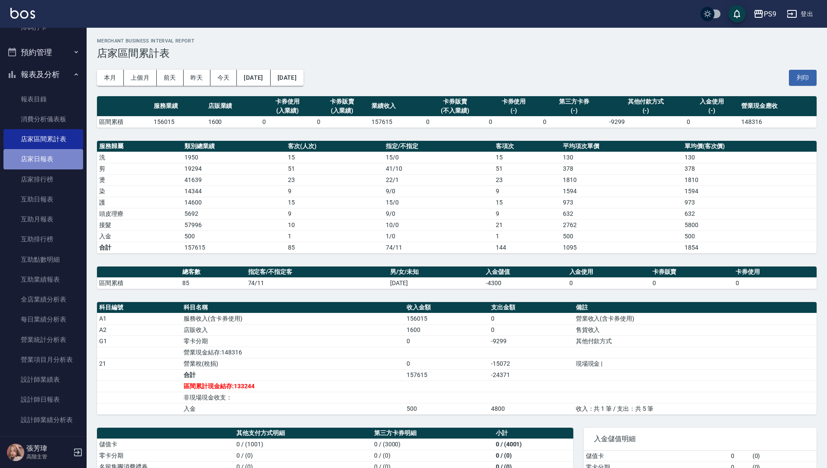
click at [50, 158] on link "店家日報表" at bounding box center [43, 159] width 80 height 20
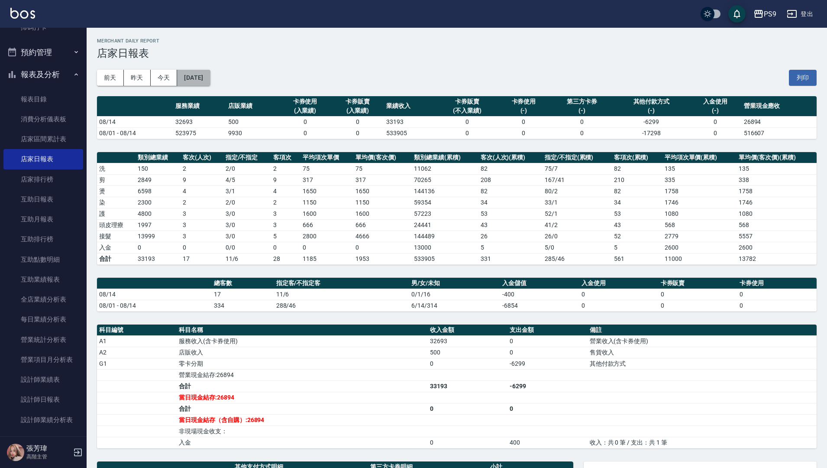
click at [204, 81] on button "[DATE]" at bounding box center [193, 78] width 33 height 16
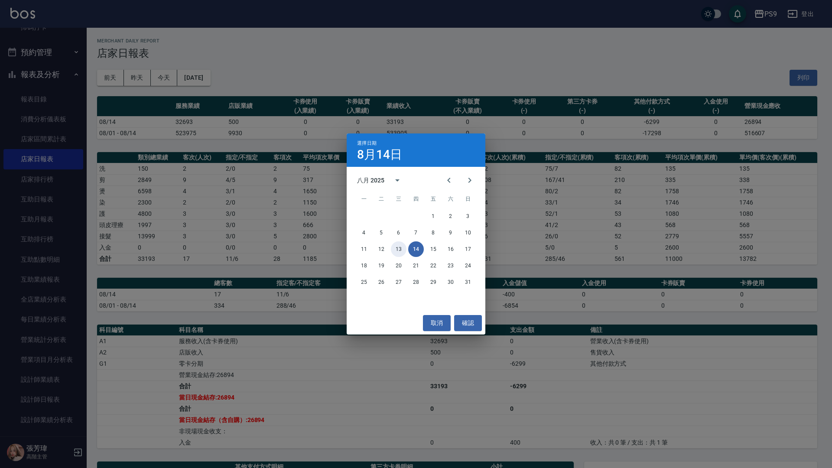
click at [397, 248] on button "13" at bounding box center [399, 249] width 16 height 16
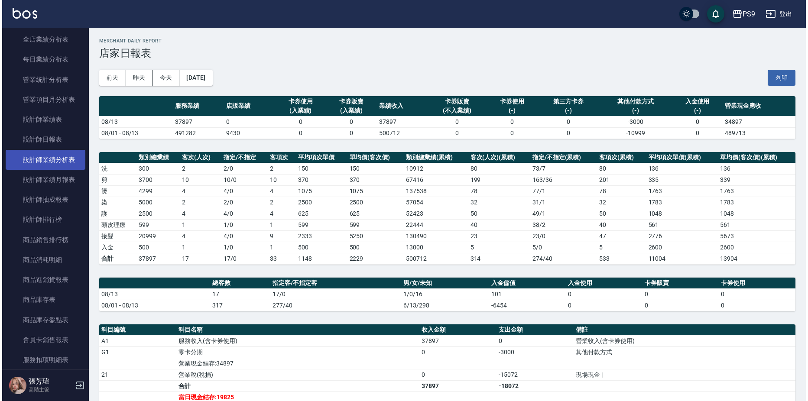
scroll to position [476, 0]
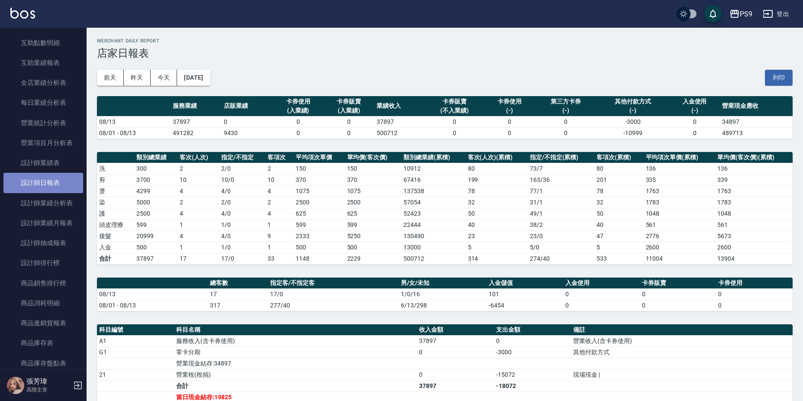
click at [53, 179] on link "設計師日報表" at bounding box center [43, 183] width 80 height 20
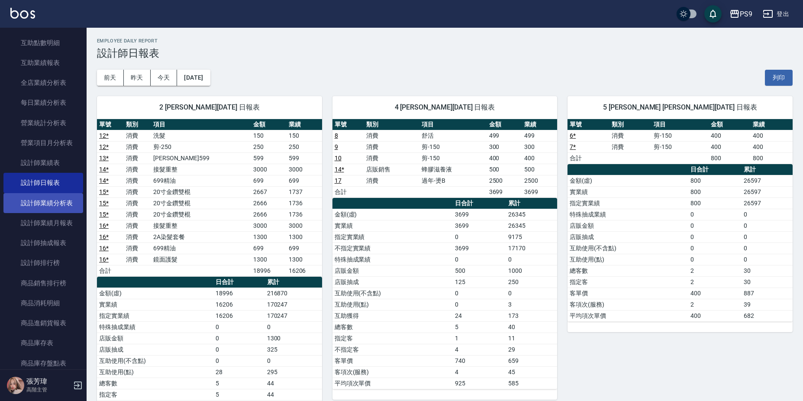
click at [52, 204] on link "設計師業績分析表" at bounding box center [43, 203] width 80 height 20
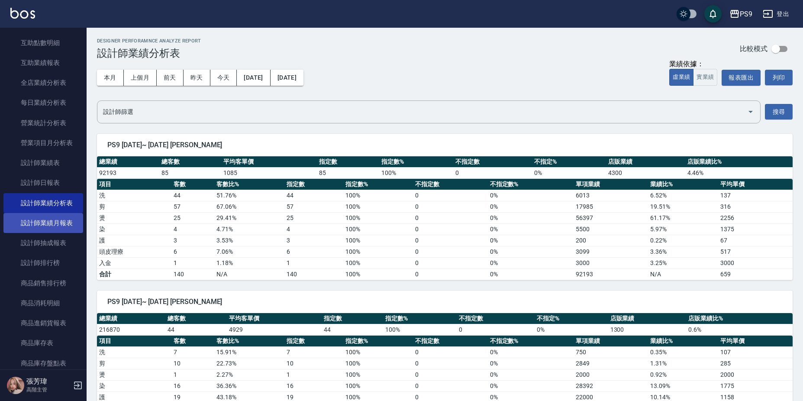
click at [51, 223] on link "設計師業績月報表" at bounding box center [43, 223] width 80 height 20
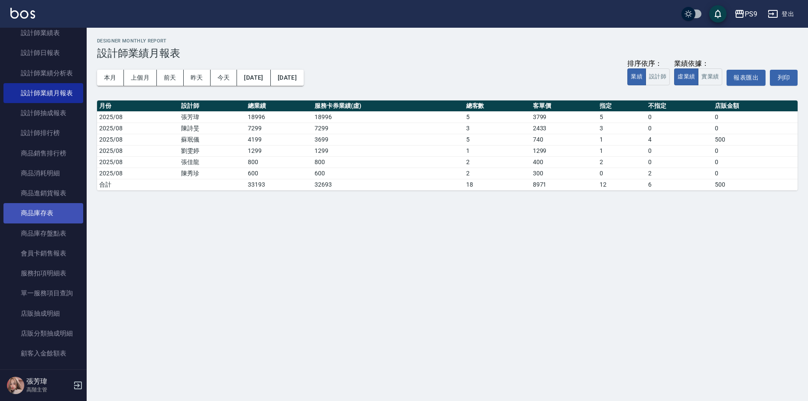
scroll to position [476, 0]
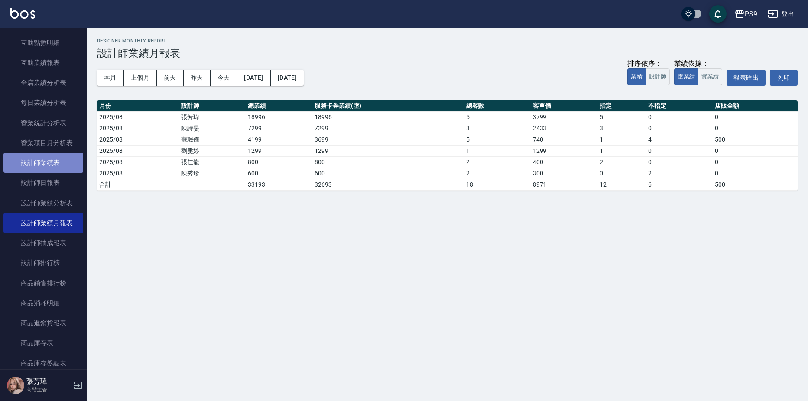
click at [43, 168] on link "設計師業績表" at bounding box center [43, 163] width 80 height 20
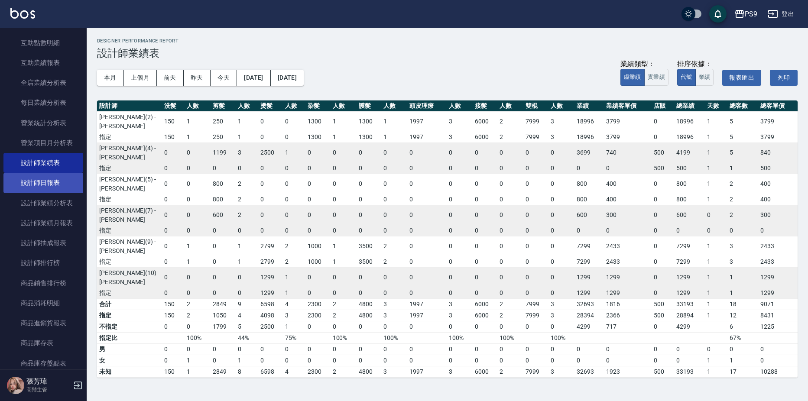
click at [47, 186] on link "設計師日報表" at bounding box center [43, 183] width 80 height 20
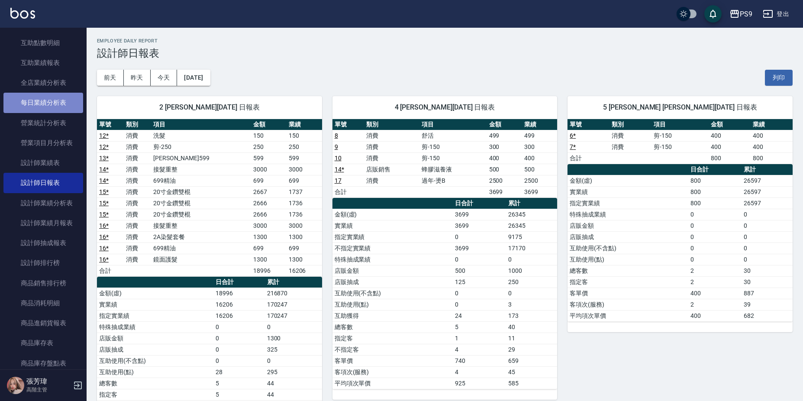
click at [68, 100] on link "每日業績分析表" at bounding box center [43, 103] width 80 height 20
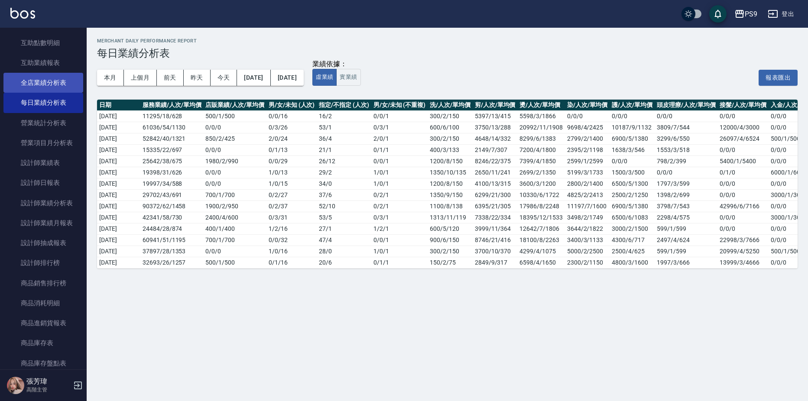
click at [68, 85] on link "全店業績分析表" at bounding box center [43, 83] width 80 height 20
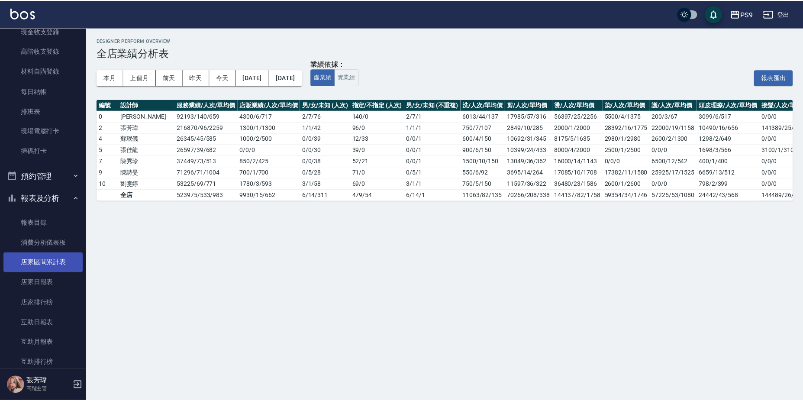
scroll to position [130, 0]
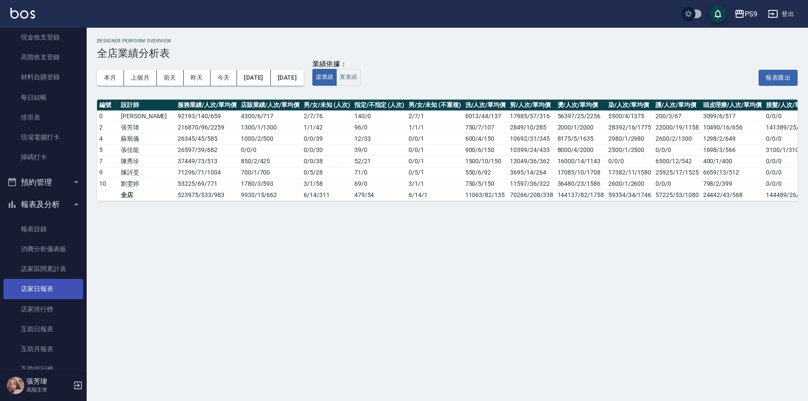
click at [42, 292] on link "店家日報表" at bounding box center [43, 289] width 80 height 20
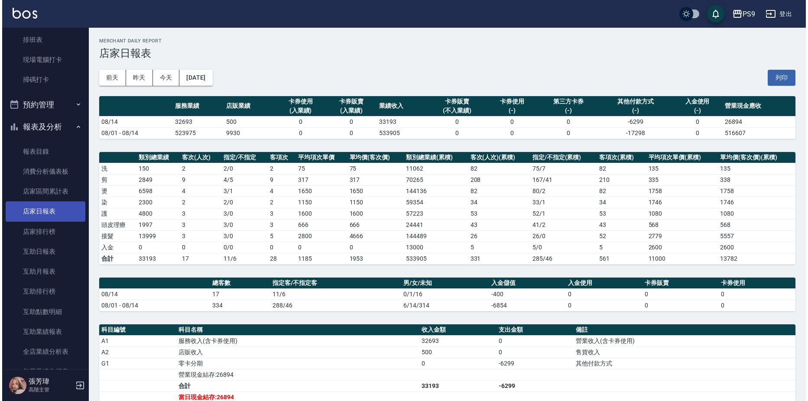
scroll to position [217, 0]
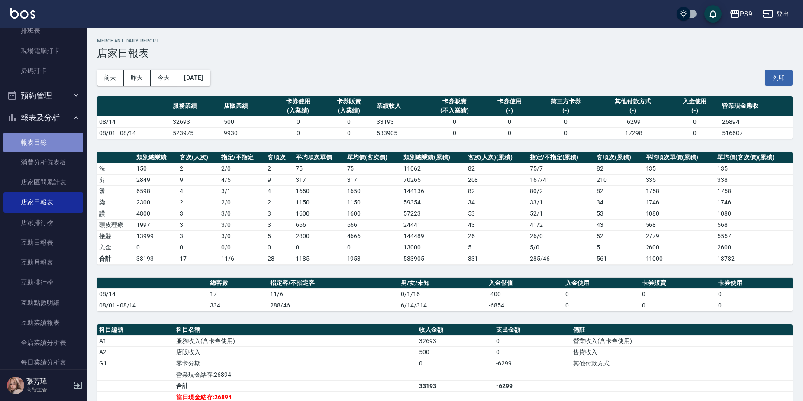
click at [44, 139] on link "報表目錄" at bounding box center [43, 143] width 80 height 20
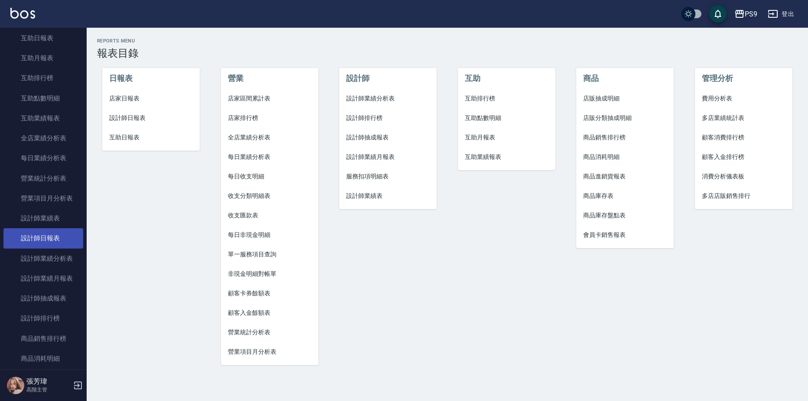
scroll to position [433, 0]
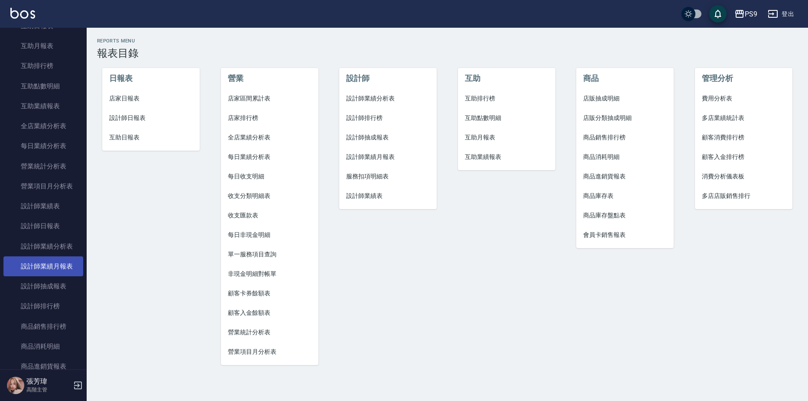
click at [75, 270] on link "設計師業績月報表" at bounding box center [43, 266] width 80 height 20
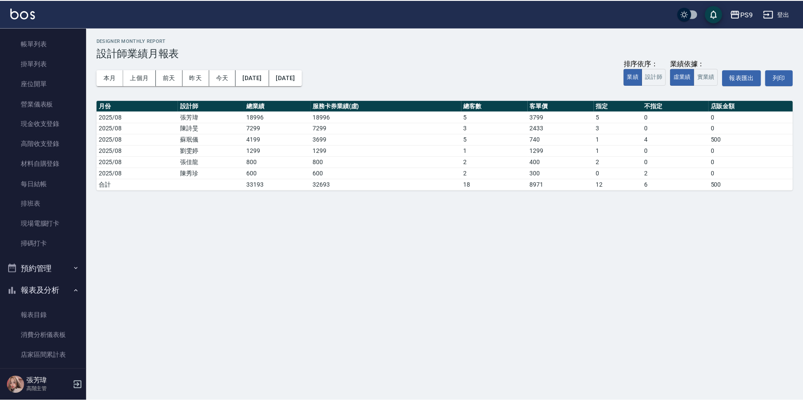
scroll to position [130, 0]
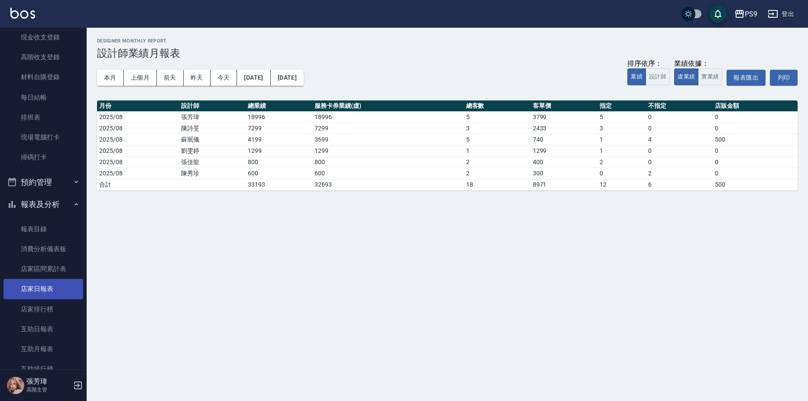
click at [60, 283] on link "店家日報表" at bounding box center [43, 289] width 80 height 20
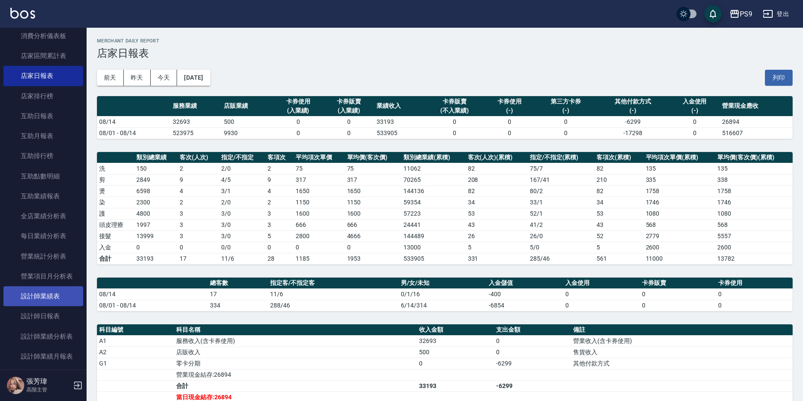
scroll to position [346, 0]
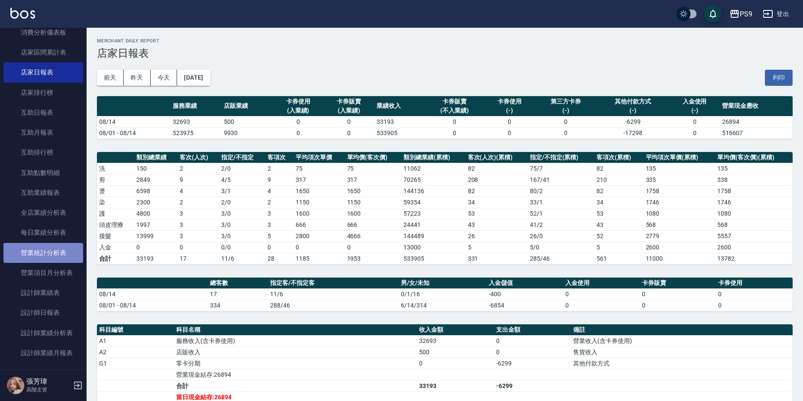
click at [58, 253] on link "營業統計分析表" at bounding box center [43, 253] width 80 height 20
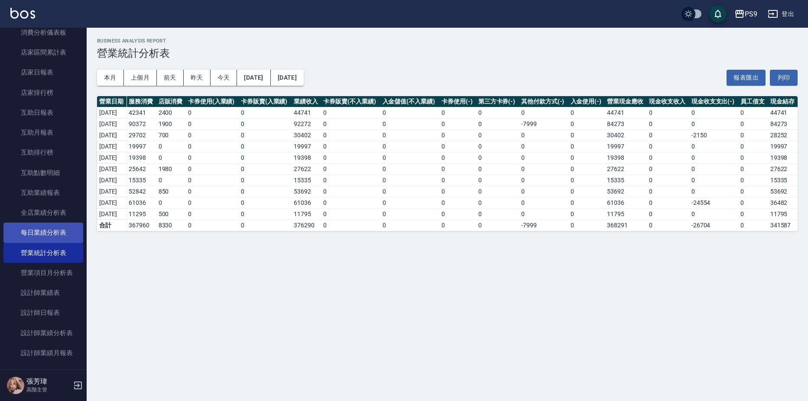
click at [58, 233] on link "每日業績分析表" at bounding box center [43, 233] width 80 height 20
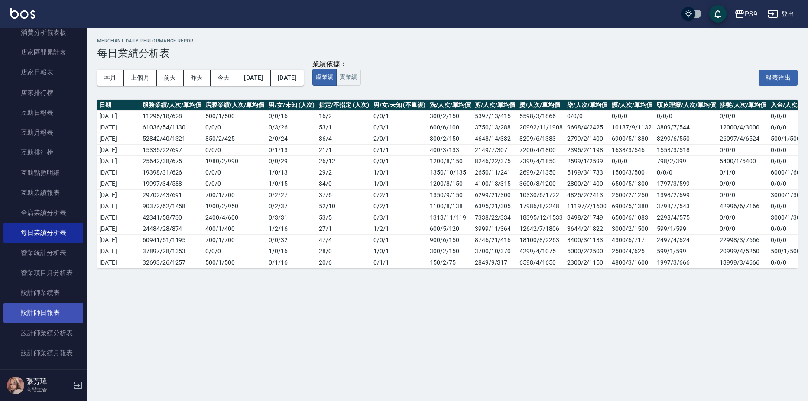
click at [57, 311] on link "設計師日報表" at bounding box center [43, 313] width 80 height 20
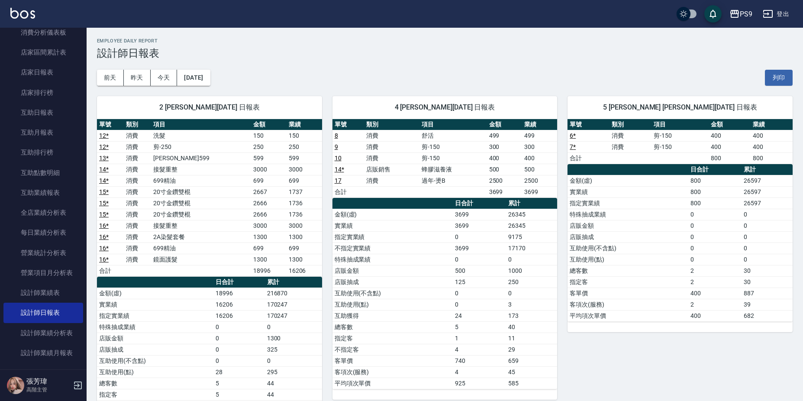
scroll to position [43, 0]
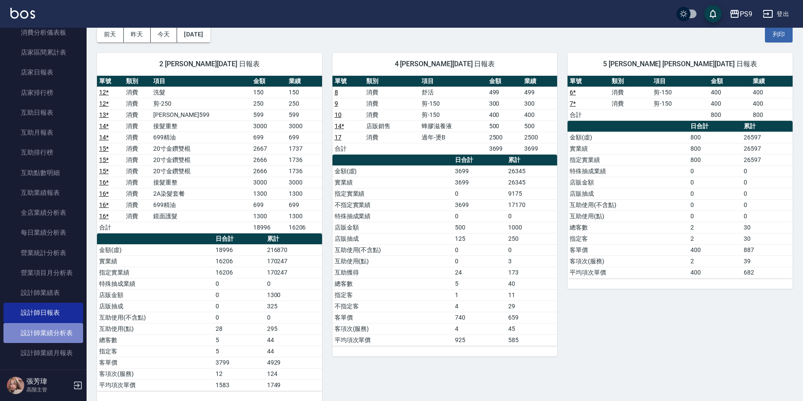
click at [58, 340] on link "設計師業績分析表" at bounding box center [43, 333] width 80 height 20
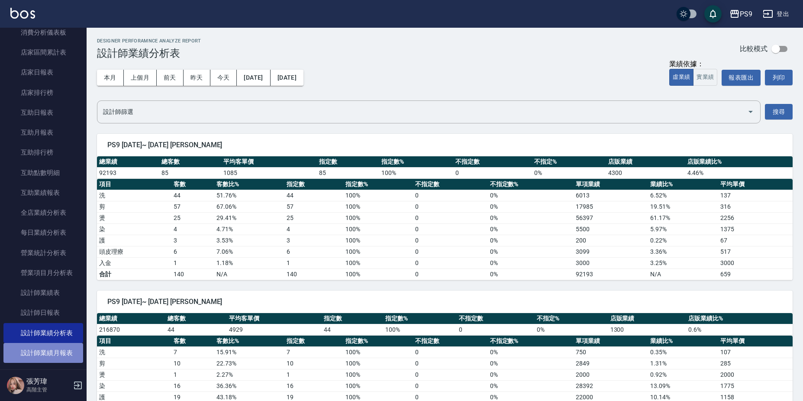
click at [53, 350] on link "設計師業績月報表" at bounding box center [43, 353] width 80 height 20
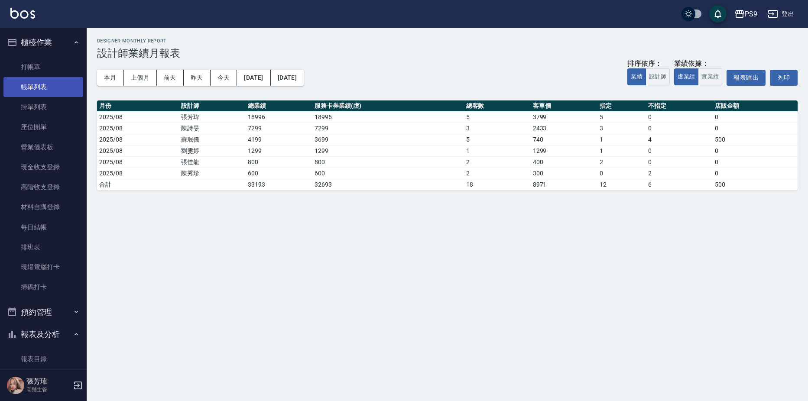
click at [43, 90] on link "帳單列表" at bounding box center [43, 87] width 80 height 20
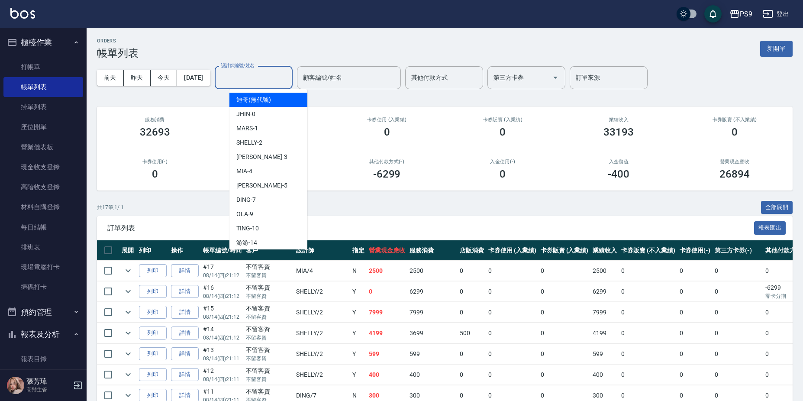
click at [255, 74] on input "設計師編號/姓名" at bounding box center [254, 77] width 70 height 15
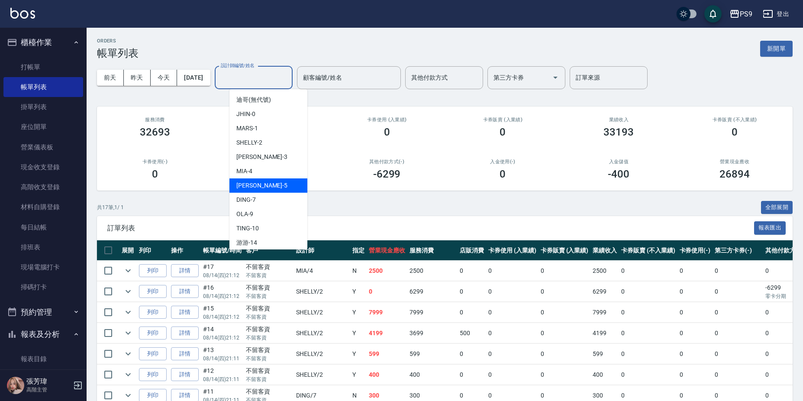
click at [256, 186] on div "[PERSON_NAME] -5" at bounding box center [269, 185] width 78 height 14
type input "[PERSON_NAME]-5"
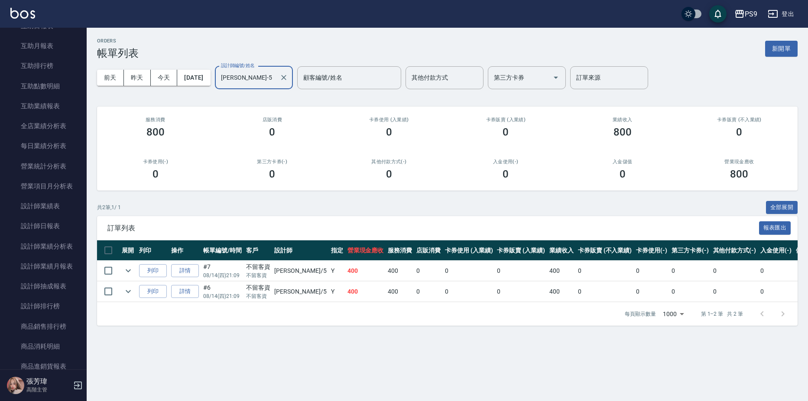
scroll to position [606, 0]
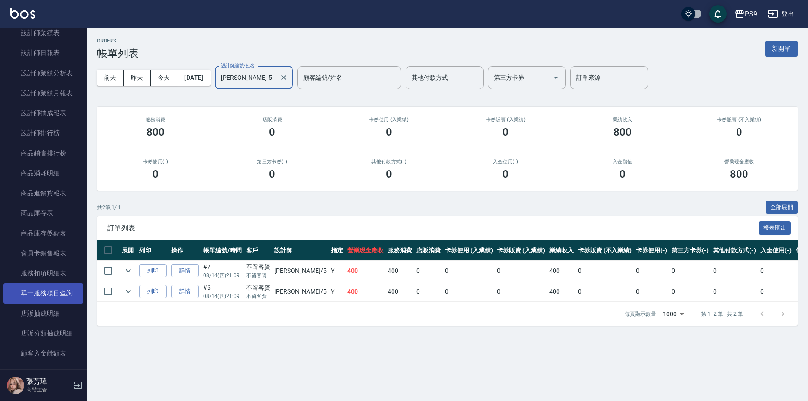
click at [50, 294] on link "單一服務項目查詢" at bounding box center [43, 293] width 80 height 20
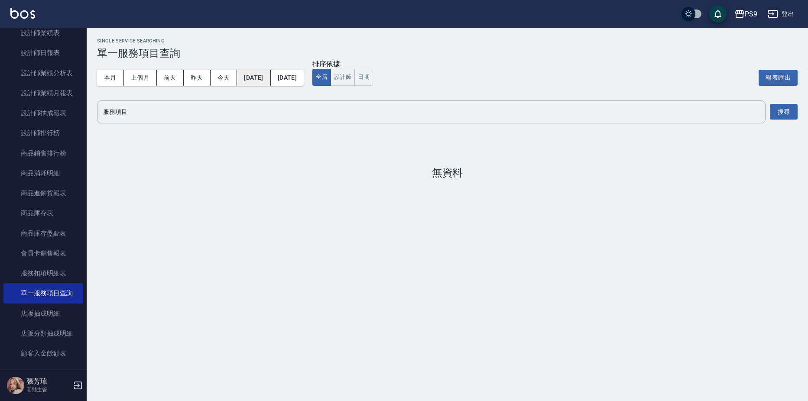
click at [256, 82] on button "[DATE]" at bounding box center [253, 78] width 33 height 16
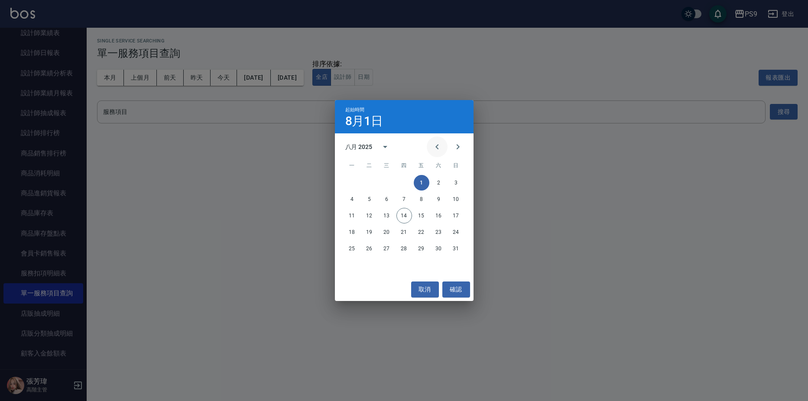
click at [433, 145] on icon "Previous month" at bounding box center [437, 147] width 10 height 10
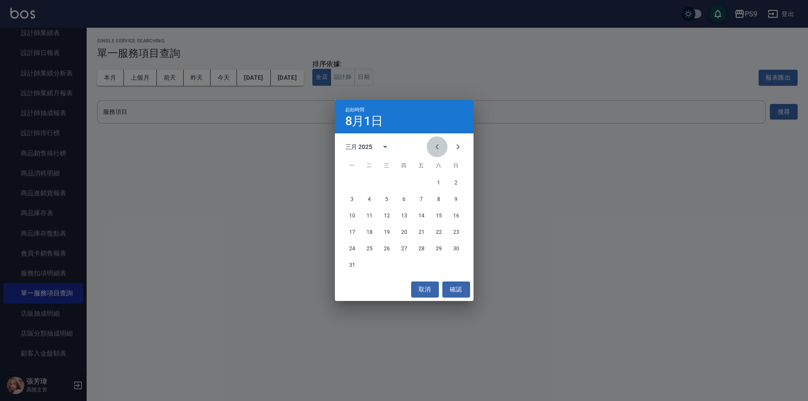
click at [433, 145] on icon "Previous month" at bounding box center [437, 147] width 10 height 10
click at [433, 144] on icon "Previous month" at bounding box center [437, 147] width 10 height 10
click at [456, 146] on icon "Next month" at bounding box center [458, 147] width 10 height 10
click at [388, 180] on button "1" at bounding box center [387, 183] width 16 height 16
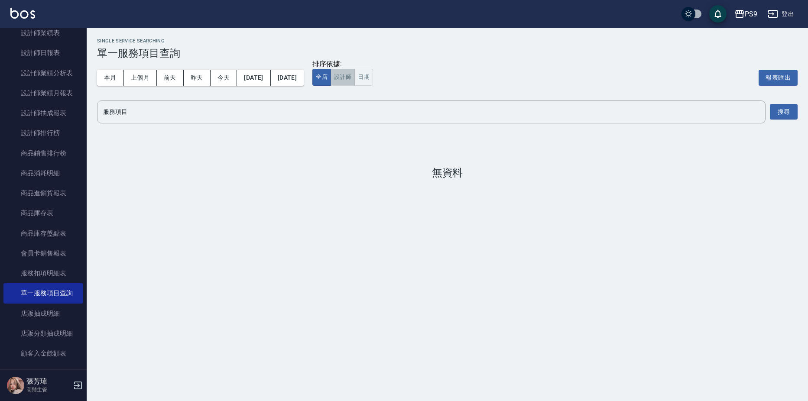
click at [355, 78] on button "設計師" at bounding box center [342, 77] width 24 height 17
click at [188, 110] on input "服務項目" at bounding box center [431, 111] width 660 height 15
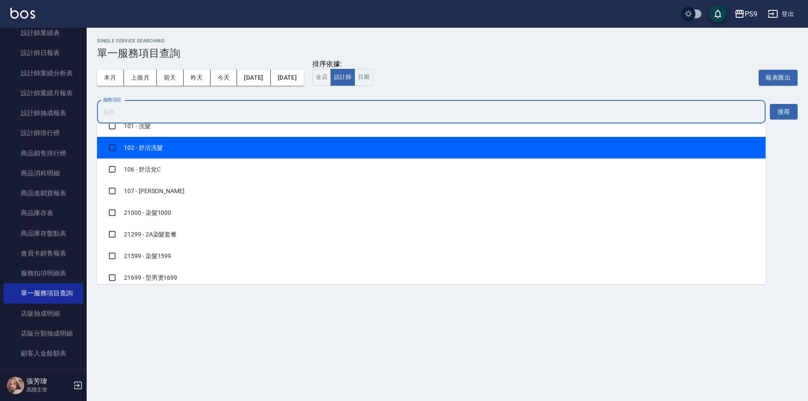
scroll to position [130, 0]
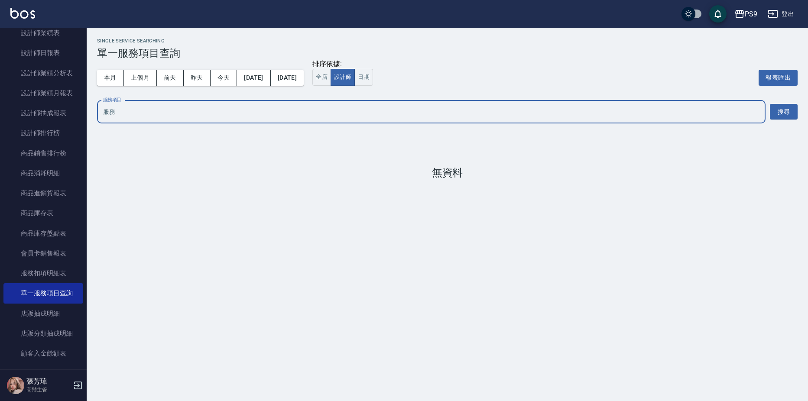
click at [131, 114] on input "服務項目" at bounding box center [431, 111] width 660 height 15
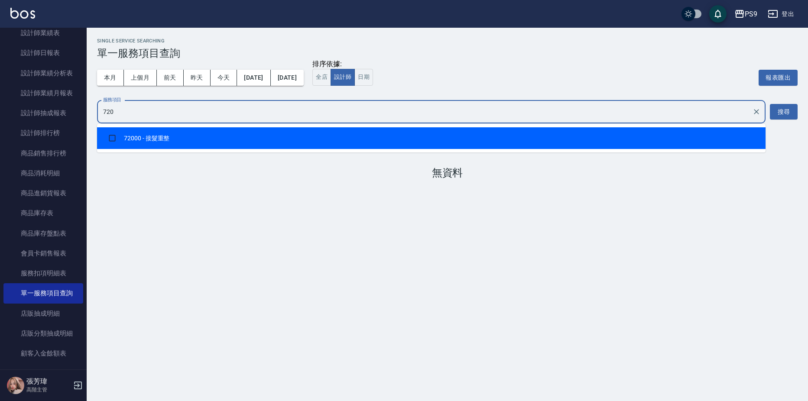
type input "7200"
click at [160, 133] on li "72000 - 接髮重整" at bounding box center [431, 138] width 668 height 22
checkbox input "true"
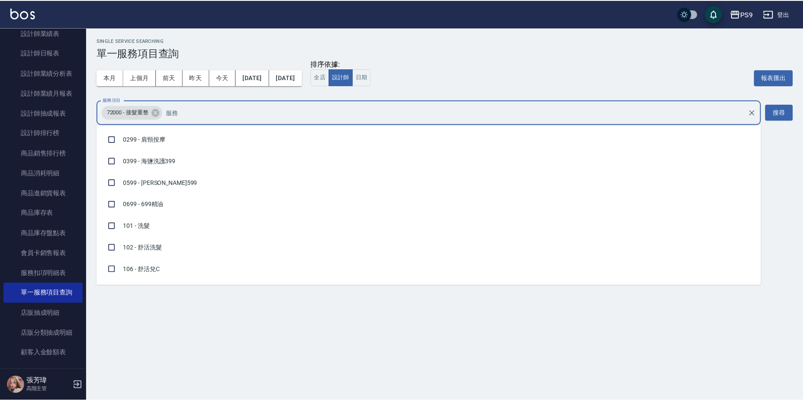
scroll to position [1316, 0]
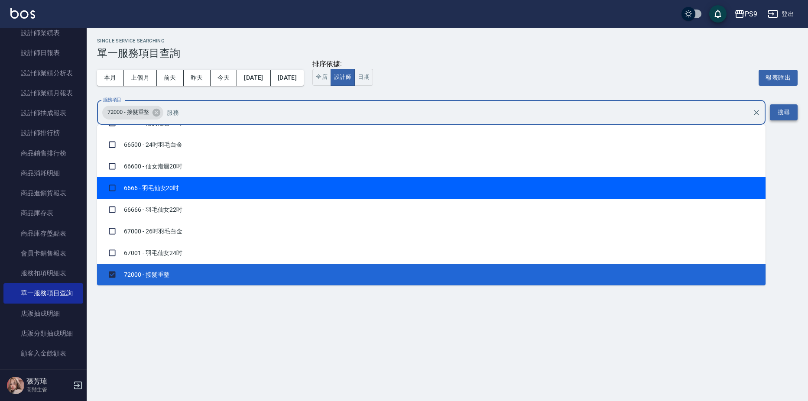
click at [789, 110] on button "搜尋" at bounding box center [784, 112] width 28 height 16
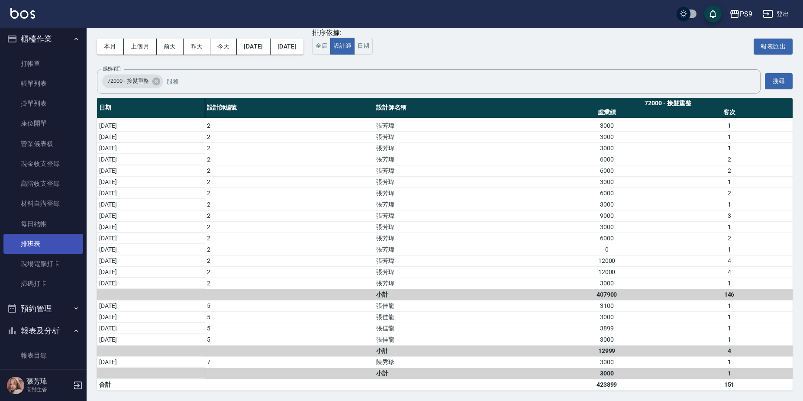
scroll to position [0, 0]
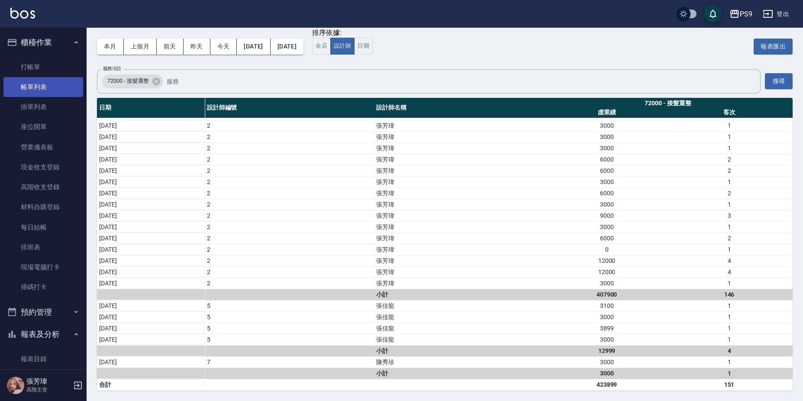
click at [51, 86] on link "帳單列表" at bounding box center [43, 87] width 80 height 20
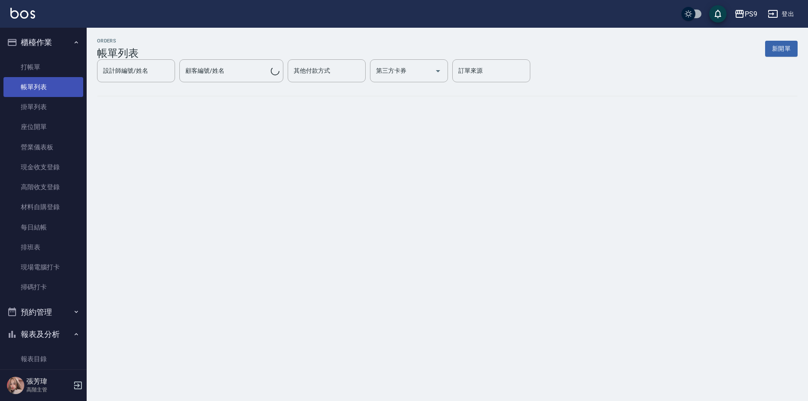
click at [51, 86] on link "帳單列表" at bounding box center [43, 87] width 80 height 20
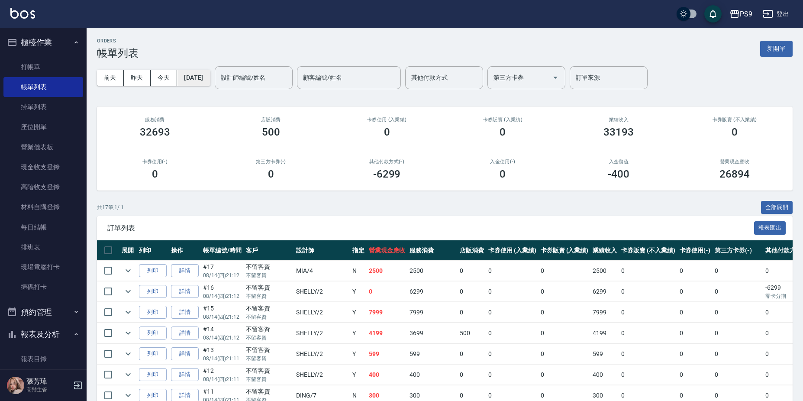
click at [202, 79] on button "[DATE]" at bounding box center [193, 78] width 33 height 16
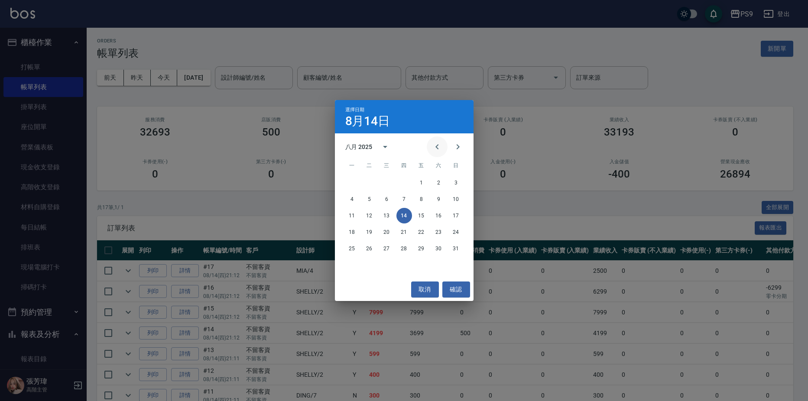
click at [434, 150] on icon "Previous month" at bounding box center [437, 147] width 10 height 10
click at [435, 150] on icon "Previous month" at bounding box center [437, 147] width 10 height 10
click at [436, 145] on icon "Previous month" at bounding box center [437, 147] width 10 height 10
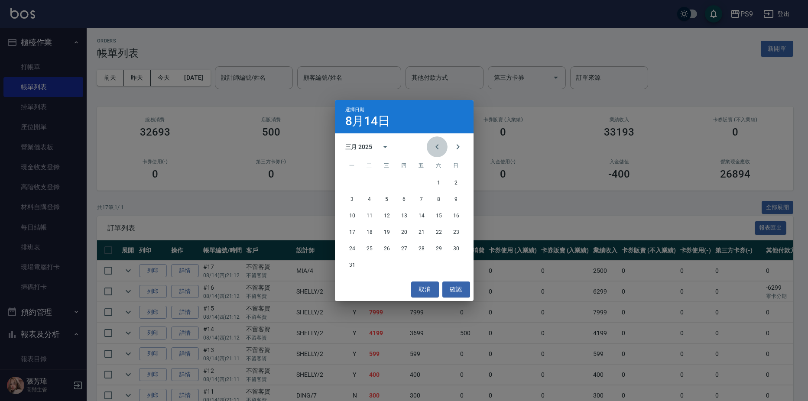
click at [436, 144] on icon "Previous month" at bounding box center [437, 147] width 10 height 10
click at [434, 143] on icon "Previous month" at bounding box center [437, 147] width 10 height 10
click at [418, 230] on button "24" at bounding box center [422, 232] width 16 height 16
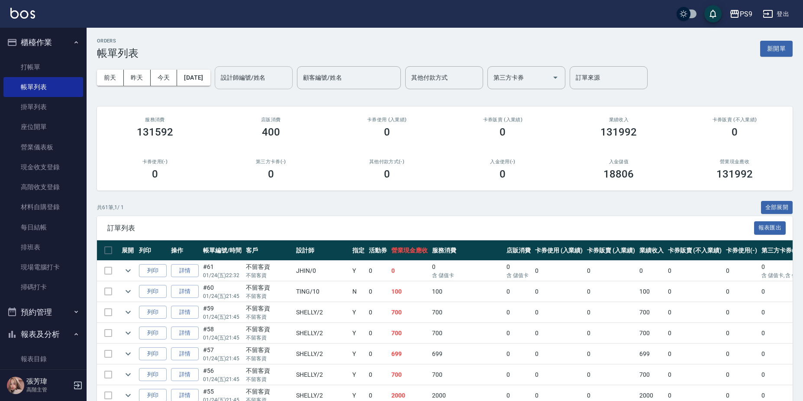
click at [270, 71] on input "設計師編號/姓名" at bounding box center [254, 77] width 70 height 15
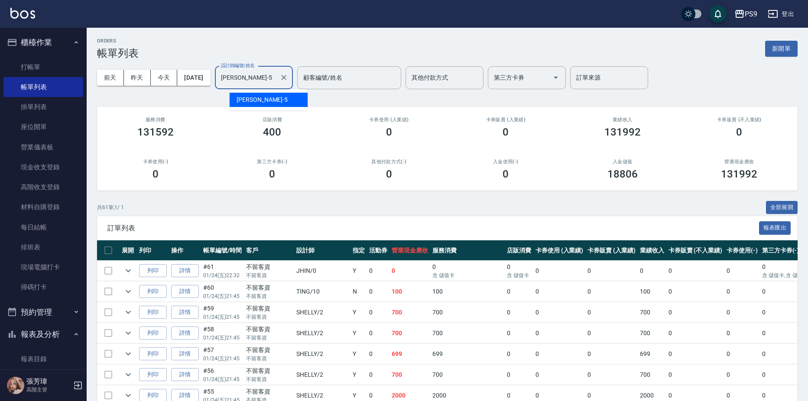
type input "[PERSON_NAME]-5"
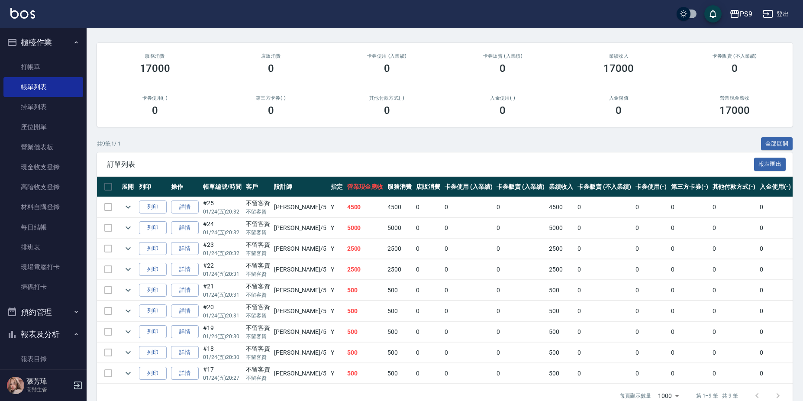
scroll to position [87, 0]
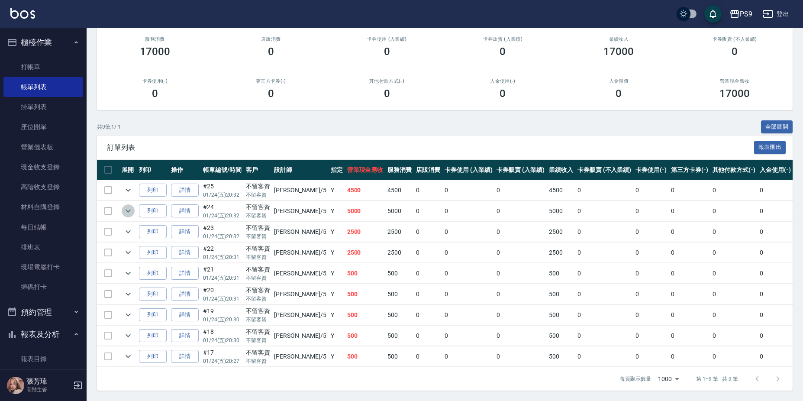
click at [125, 206] on icon "expand row" at bounding box center [128, 211] width 10 height 10
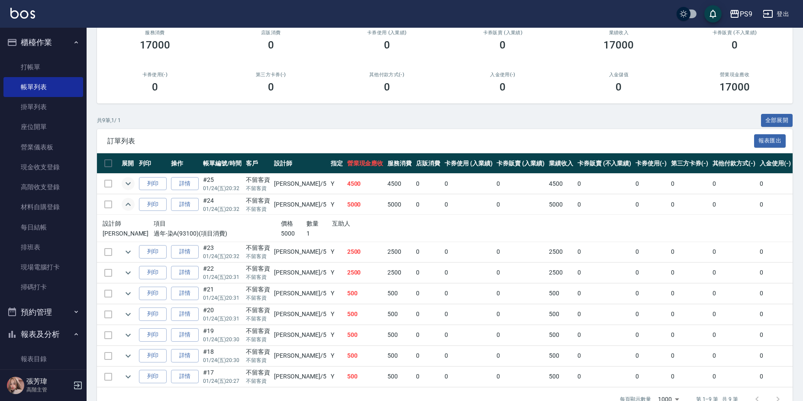
click at [132, 182] on icon "expand row" at bounding box center [128, 183] width 10 height 10
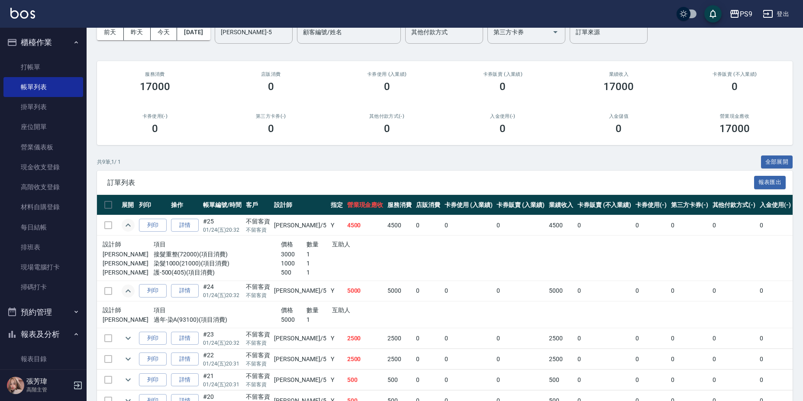
scroll to position [0, 0]
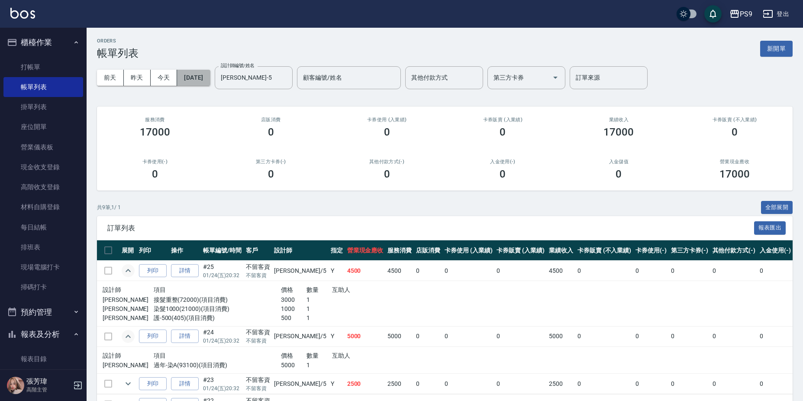
click at [210, 81] on button "[DATE]" at bounding box center [193, 78] width 33 height 16
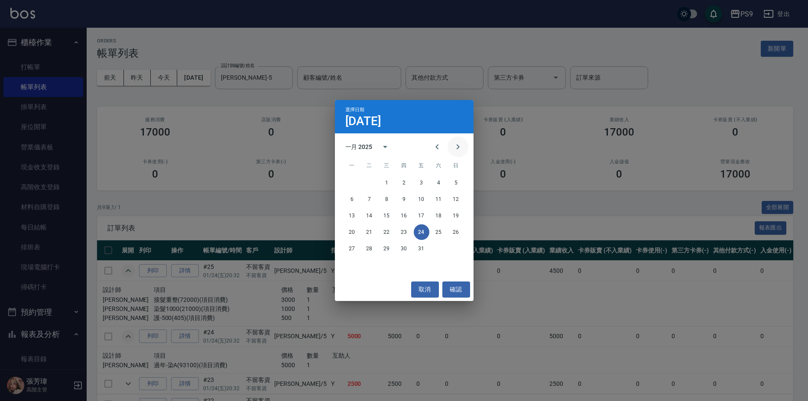
click at [462, 149] on icon "Next month" at bounding box center [458, 147] width 10 height 10
click at [452, 231] on button "23" at bounding box center [456, 232] width 16 height 16
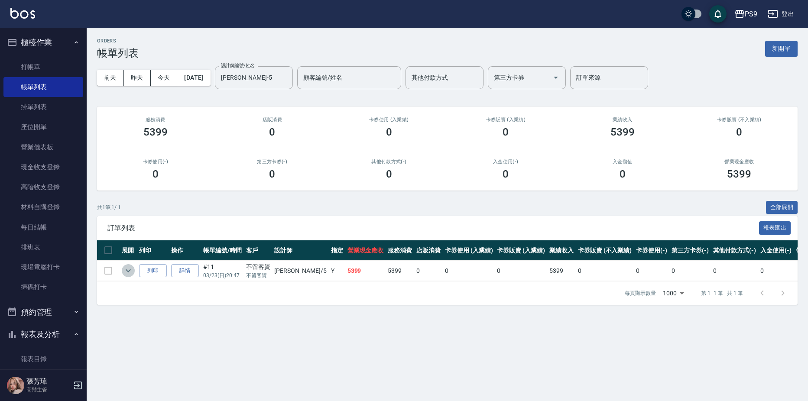
click at [129, 273] on icon "expand row" at bounding box center [128, 270] width 10 height 10
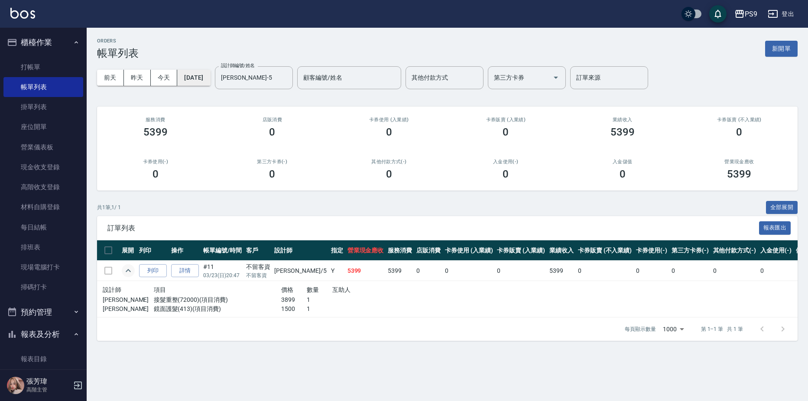
click at [194, 81] on button "[DATE]" at bounding box center [193, 78] width 33 height 16
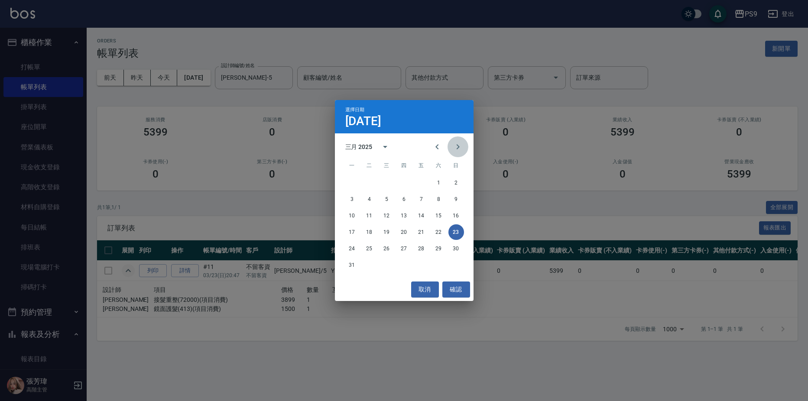
click at [460, 149] on icon "Next month" at bounding box center [458, 147] width 10 height 10
click at [422, 230] on button "23" at bounding box center [422, 232] width 16 height 16
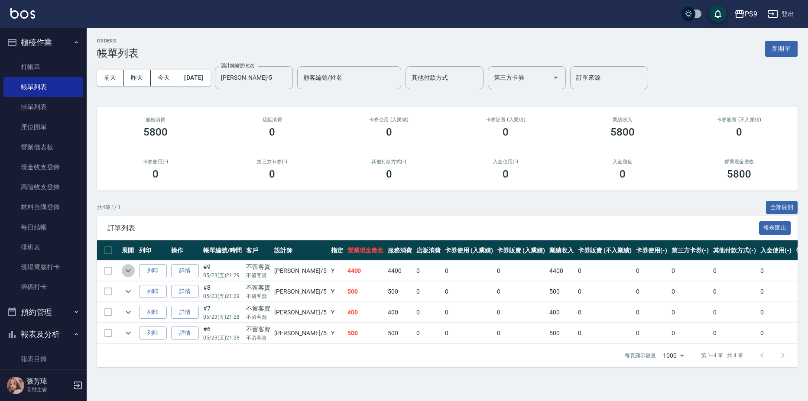
click at [133, 269] on icon "expand row" at bounding box center [128, 270] width 10 height 10
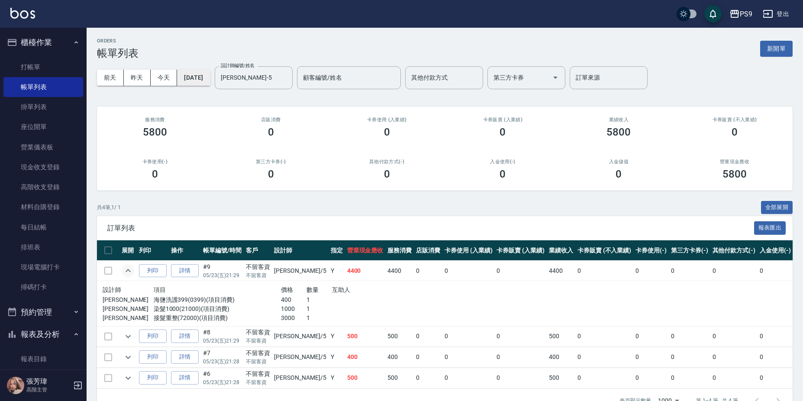
click at [197, 75] on button "[DATE]" at bounding box center [193, 78] width 33 height 16
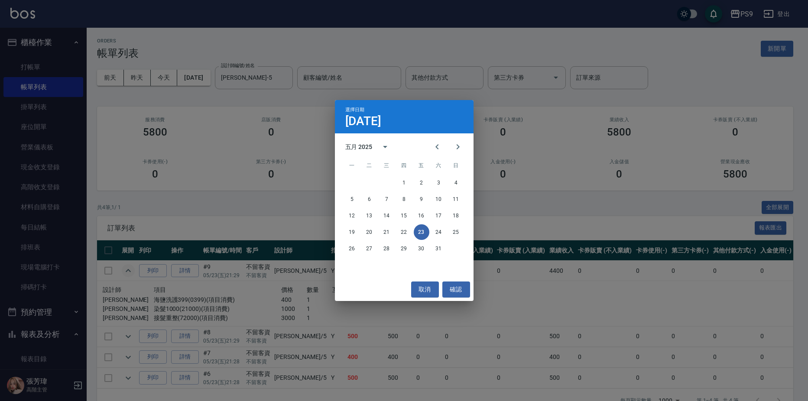
click at [208, 295] on div "選擇日期 [DATE] 五月 2025 一 二 三 四 五 六 日 1 2 3 4 5 6 7 8 9 10 11 12 13 14 15 16 17 18 …" at bounding box center [404, 200] width 808 height 401
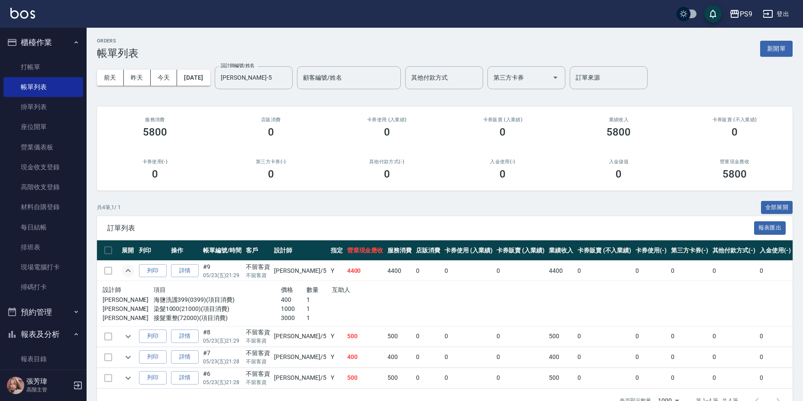
click at [164, 296] on p "海鹽洗護399(0399)(項目消費)" at bounding box center [217, 299] width 127 height 9
click at [192, 82] on button "[DATE]" at bounding box center [193, 78] width 33 height 16
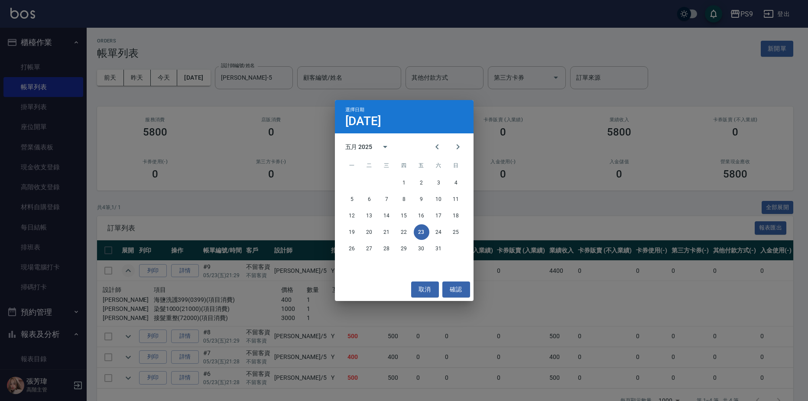
click at [187, 78] on div "選擇日期 [DATE] 五月 2025 一 二 三 四 五 六 日 1 2 3 4 5 6 7 8 9 10 11 12 13 14 15 16 17 18 …" at bounding box center [404, 200] width 808 height 401
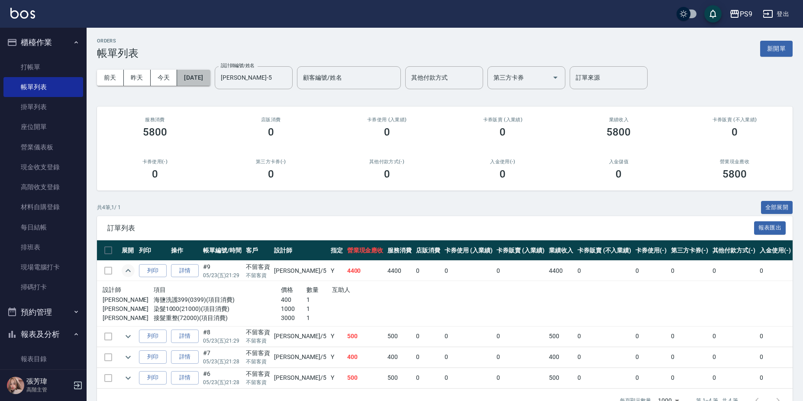
click at [187, 78] on button "[DATE]" at bounding box center [193, 78] width 33 height 16
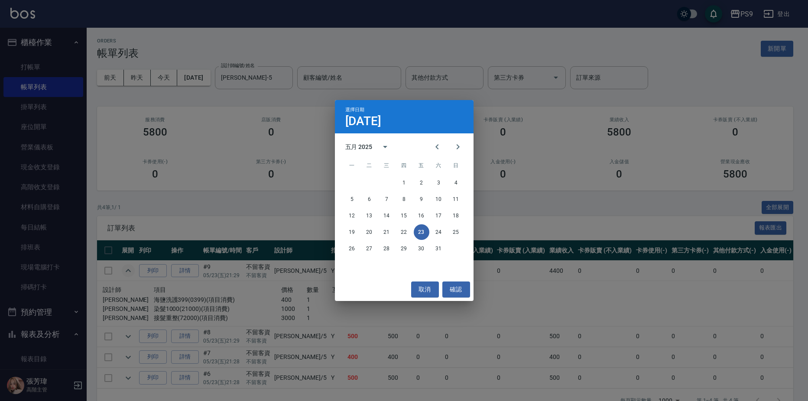
click at [203, 123] on div "選擇日期 [DATE] 五月 2025 一 二 三 四 五 六 日 1 2 3 4 5 6 7 8 9 10 11 12 13 14 15 16 17 18 …" at bounding box center [404, 200] width 808 height 401
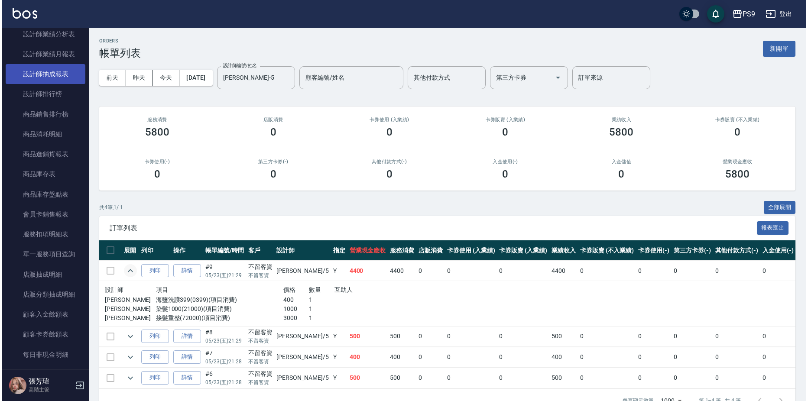
scroll to position [650, 0]
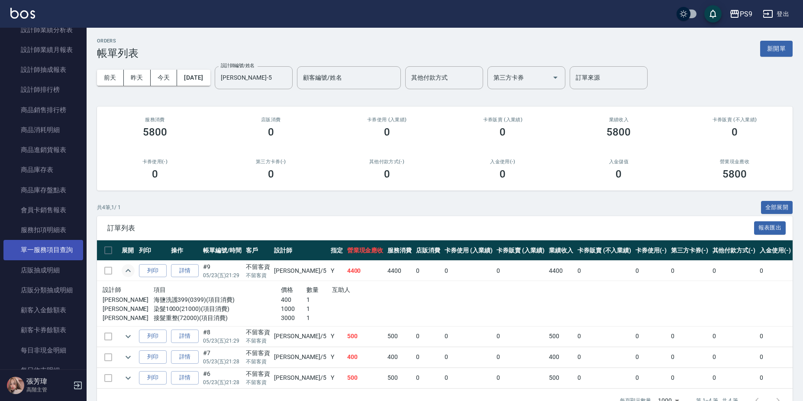
click at [59, 256] on link "單一服務項目查詢" at bounding box center [43, 250] width 80 height 20
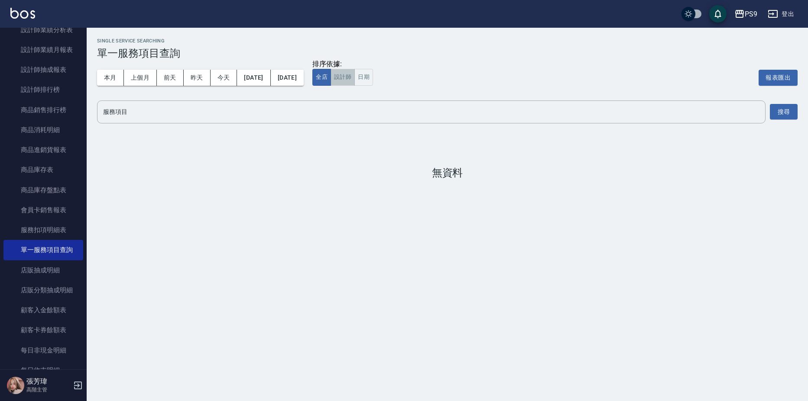
click at [355, 76] on button "設計師" at bounding box center [342, 77] width 24 height 17
click at [248, 78] on button "[DATE]" at bounding box center [253, 78] width 33 height 16
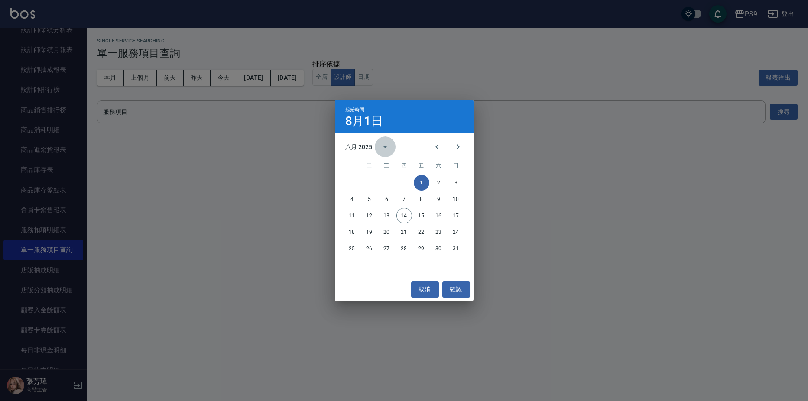
click at [385, 146] on icon "calendar view is open, switch to year view" at bounding box center [385, 147] width 4 height 2
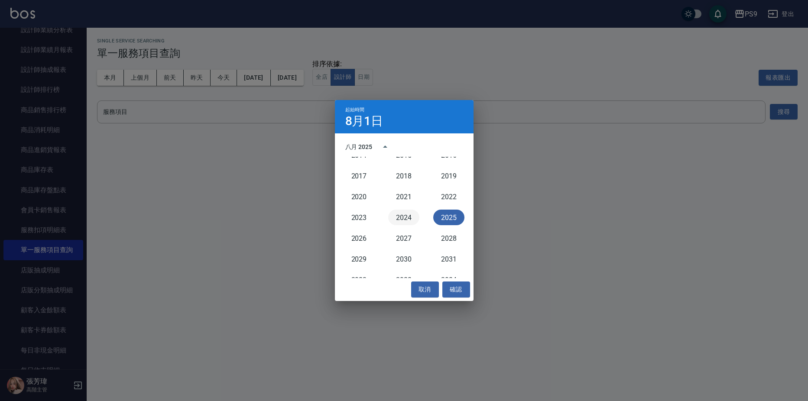
click at [400, 216] on button "2024" at bounding box center [403, 218] width 31 height 16
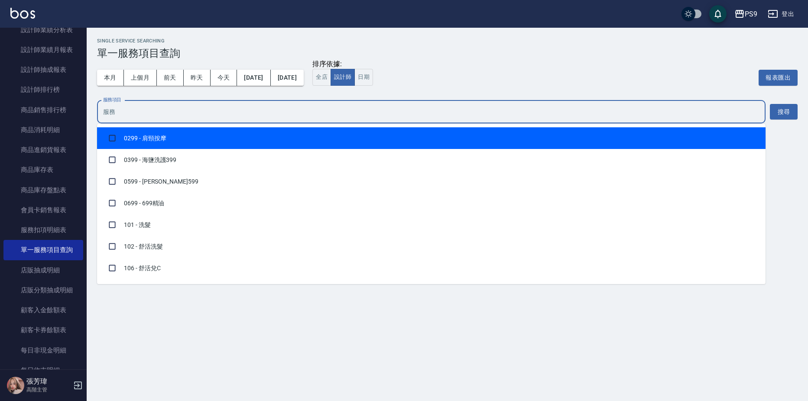
click at [151, 109] on input "服務項目" at bounding box center [431, 111] width 660 height 15
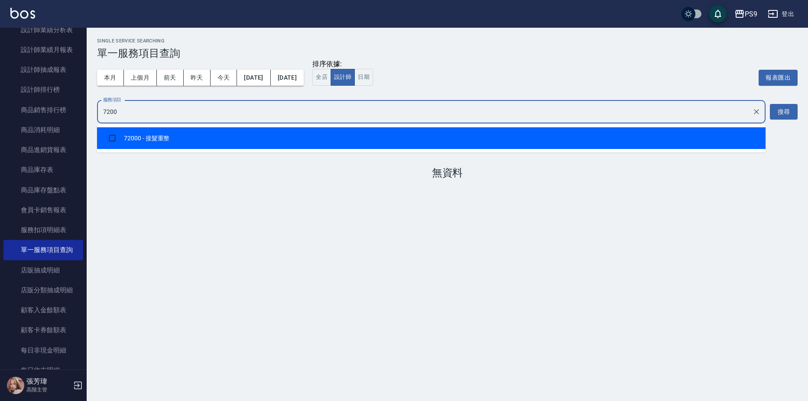
type input "72000"
click at [274, 143] on li "72000 - 接髮重整" at bounding box center [431, 138] width 668 height 22
checkbox input "true"
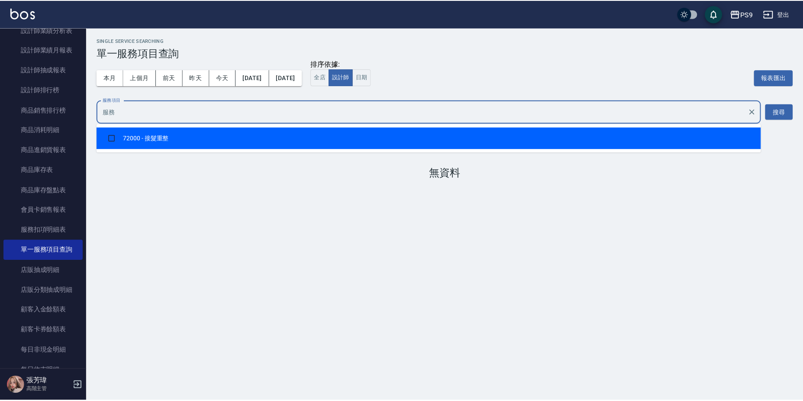
scroll to position [1316, 0]
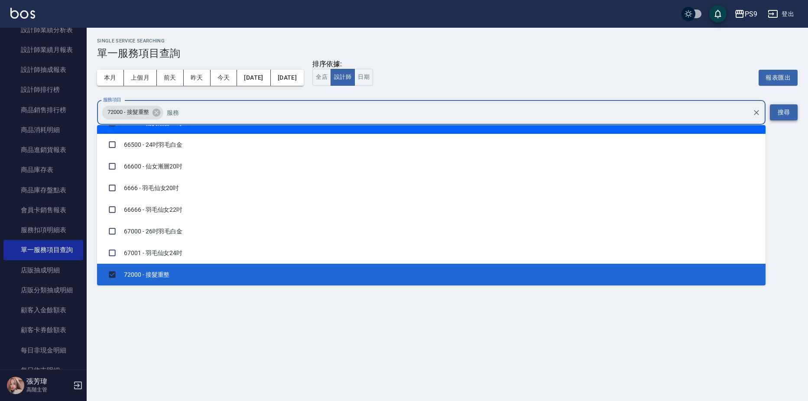
click at [786, 116] on button "搜尋" at bounding box center [784, 112] width 28 height 16
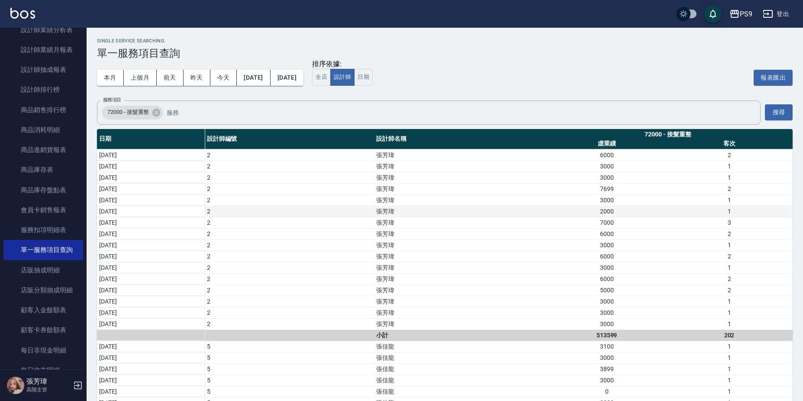
scroll to position [1169, 0]
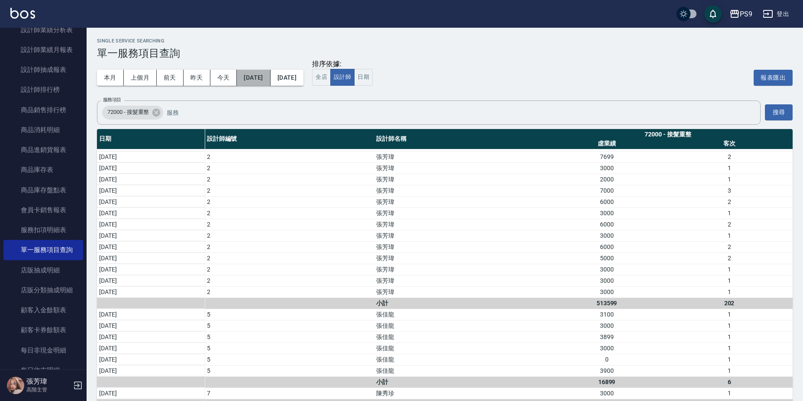
click at [270, 77] on button "[DATE]" at bounding box center [253, 78] width 33 height 16
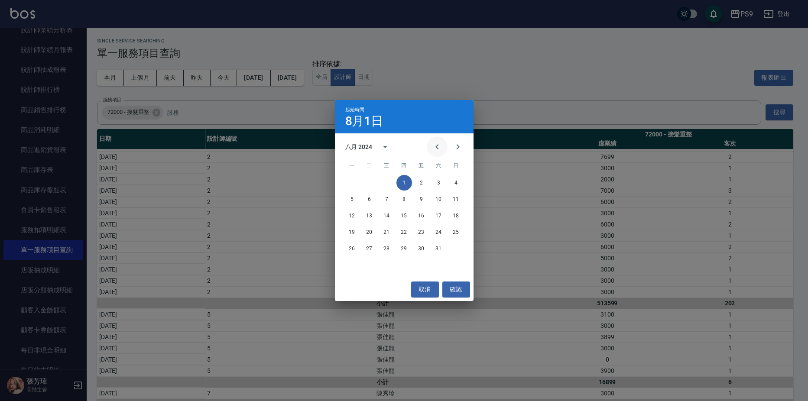
click at [437, 143] on icon "Previous month" at bounding box center [437, 147] width 10 height 10
click at [437, 142] on icon "Previous month" at bounding box center [437, 147] width 10 height 10
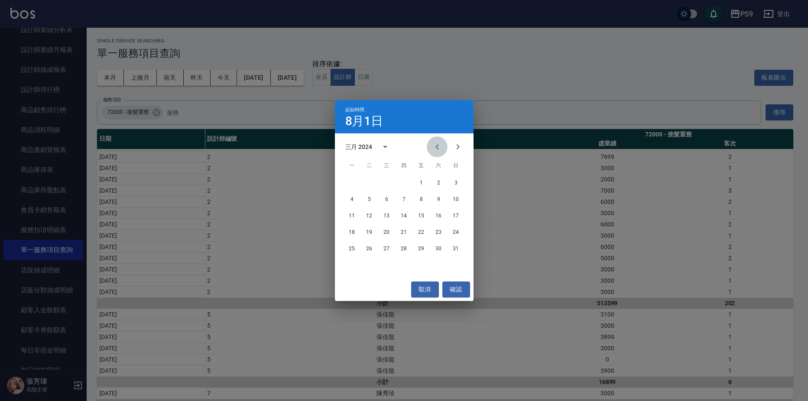
click at [437, 142] on icon "Previous month" at bounding box center [437, 147] width 10 height 10
click at [466, 286] on button "確認" at bounding box center [456, 290] width 28 height 16
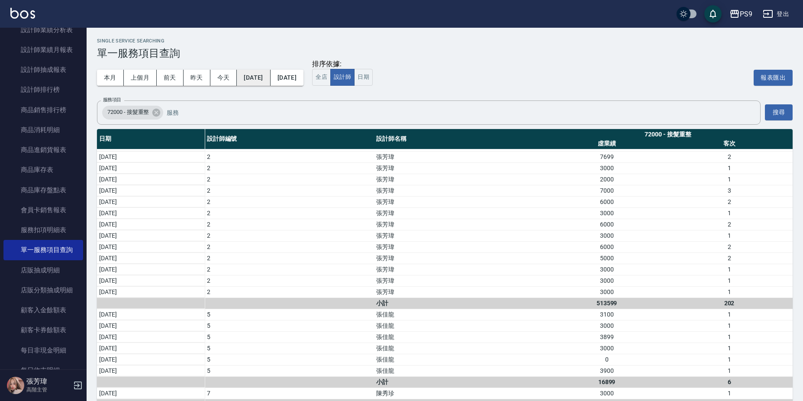
click at [270, 81] on button "[DATE]" at bounding box center [253, 78] width 33 height 16
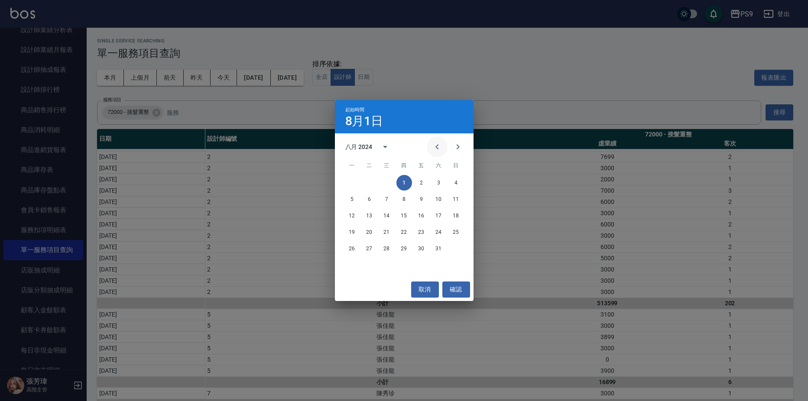
click at [435, 147] on icon "Previous month" at bounding box center [437, 147] width 10 height 10
click at [434, 147] on icon "Previous month" at bounding box center [437, 147] width 10 height 10
click at [434, 146] on icon "Previous month" at bounding box center [437, 147] width 10 height 10
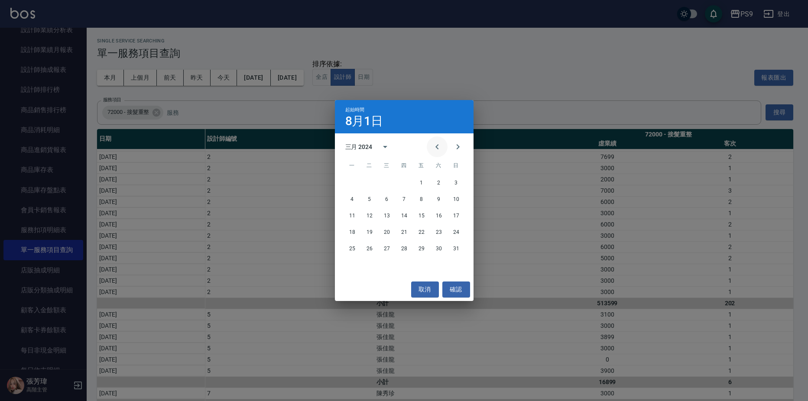
click at [434, 146] on icon "Previous month" at bounding box center [437, 147] width 10 height 10
click at [433, 146] on icon "Previous month" at bounding box center [437, 147] width 10 height 10
click at [351, 182] on button "1" at bounding box center [352, 183] width 16 height 16
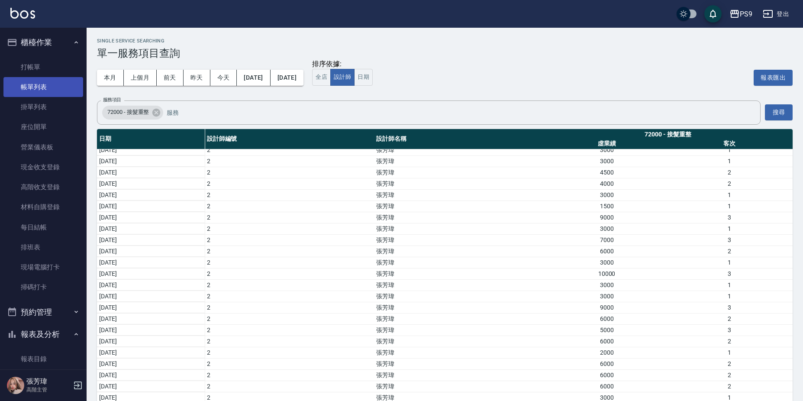
click at [43, 93] on link "帳單列表" at bounding box center [43, 87] width 80 height 20
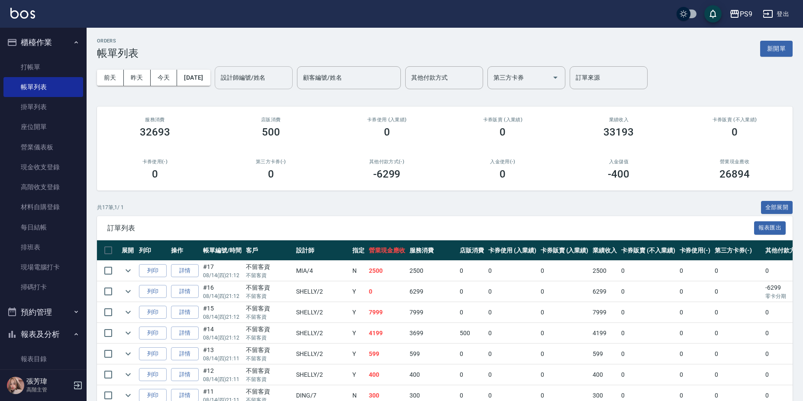
click at [275, 83] on input "設計師編號/姓名" at bounding box center [254, 77] width 70 height 15
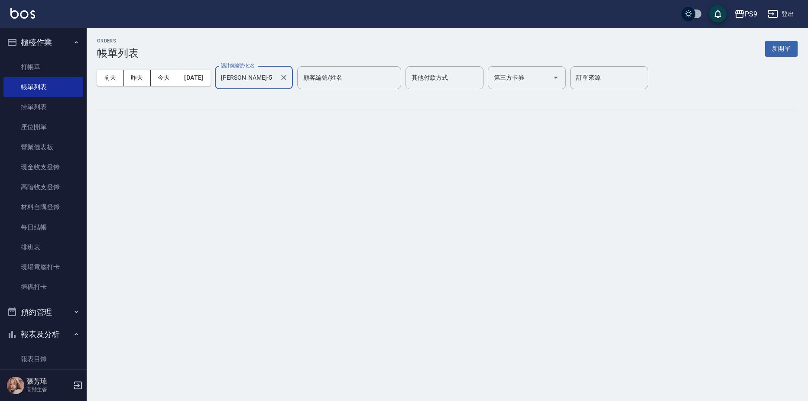
type input "[PERSON_NAME]-5"
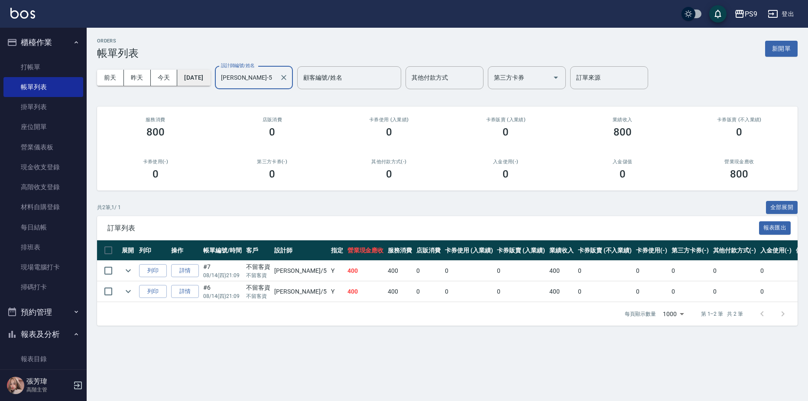
click at [207, 76] on button "[DATE]" at bounding box center [193, 78] width 33 height 16
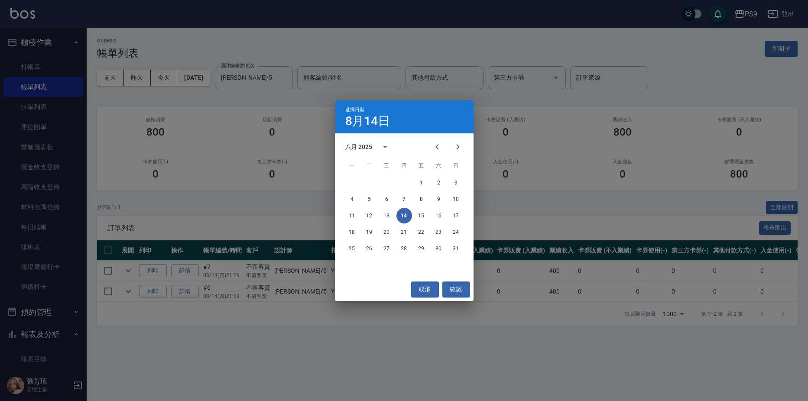
click at [369, 145] on div "八月 2025" at bounding box center [358, 146] width 27 height 9
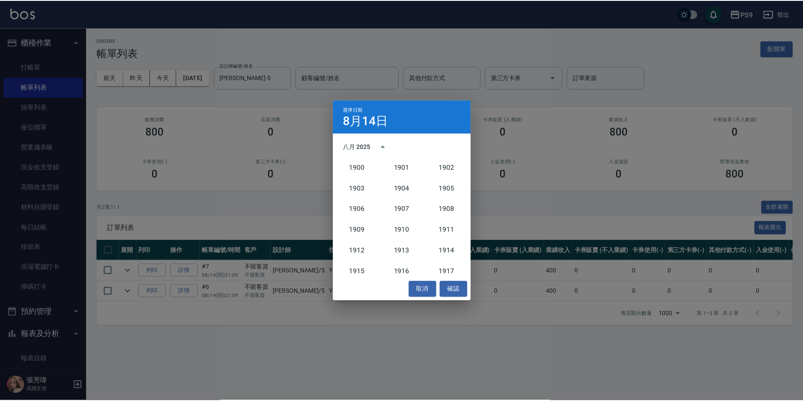
scroll to position [802, 0]
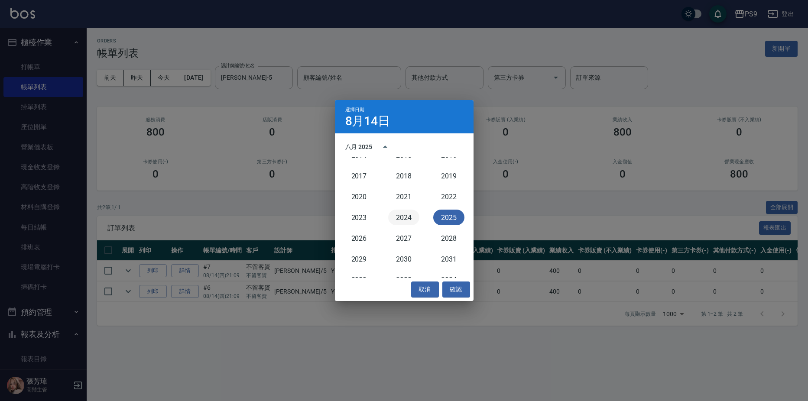
click at [402, 217] on button "2024" at bounding box center [403, 218] width 31 height 16
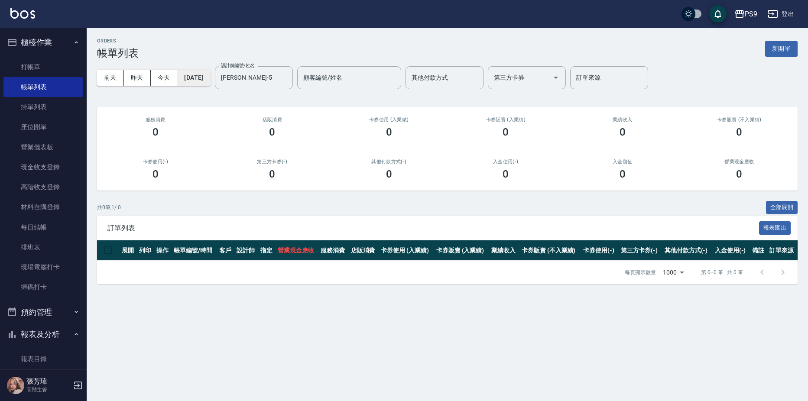
click at [202, 78] on button "[DATE]" at bounding box center [193, 78] width 33 height 16
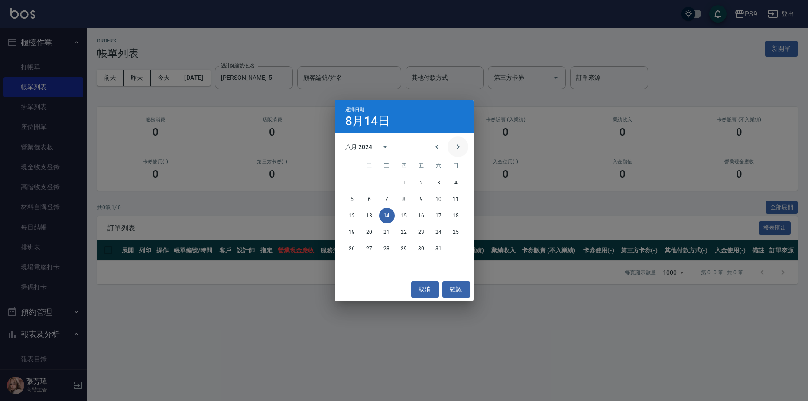
click at [458, 145] on icon "Next month" at bounding box center [458, 147] width 10 height 10
click at [460, 146] on icon "Next month" at bounding box center [458, 147] width 10 height 10
click at [437, 248] on button "30" at bounding box center [439, 249] width 16 height 16
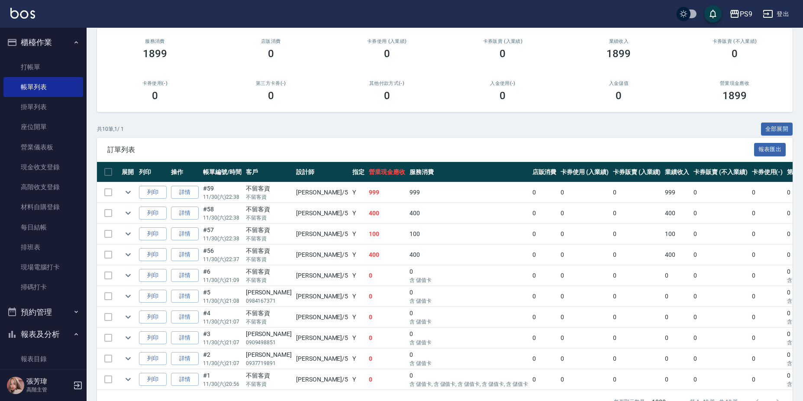
scroll to position [87, 0]
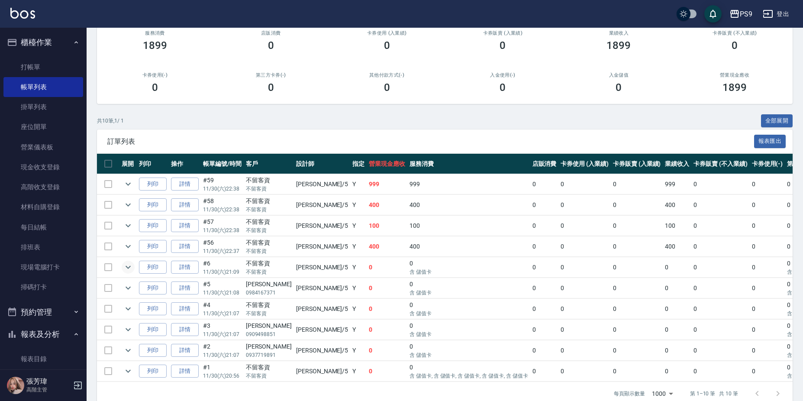
click at [125, 268] on icon "expand row" at bounding box center [128, 267] width 10 height 10
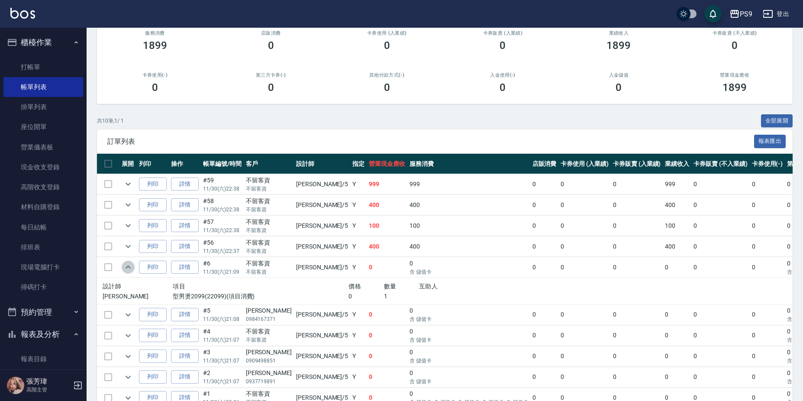
click at [125, 268] on icon "expand row" at bounding box center [128, 267] width 10 height 10
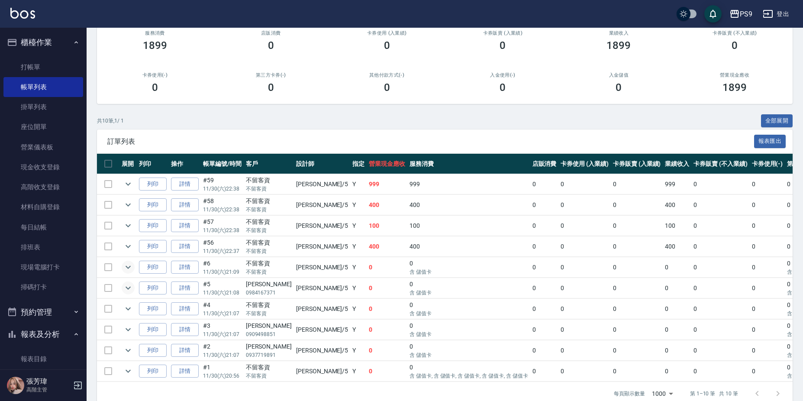
click at [129, 291] on icon "expand row" at bounding box center [128, 288] width 10 height 10
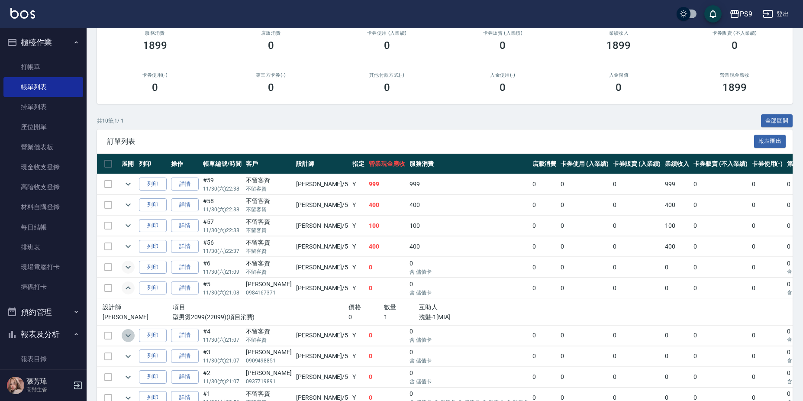
click at [131, 340] on icon "expand row" at bounding box center [128, 335] width 10 height 10
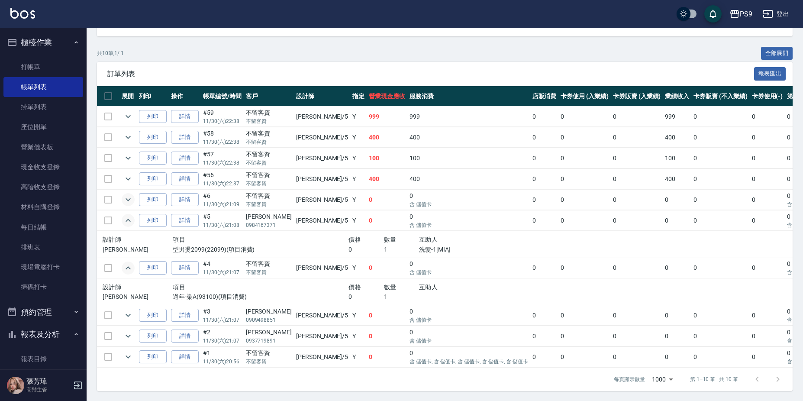
scroll to position [161, 0]
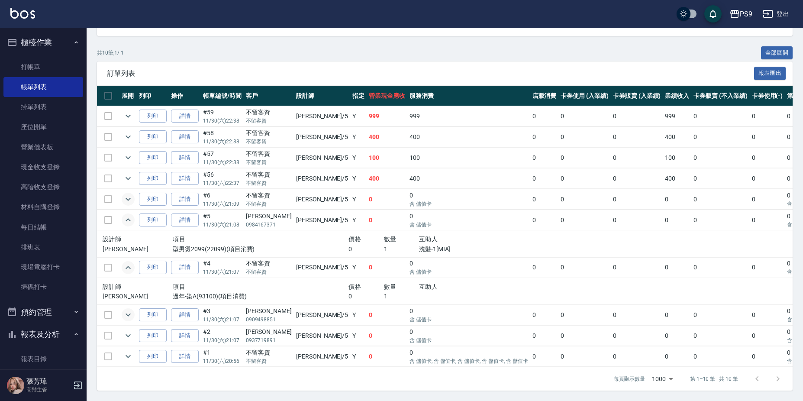
click at [129, 314] on icon "expand row" at bounding box center [128, 315] width 5 height 3
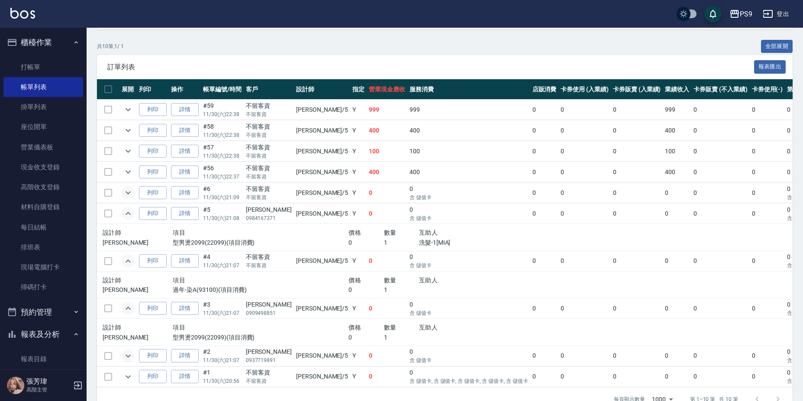
click at [126, 361] on td at bounding box center [128, 356] width 17 height 20
click at [127, 359] on icon "expand row" at bounding box center [128, 356] width 10 height 10
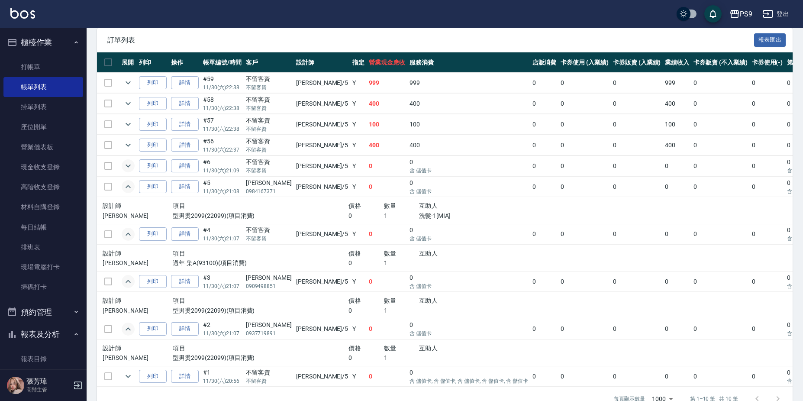
scroll to position [214, 0]
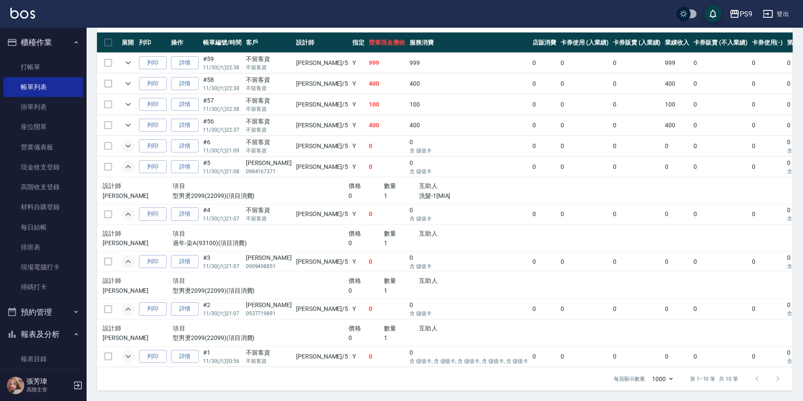
click at [125, 351] on icon "expand row" at bounding box center [128, 356] width 10 height 10
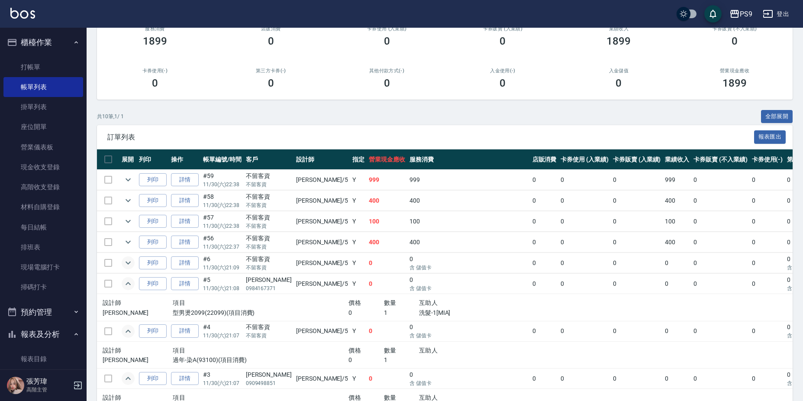
scroll to position [278, 0]
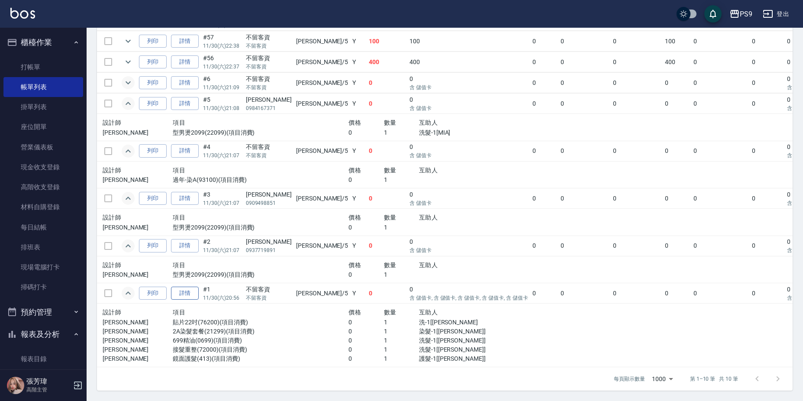
click at [178, 287] on link "詳情" at bounding box center [185, 293] width 28 height 13
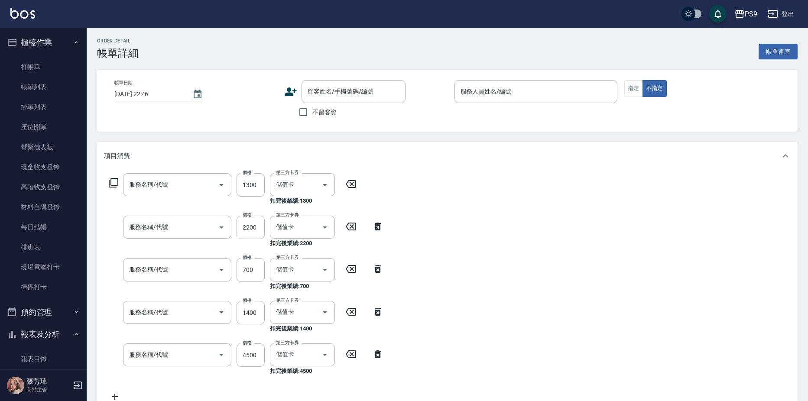
type input "[DATE] 20:56"
checkbox input "true"
type input "[PERSON_NAME]-5"
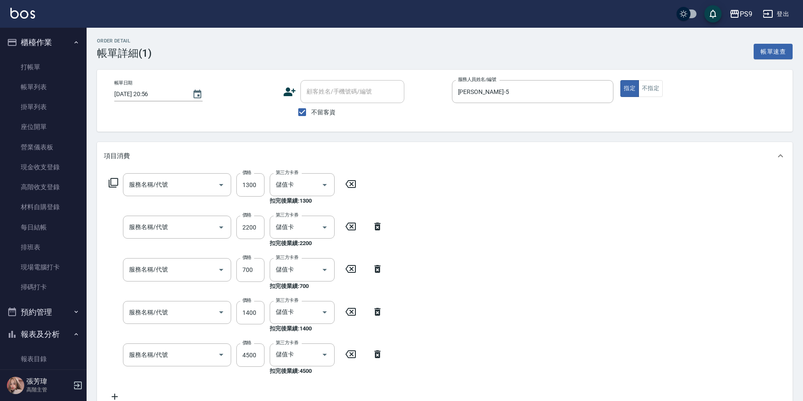
type input "鏡面護髮(413)"
type input "接髮重整(72000)"
type input "699精油(0699)"
type input "2A染髮套餐(21299)"
type input "貼片22吋(76200)"
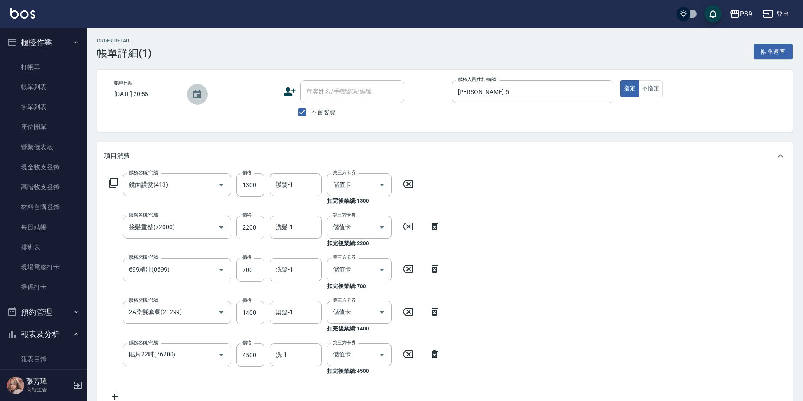
click at [192, 97] on icon "Choose date, selected date is 2024-11-30" at bounding box center [197, 94] width 10 height 10
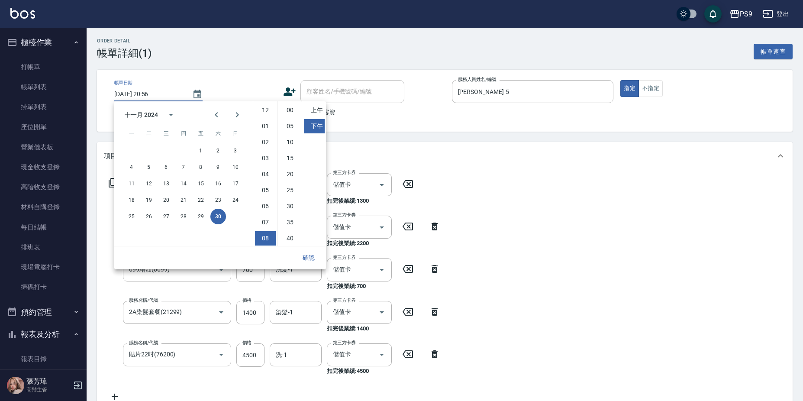
scroll to position [49, 0]
click at [165, 115] on button "calendar view is open, switch to year view" at bounding box center [171, 114] width 21 height 21
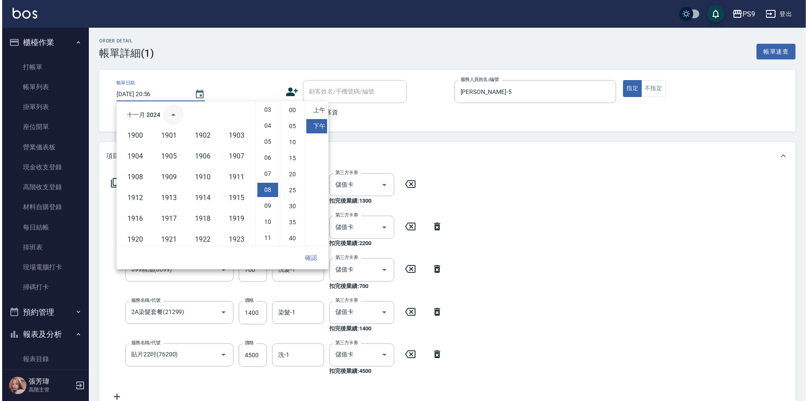
scroll to position [594, 0]
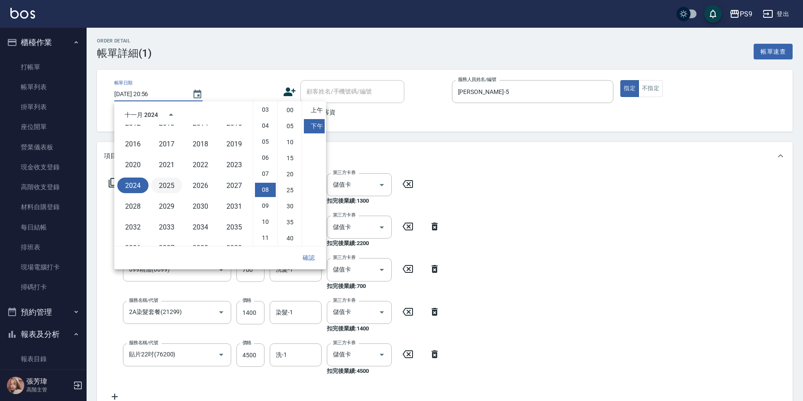
click at [165, 191] on button "2025" at bounding box center [166, 186] width 31 height 16
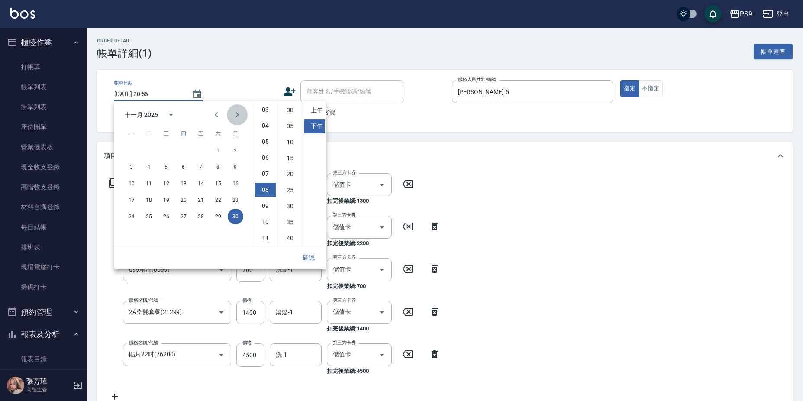
click at [241, 112] on icon "Next month" at bounding box center [237, 115] width 10 height 10
click at [217, 113] on icon "Previous month" at bounding box center [216, 114] width 3 height 5
click at [217, 113] on icon "Previous month" at bounding box center [216, 115] width 10 height 10
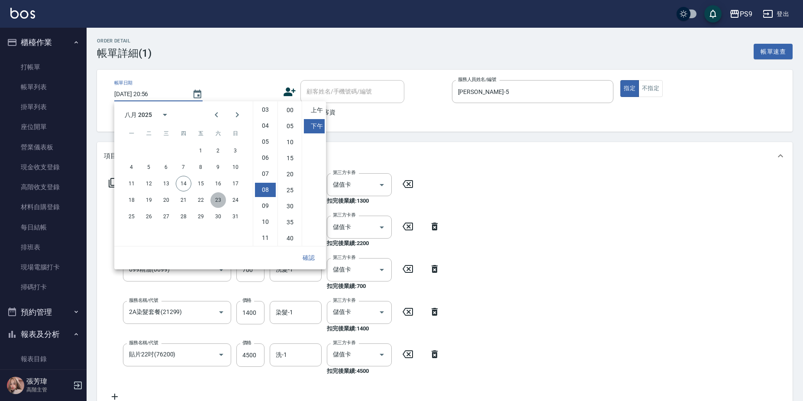
click at [216, 195] on button "23" at bounding box center [218, 200] width 16 height 16
type input "[DATE] 20:56"
click at [314, 255] on button "確認" at bounding box center [309, 258] width 28 height 16
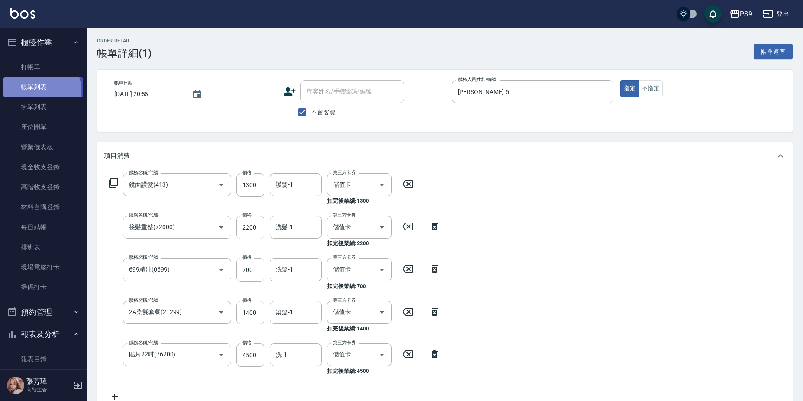
click at [34, 91] on link "帳單列表" at bounding box center [43, 87] width 80 height 20
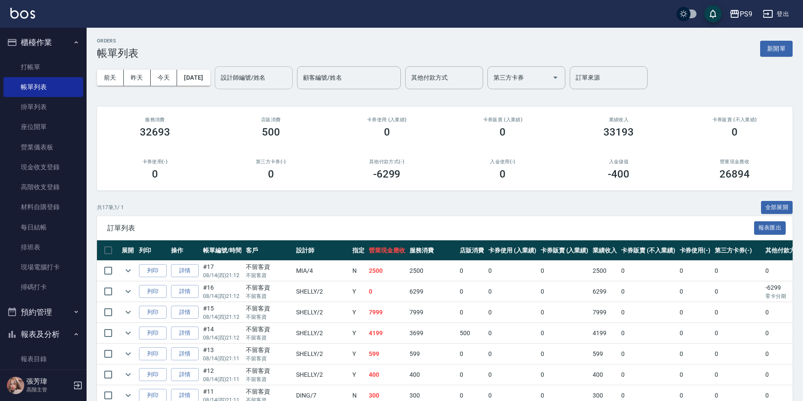
click at [275, 87] on div "設計師編號/姓名" at bounding box center [254, 77] width 78 height 23
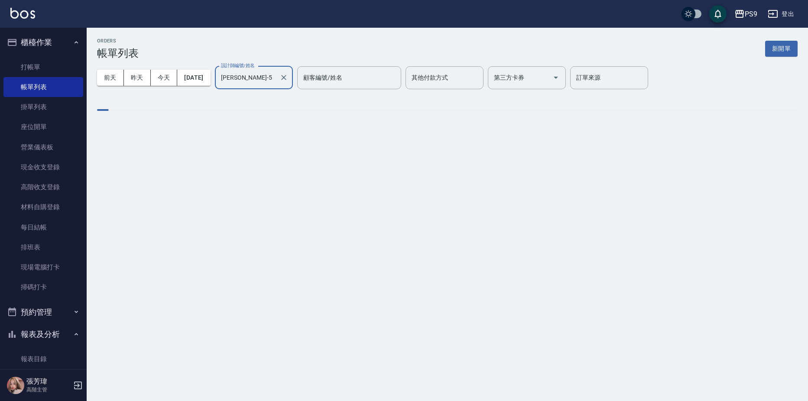
type input "[PERSON_NAME]-5"
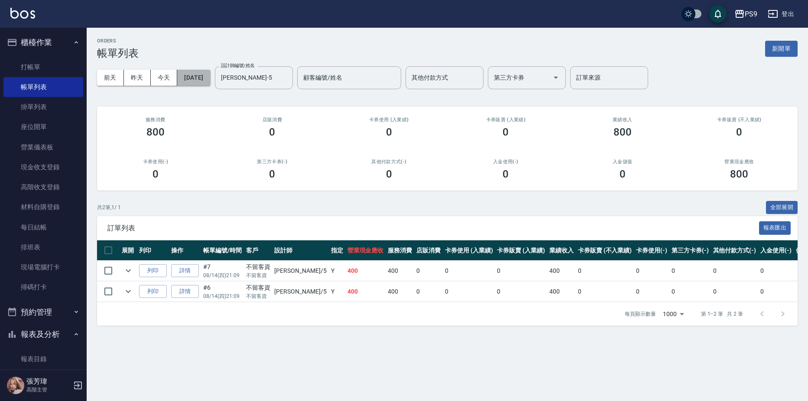
click at [203, 76] on button "[DATE]" at bounding box center [193, 78] width 33 height 16
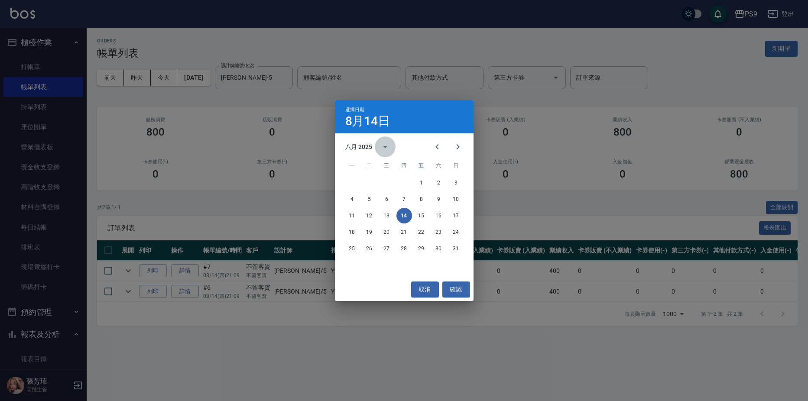
click at [384, 146] on icon "calendar view is open, switch to year view" at bounding box center [385, 147] width 10 height 10
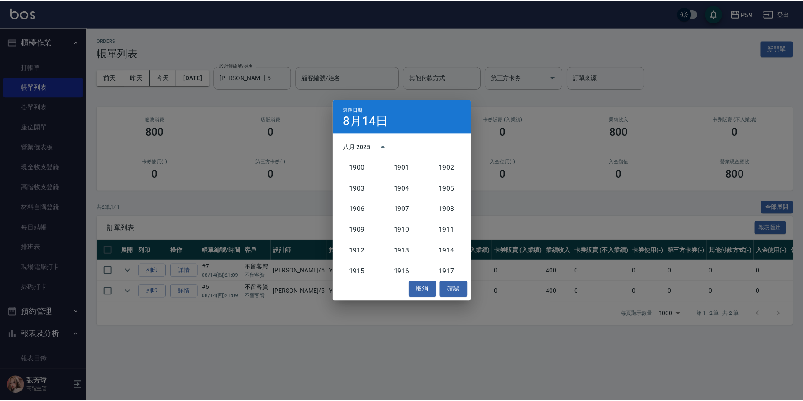
scroll to position [802, 0]
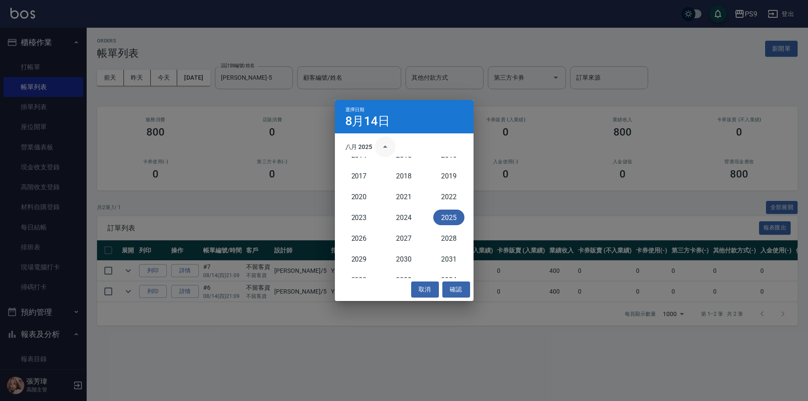
drag, startPoint x: 393, startPoint y: 142, endPoint x: 436, endPoint y: 147, distance: 42.7
click at [394, 142] on button "year view is open, switch to calendar view" at bounding box center [385, 146] width 21 height 21
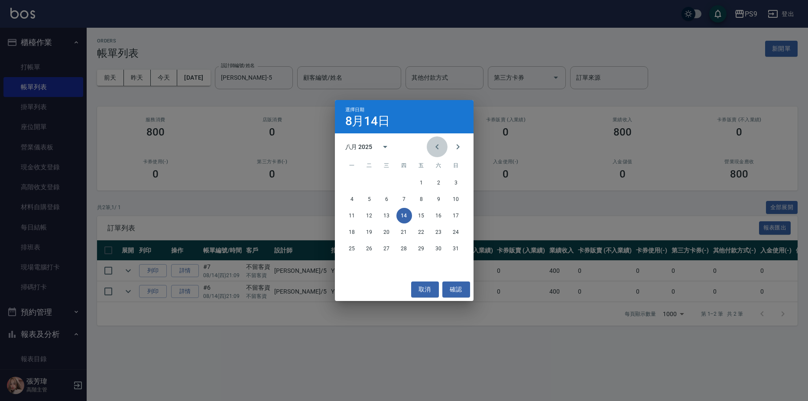
click at [441, 146] on icon "Previous month" at bounding box center [437, 147] width 10 height 10
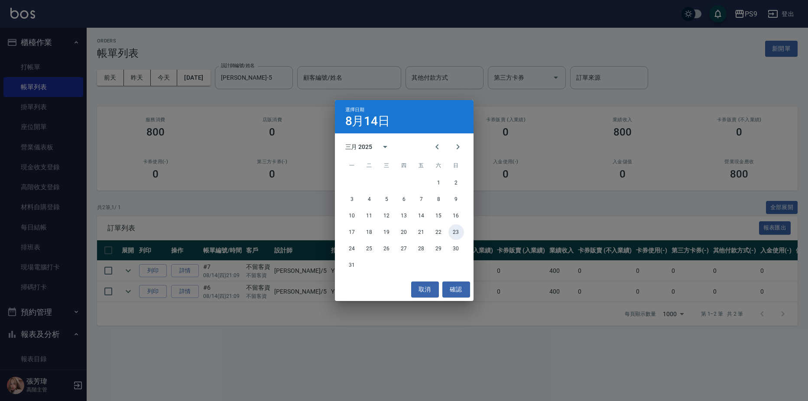
click at [450, 228] on button "23" at bounding box center [456, 232] width 16 height 16
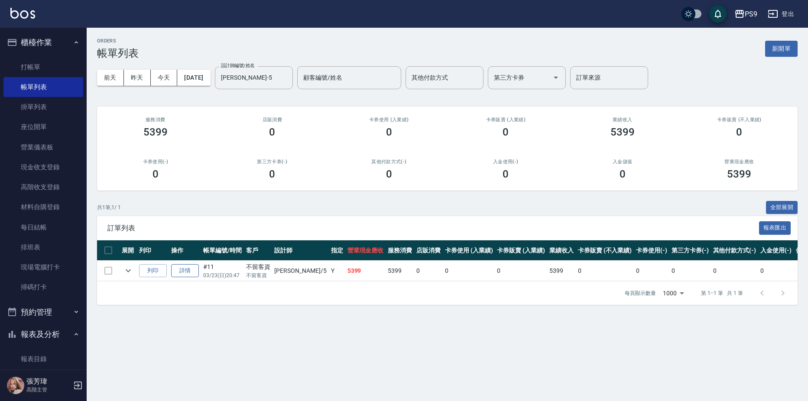
click at [195, 268] on link "詳情" at bounding box center [185, 270] width 28 height 13
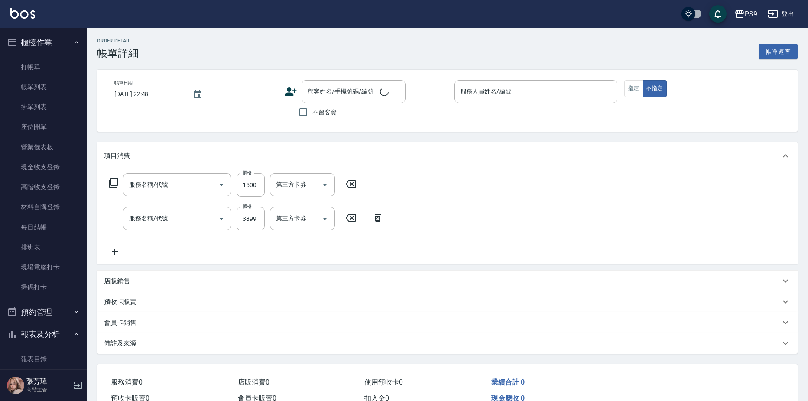
type input "[DATE] 20:47"
checkbox input "true"
type input "[PERSON_NAME]-5"
type input "鏡面護髮(413)"
type input "接髮重整(72000)"
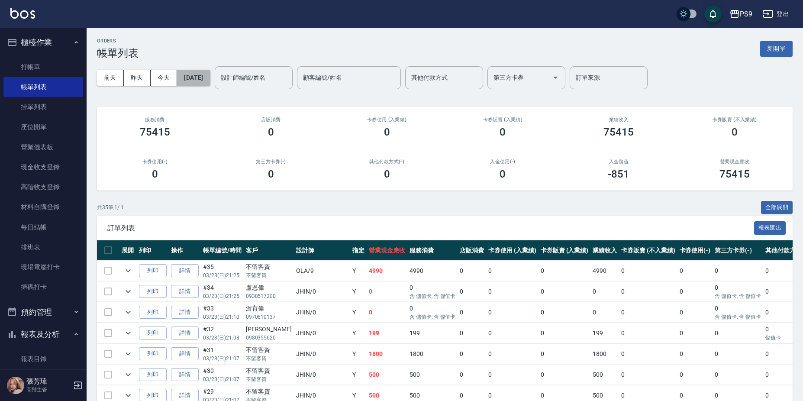
click at [210, 81] on button "[DATE]" at bounding box center [193, 78] width 33 height 16
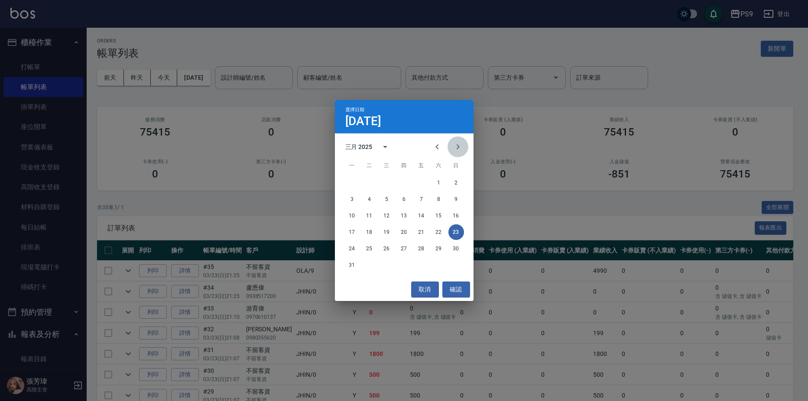
click at [464, 145] on button "Next month" at bounding box center [457, 146] width 21 height 21
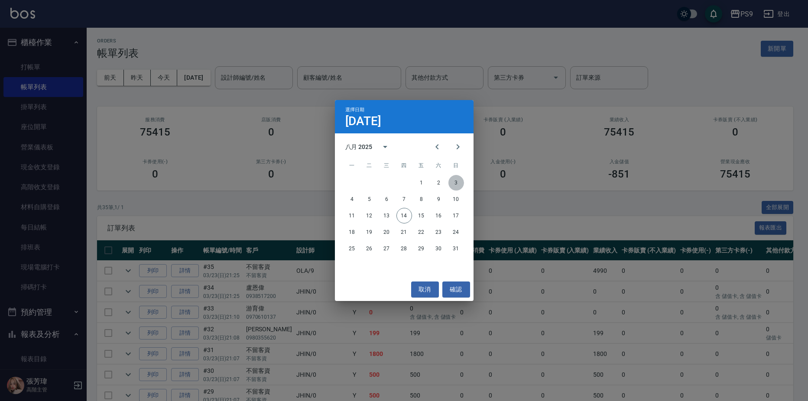
click at [453, 182] on button "3" at bounding box center [456, 183] width 16 height 16
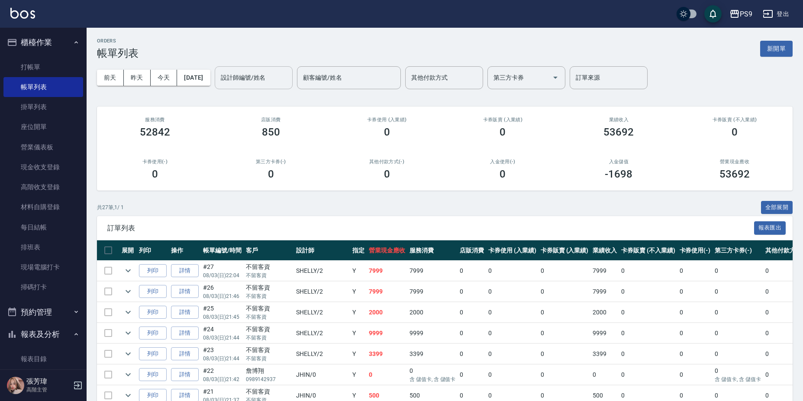
click at [269, 79] on input "設計師編號/姓名" at bounding box center [254, 77] width 70 height 15
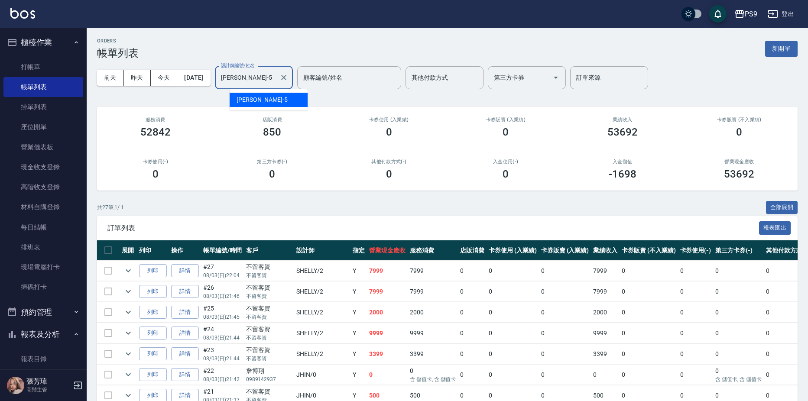
type input "[PERSON_NAME]-5"
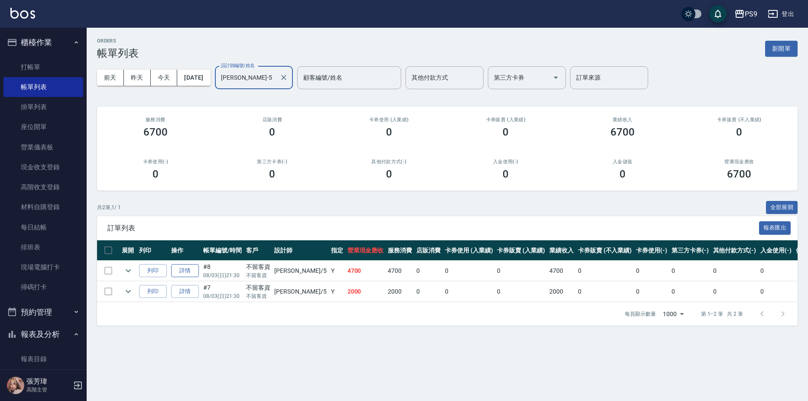
click at [182, 273] on link "詳情" at bounding box center [185, 270] width 28 height 13
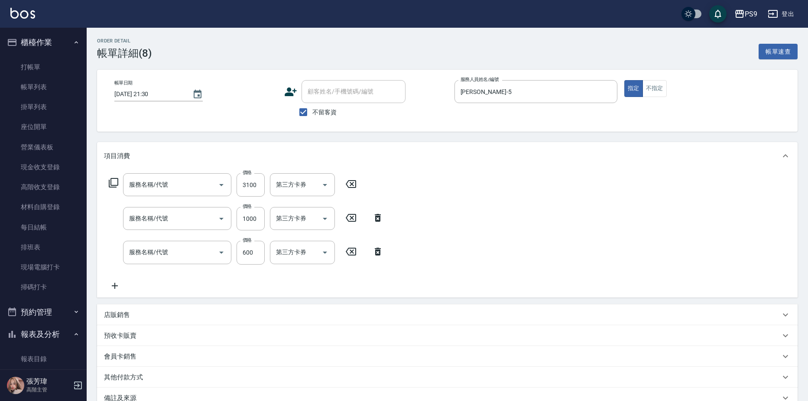
type input "[DATE] 21:30"
checkbox input "true"
type input "[PERSON_NAME]-5"
type input "接髮重整(72000)"
type input "燙髮1000(51000)"
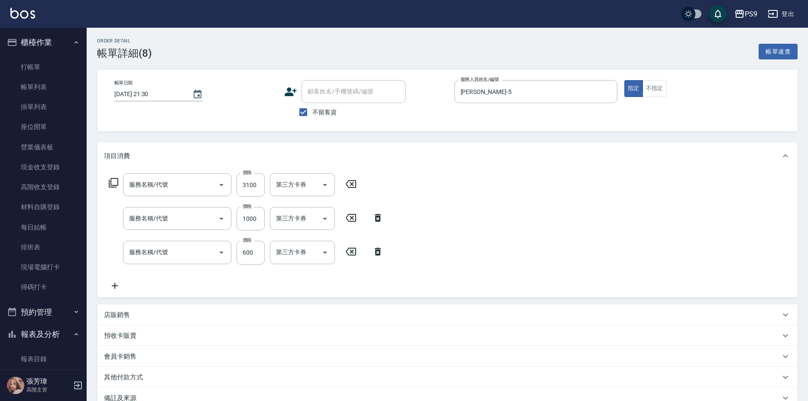
type input "[PERSON_NAME]599(0599)"
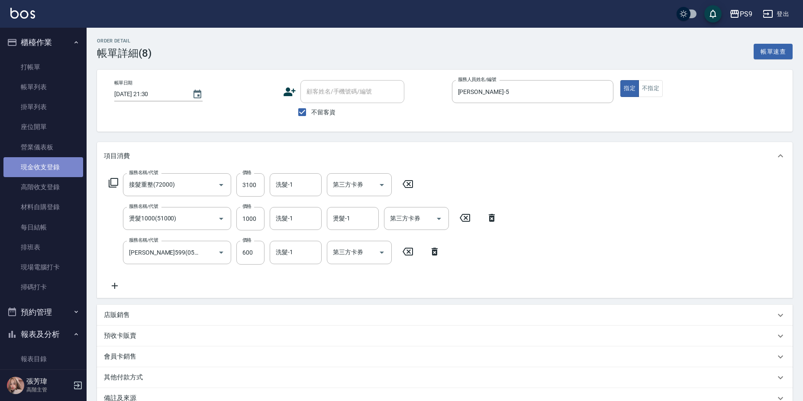
click at [48, 169] on link "現金收支登錄" at bounding box center [43, 167] width 80 height 20
